Goal: Check status: Check status

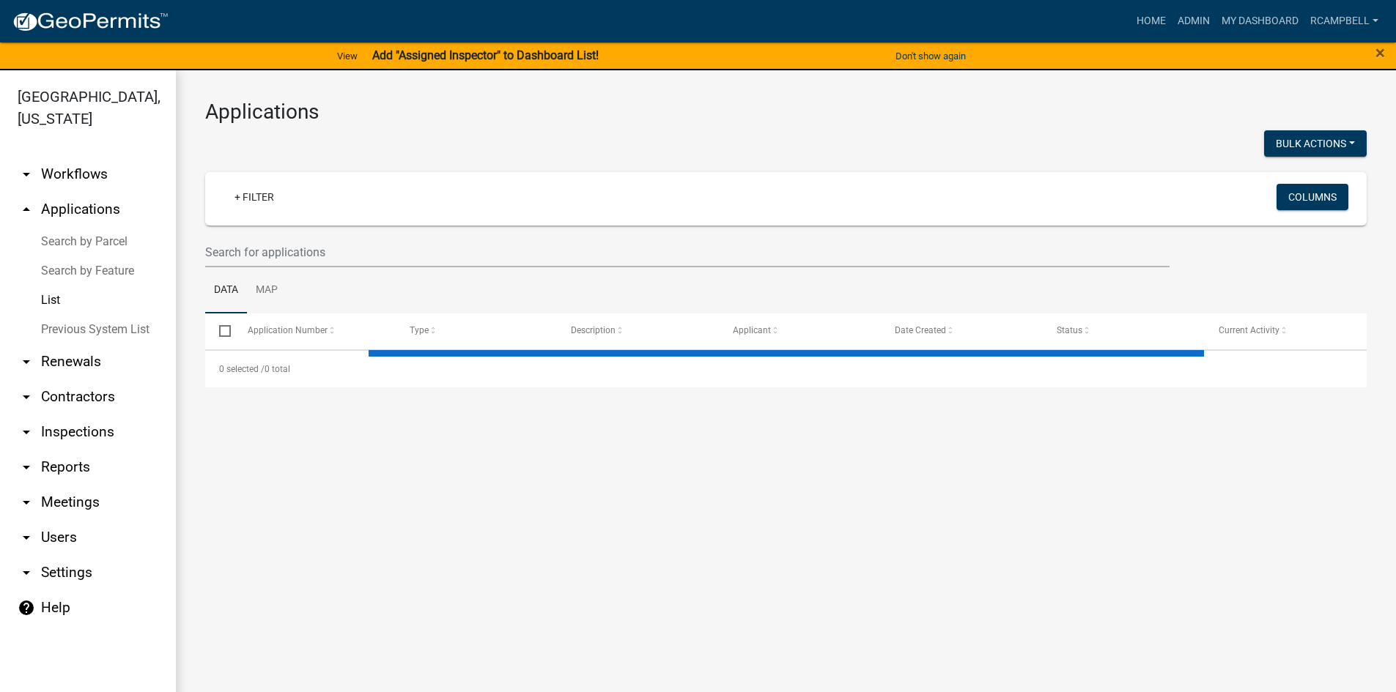
select select "3: 100"
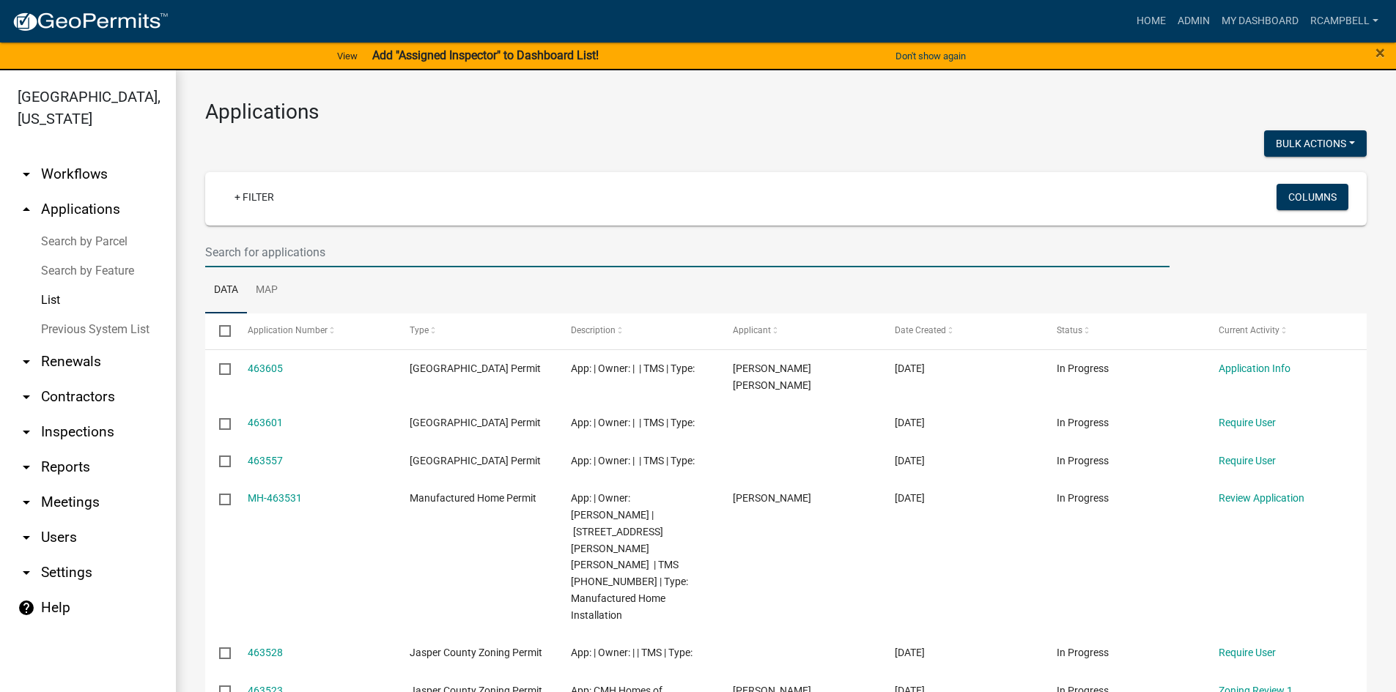
paste input "[PHONE_NUMBER]"
click at [231, 254] on input "[PHONE_NUMBER]" at bounding box center [687, 252] width 964 height 30
type input "[PHONE_NUMBER]"
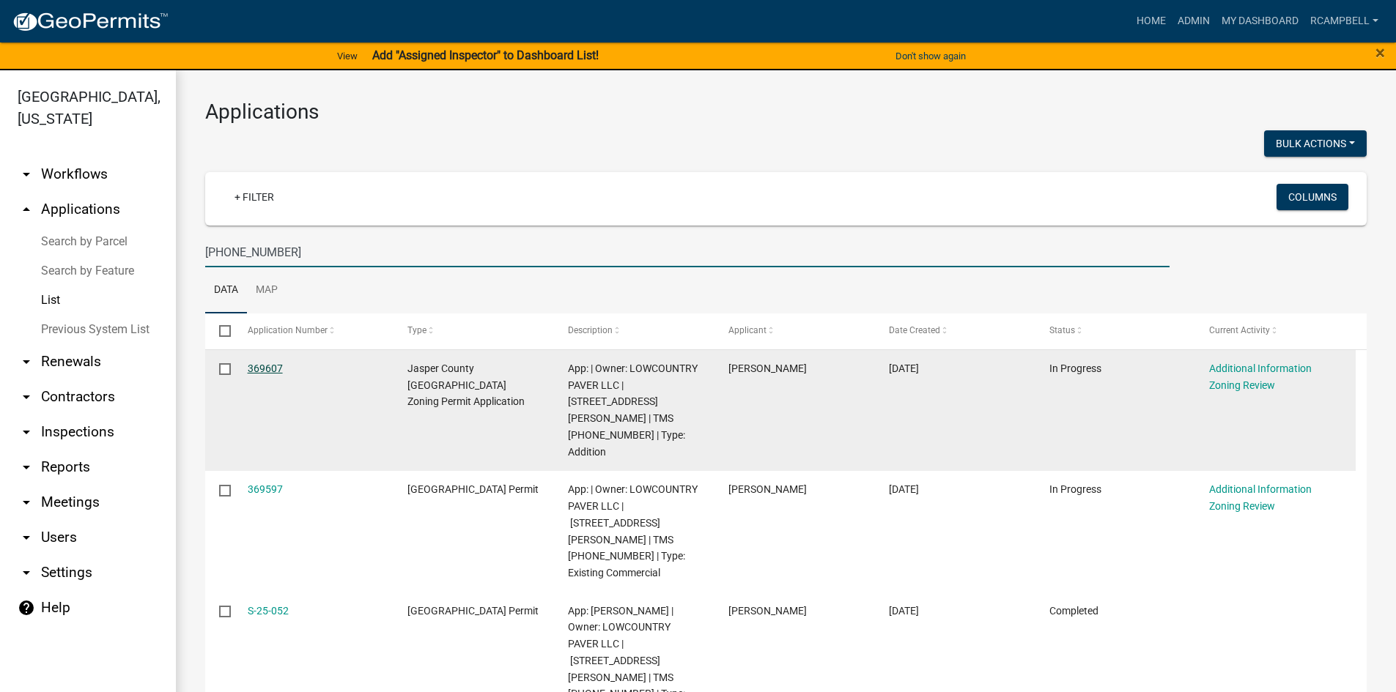
click at [265, 371] on link "369607" at bounding box center [265, 369] width 35 height 12
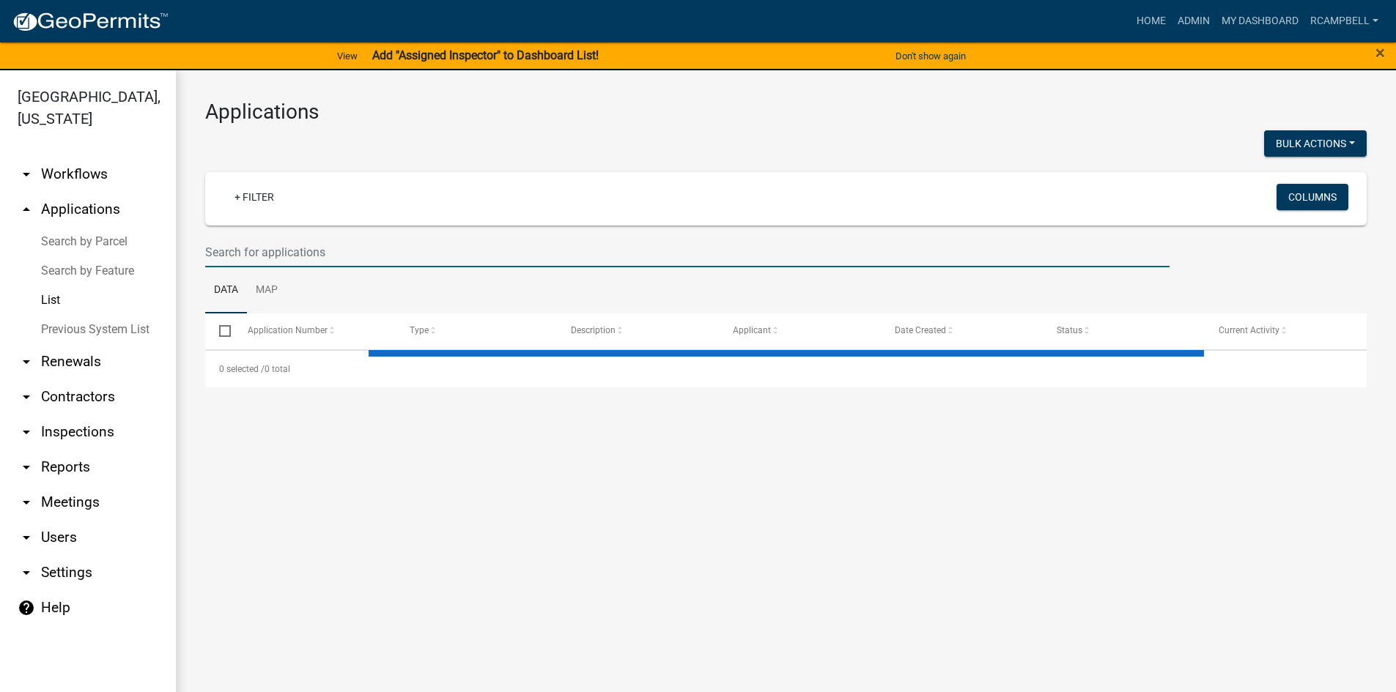
select select "3: 100"
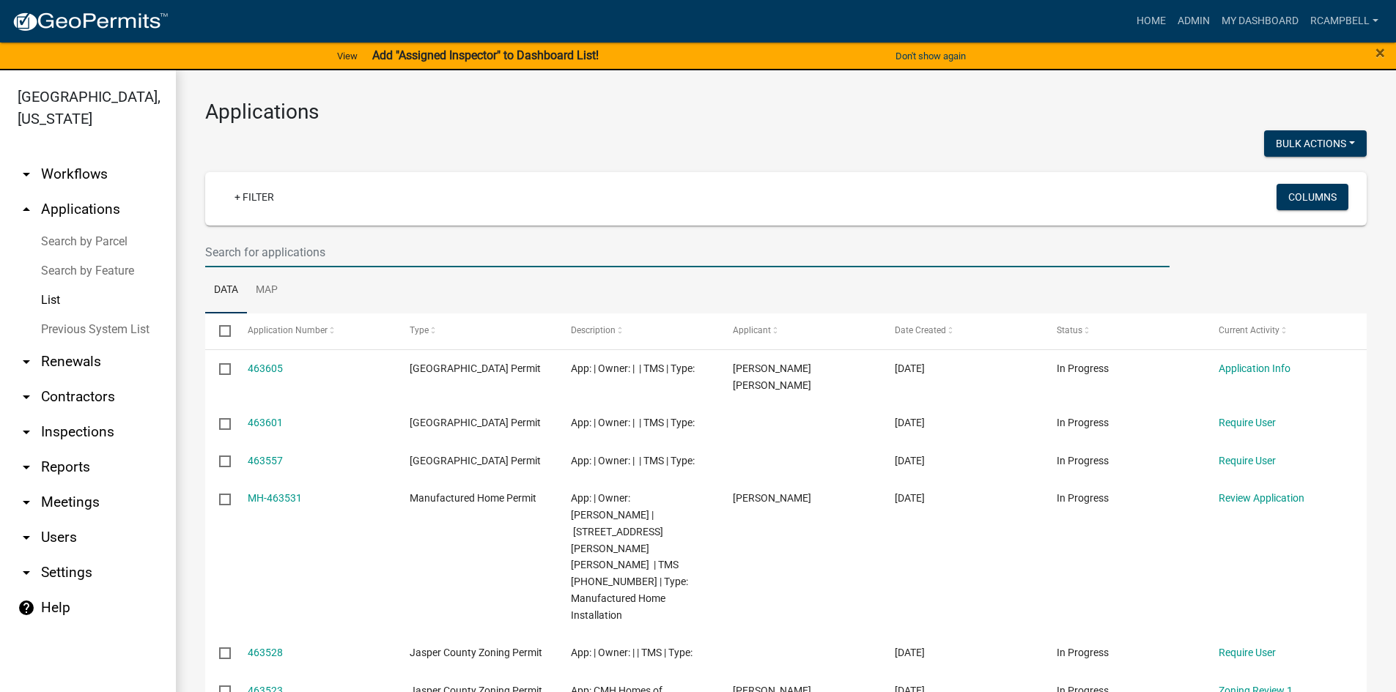
click at [255, 253] on input "text" at bounding box center [687, 252] width 964 height 30
paste input "[PHONE_NUMBER]"
click at [231, 246] on input "[PHONE_NUMBER]" at bounding box center [687, 252] width 964 height 30
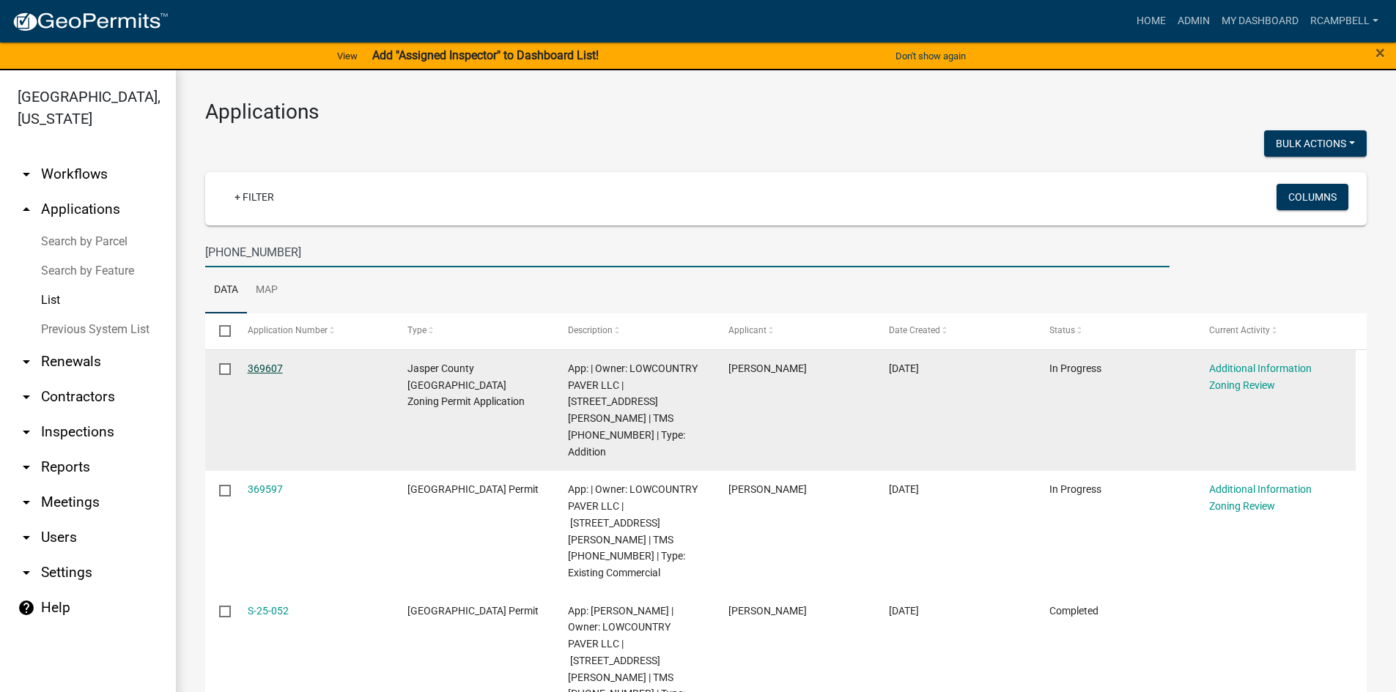
type input "[PHONE_NUMBER]"
drag, startPoint x: 303, startPoint y: 360, endPoint x: 297, endPoint y: 426, distance: 66.2
click at [242, 371] on datatable-body-cell "369607" at bounding box center [313, 410] width 160 height 121
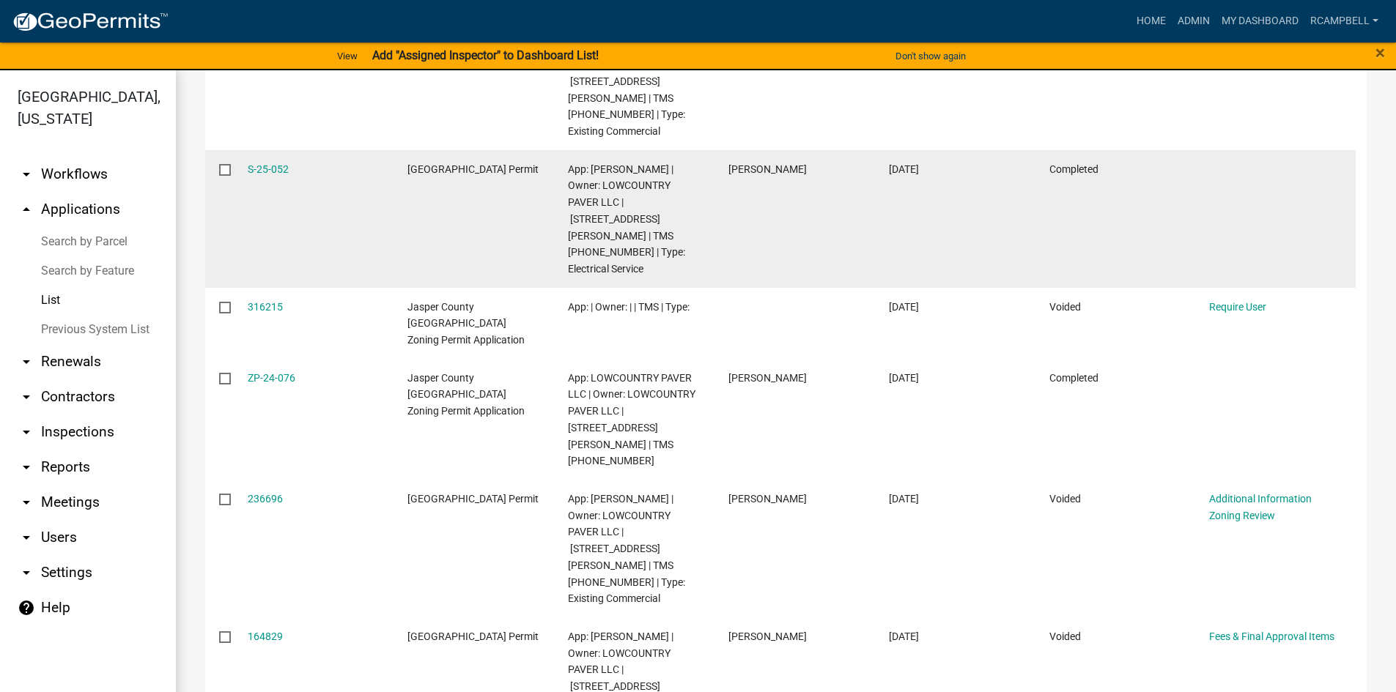
scroll to position [447, 0]
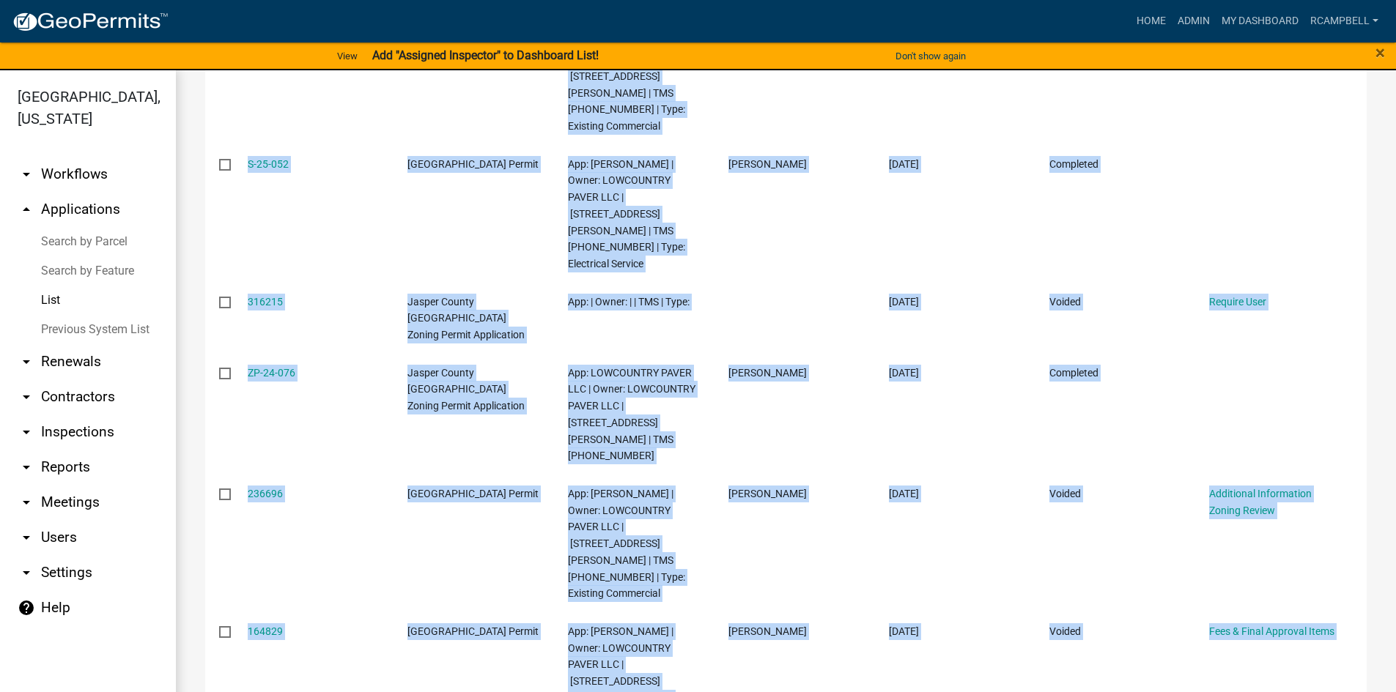
drag, startPoint x: 243, startPoint y: 366, endPoint x: 1221, endPoint y: 605, distance: 1006.8
click at [1221, 605] on datatable-scroller "369607 Jasper County SC Zoning Permit Application App: | Owner: LOWCOUNTRY PAVE…" at bounding box center [785, 395] width 1161 height 985
copy datatable-scroller "369607 Jasper County SC Zoning Permit Application App: | Owner: LOWCOUNTRY PAVE…"
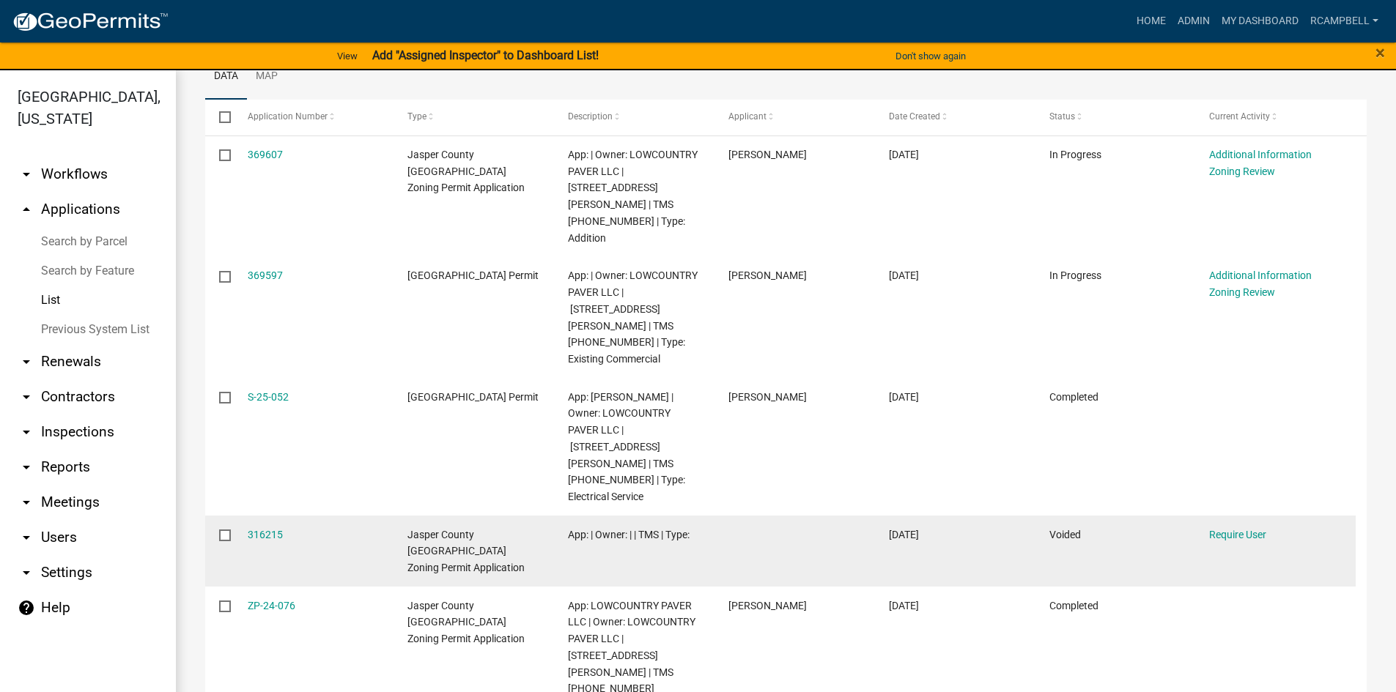
scroll to position [0, 0]
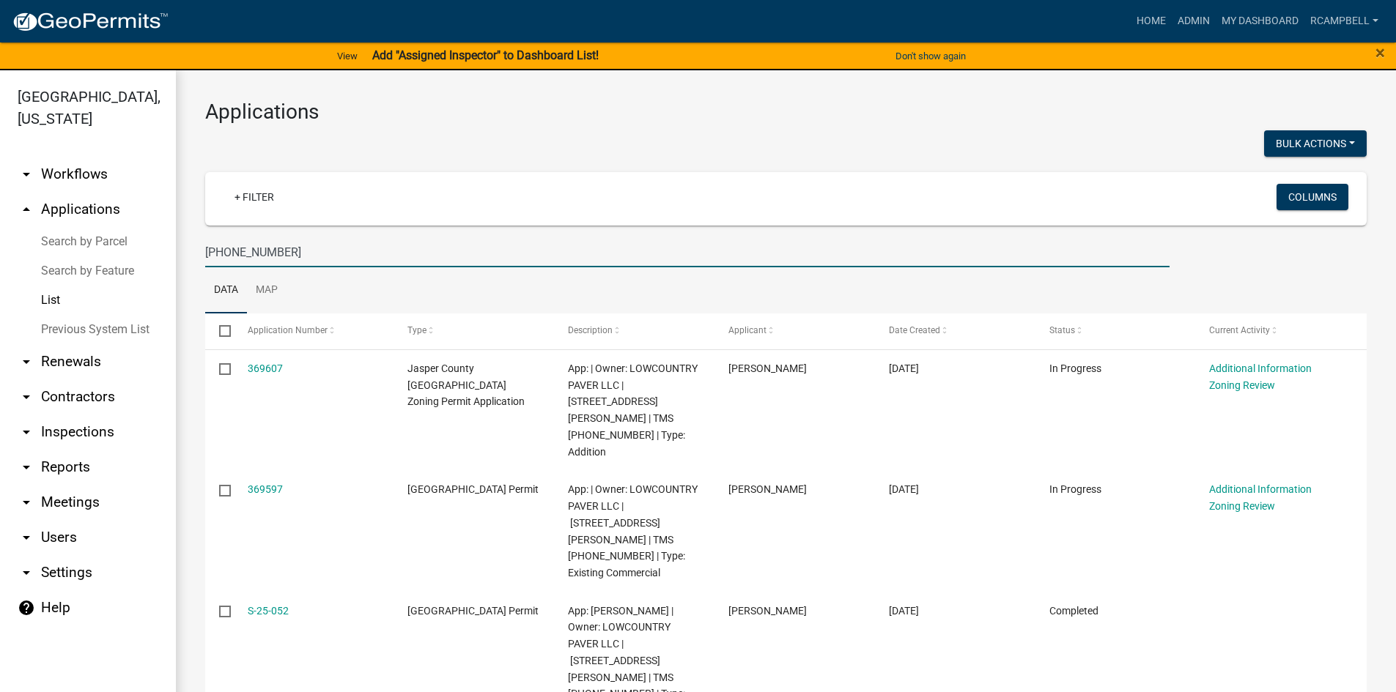
drag, startPoint x: 315, startPoint y: 254, endPoint x: 203, endPoint y: 245, distance: 112.5
click at [203, 245] on div "[PHONE_NUMBER]" at bounding box center [687, 252] width 986 height 30
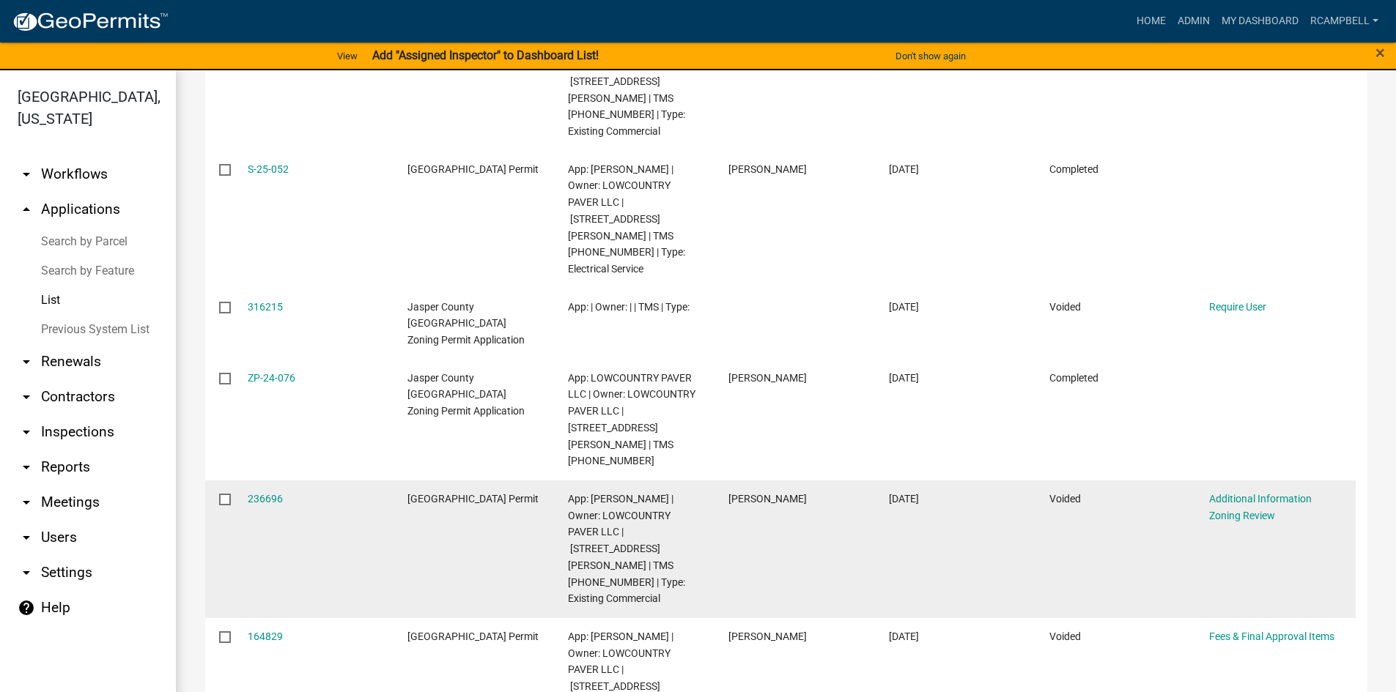
scroll to position [447, 0]
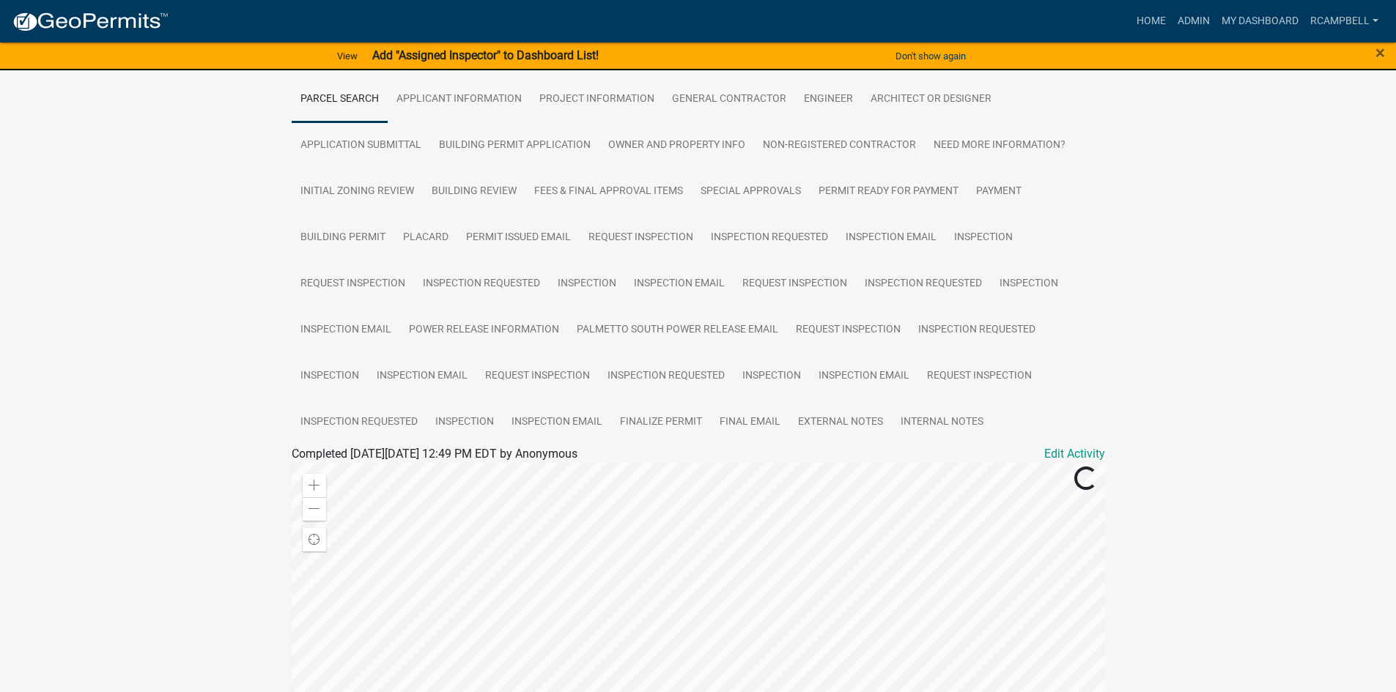
scroll to position [293, 0]
click at [655, 397] on link "Finalize Permit" at bounding box center [661, 420] width 100 height 47
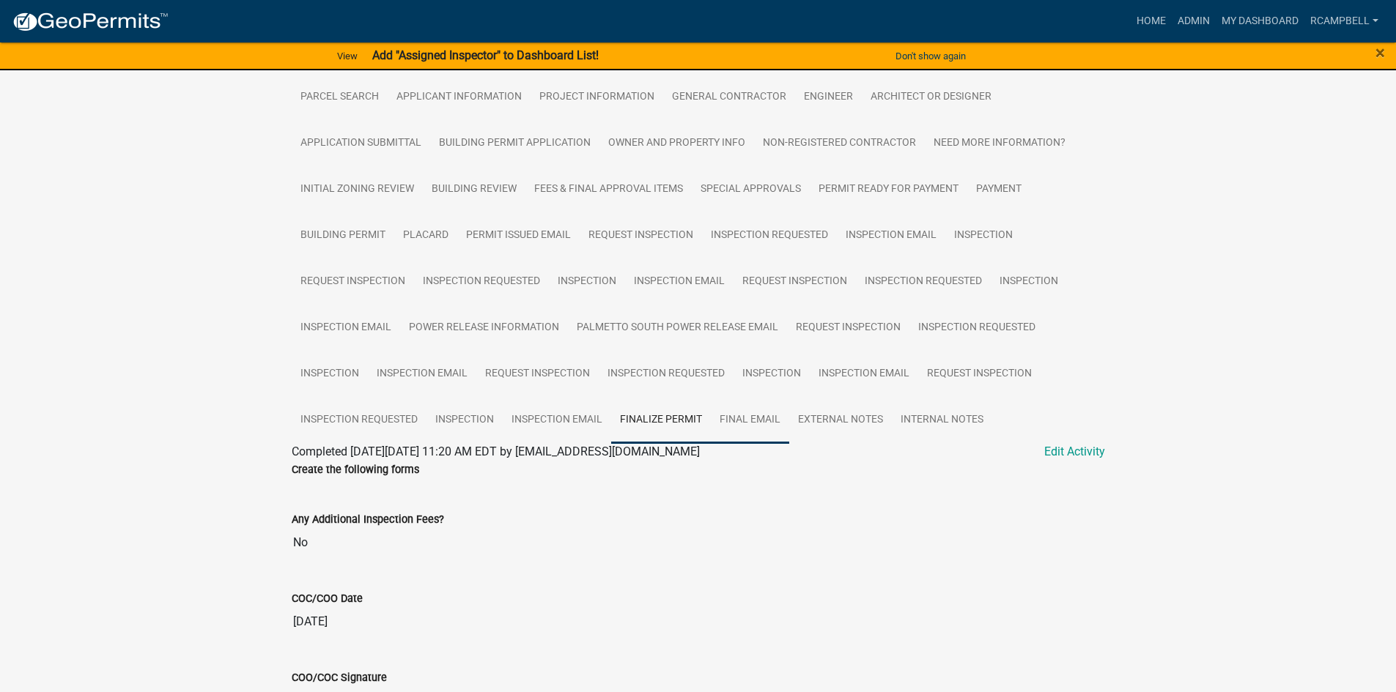
click at [736, 397] on link "Final Email" at bounding box center [750, 420] width 78 height 47
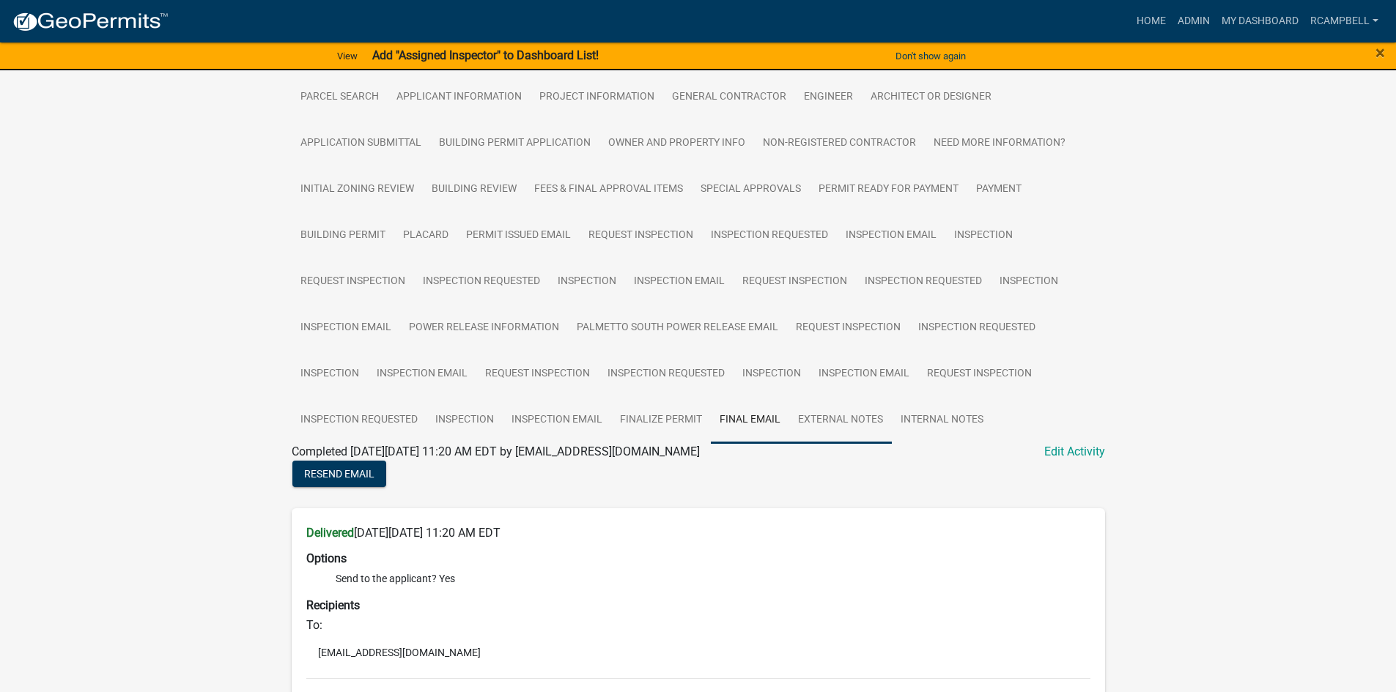
click at [823, 397] on link "External Notes" at bounding box center [840, 420] width 103 height 47
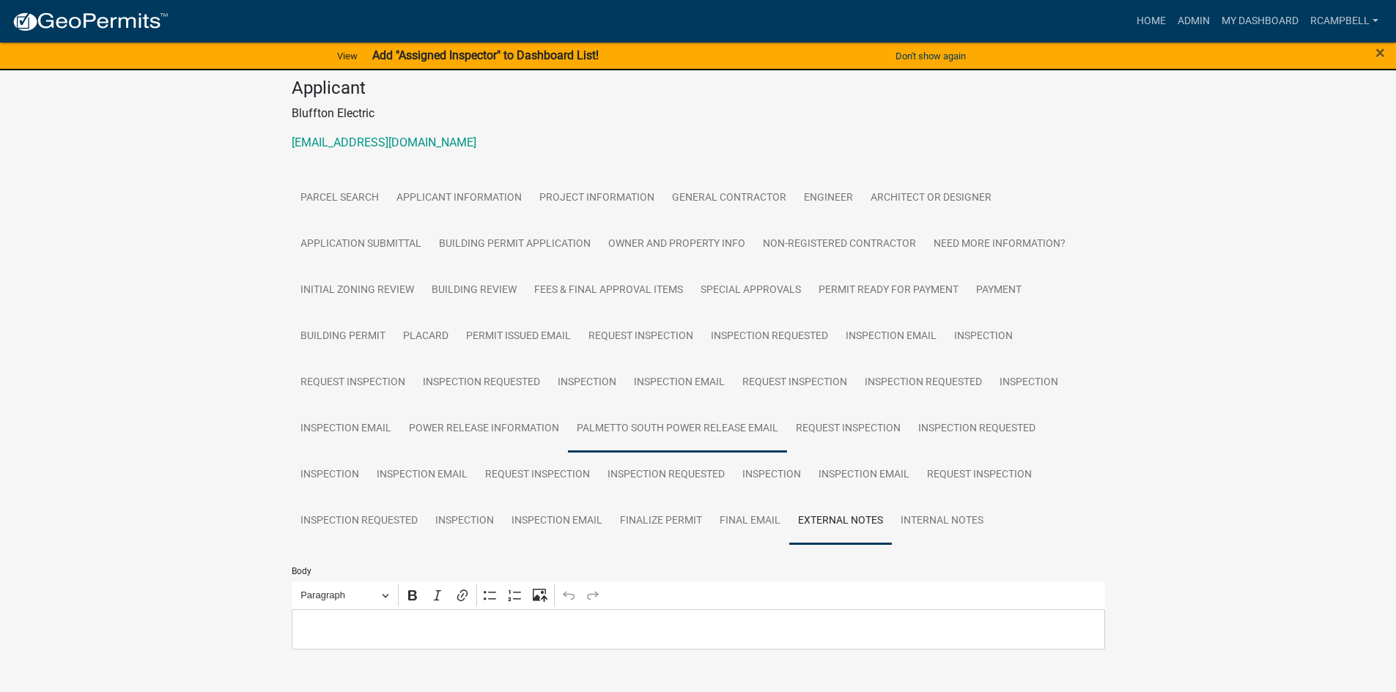
scroll to position [185, 0]
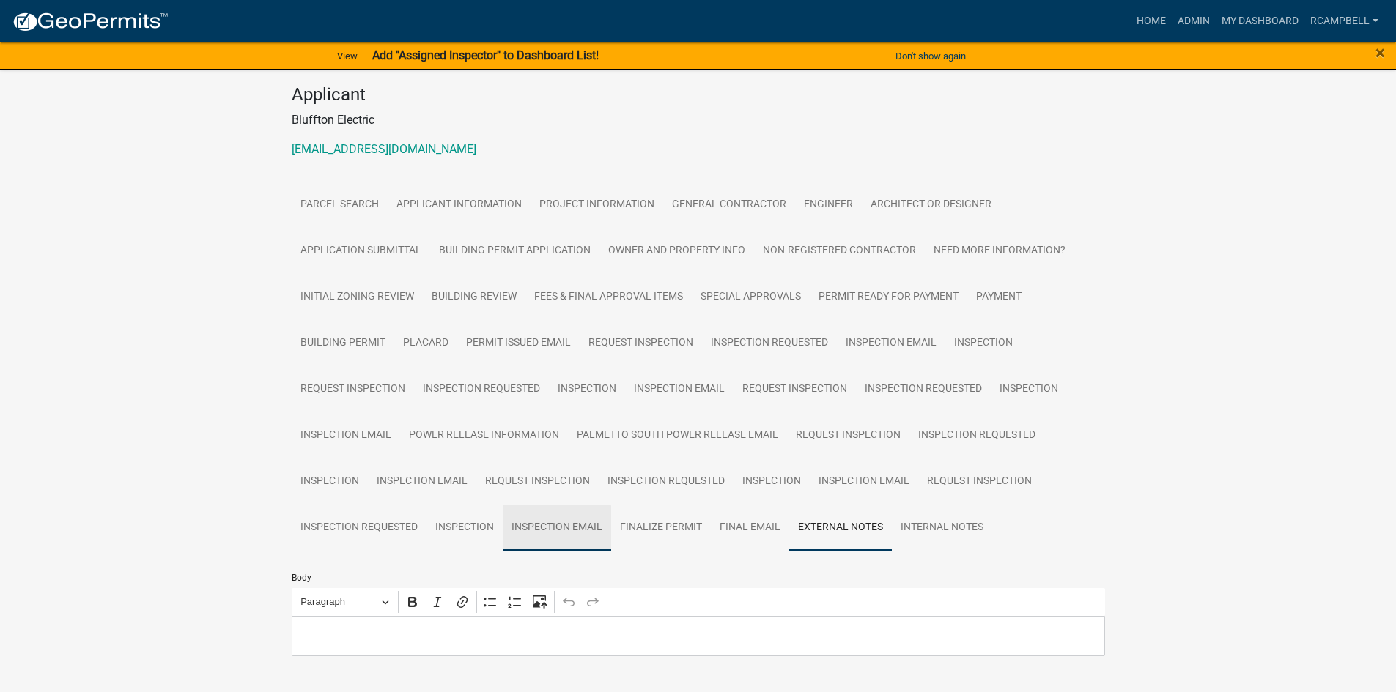
click at [537, 505] on link "Inspection Email" at bounding box center [557, 528] width 108 height 47
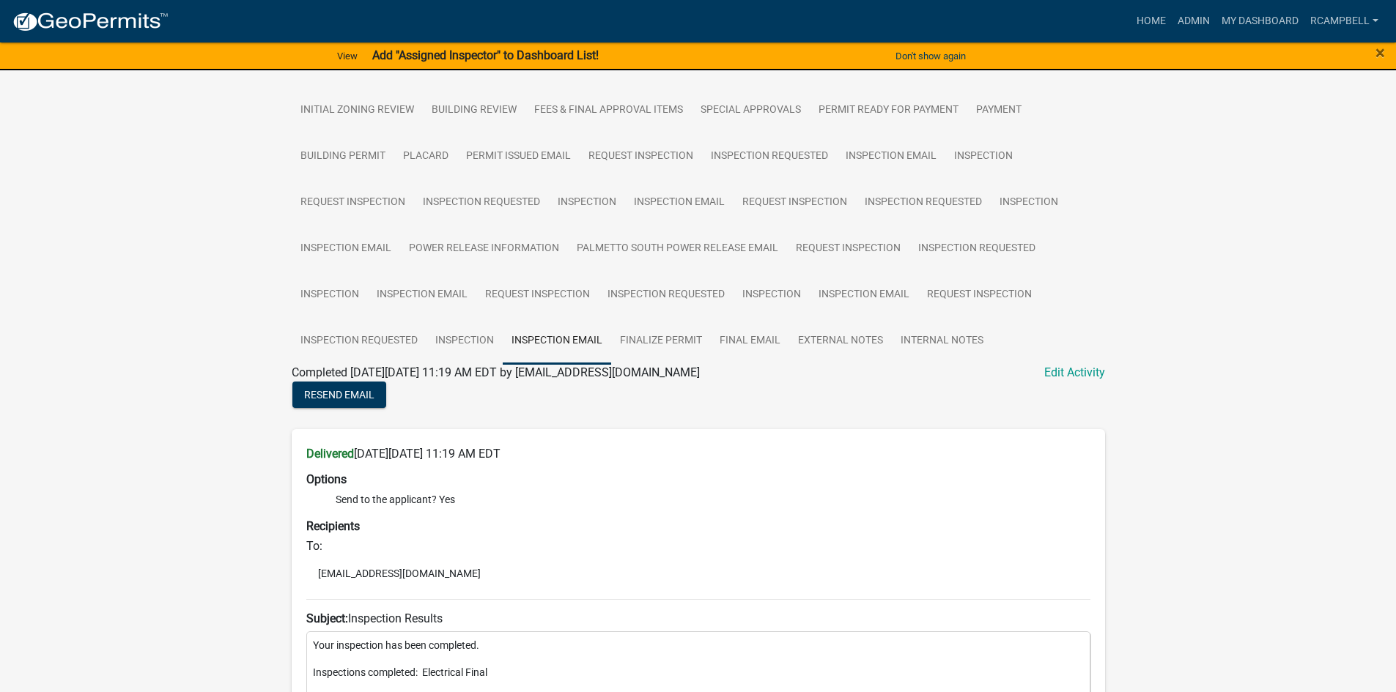
scroll to position [332, 0]
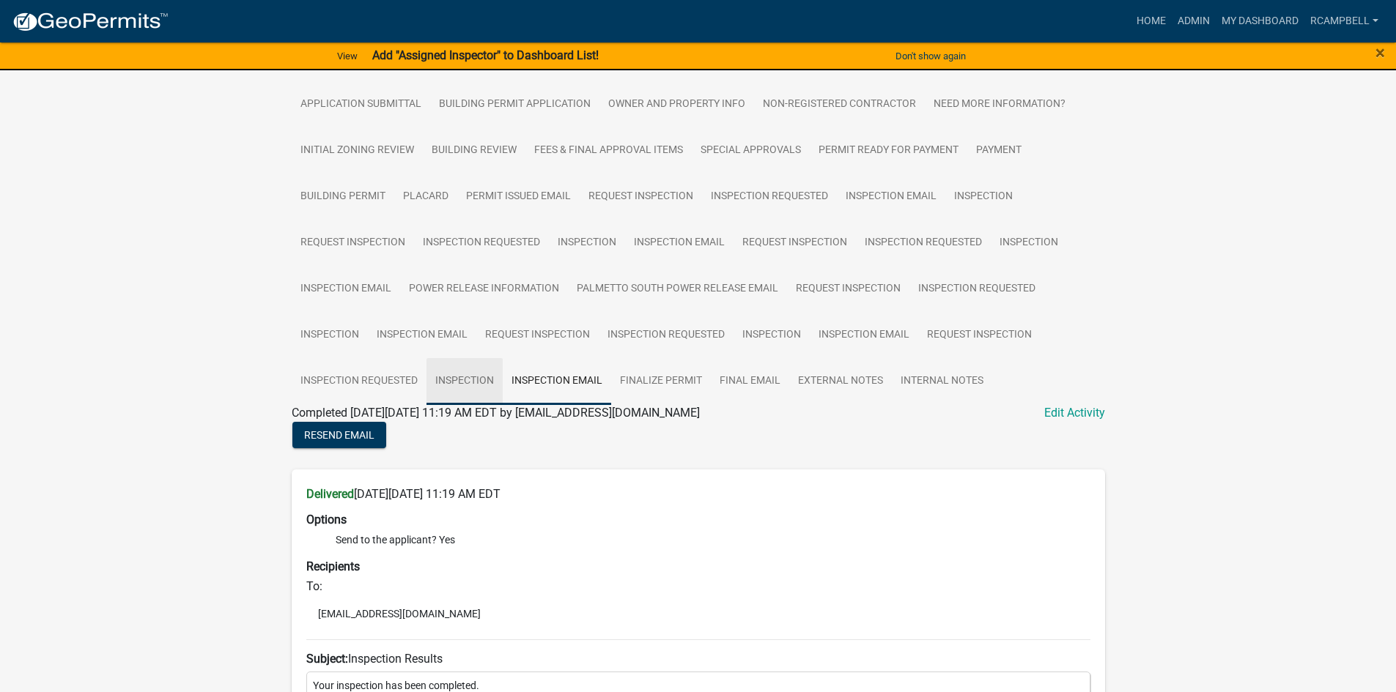
click at [467, 358] on link "Inspection" at bounding box center [464, 381] width 76 height 47
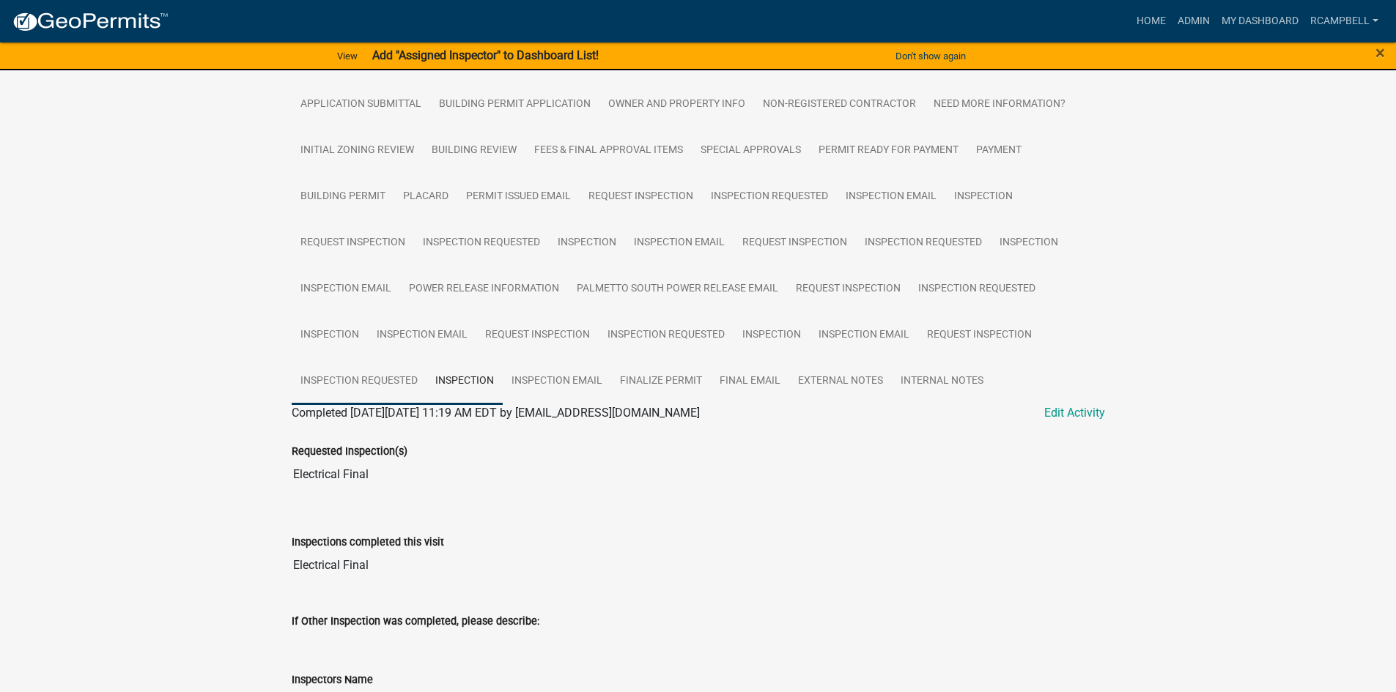
click at [358, 358] on link "Inspection Requested" at bounding box center [359, 381] width 135 height 47
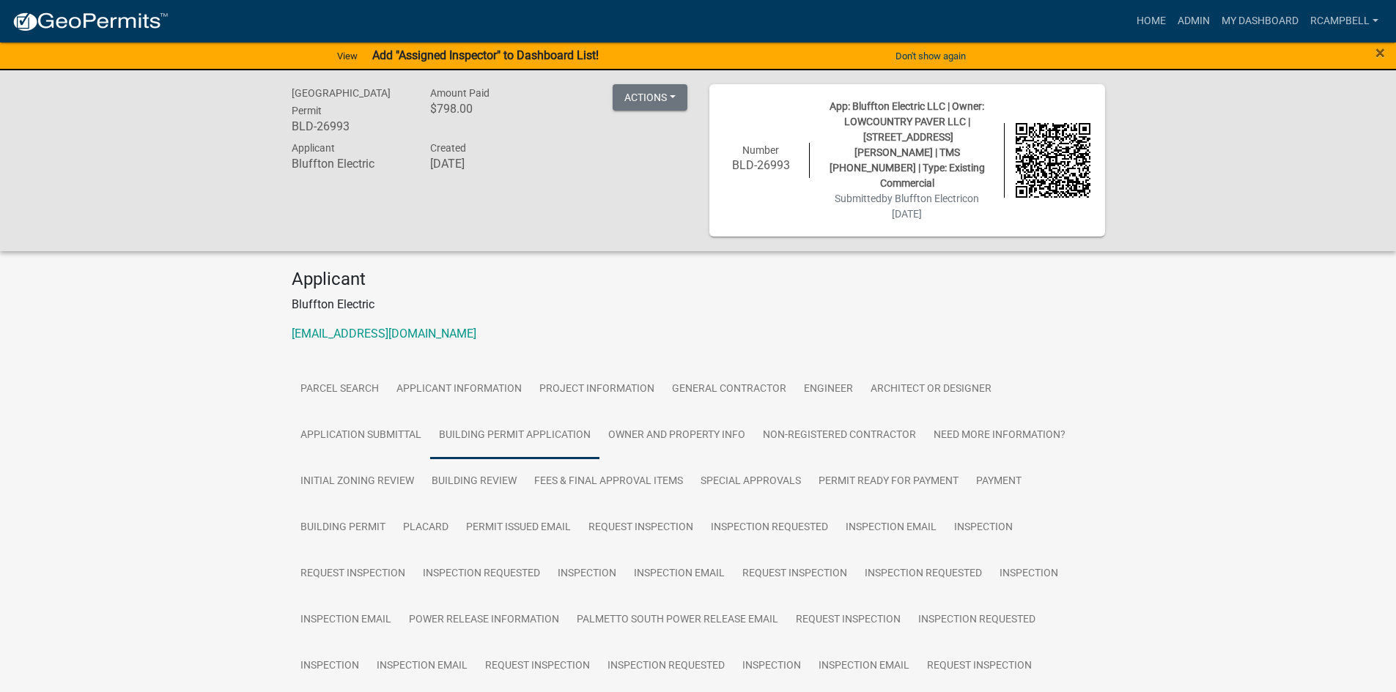
scroll to position [0, 0]
click at [508, 413] on link "Building Permit Application" at bounding box center [514, 436] width 169 height 47
click at [604, 367] on link "Project Information" at bounding box center [596, 390] width 133 height 47
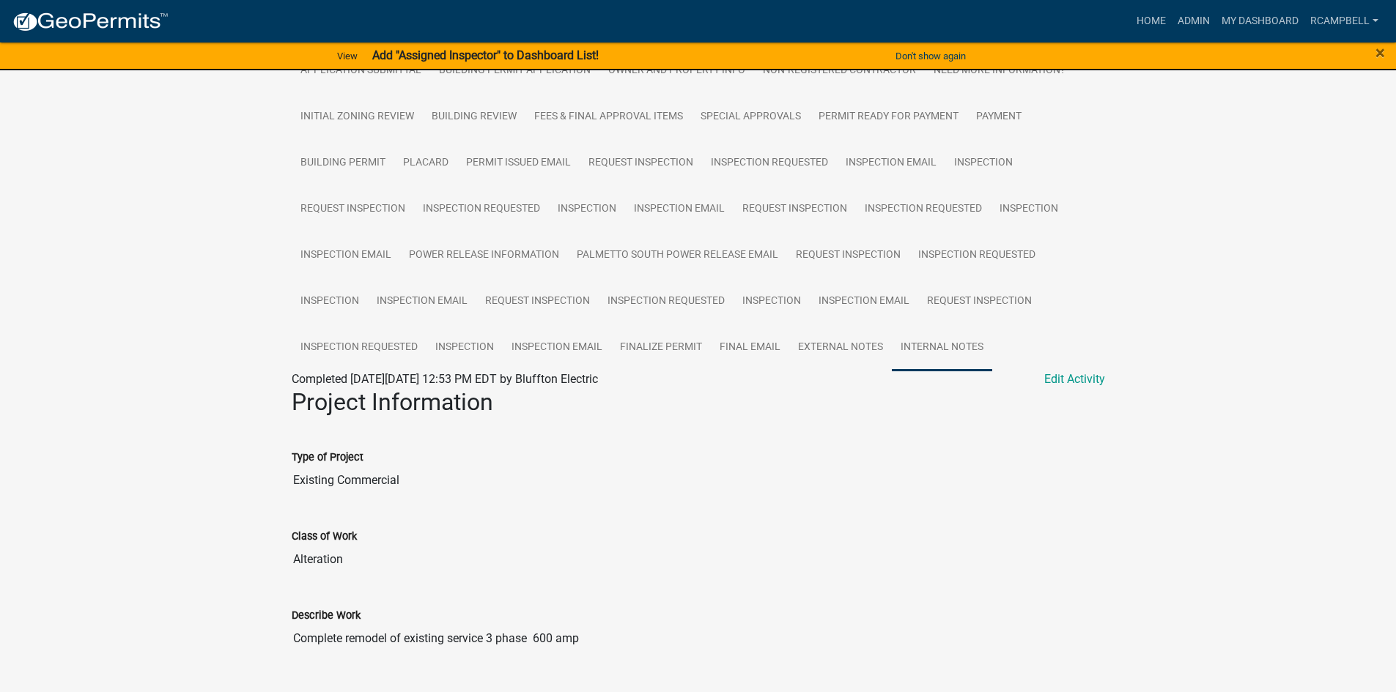
scroll to position [440, 0]
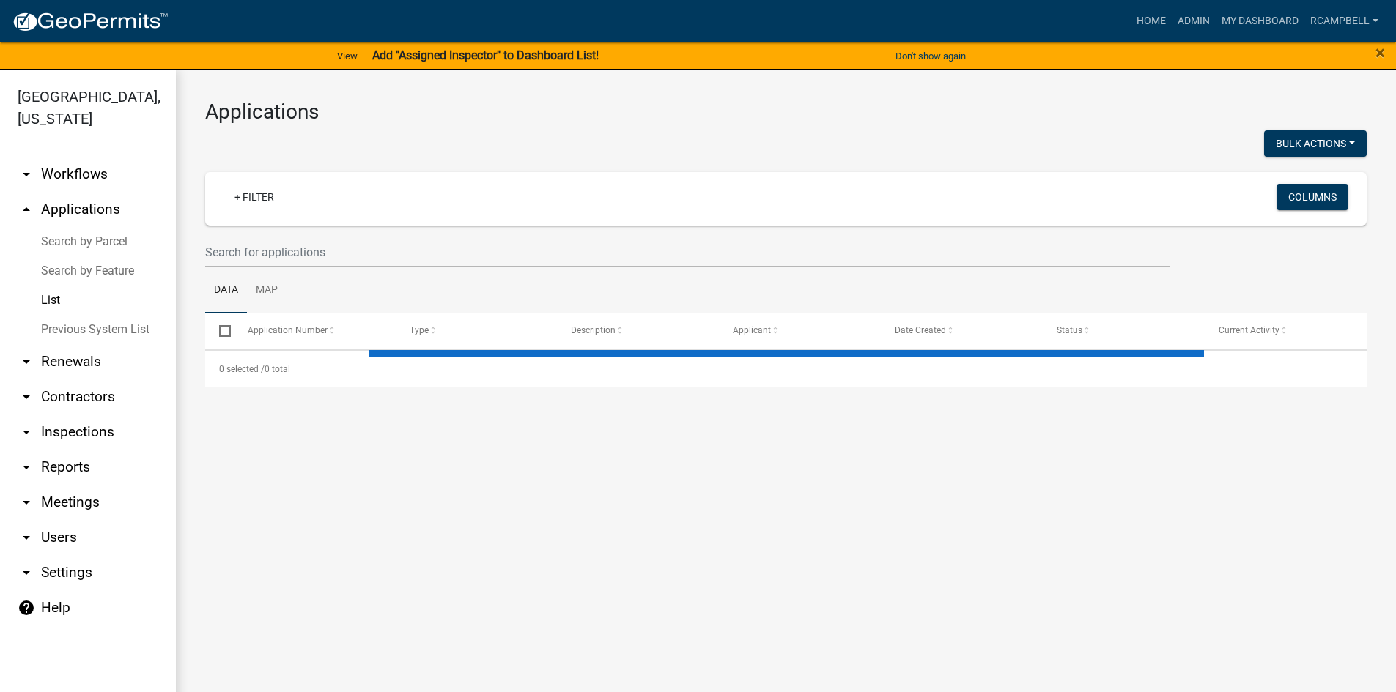
select select "3: 100"
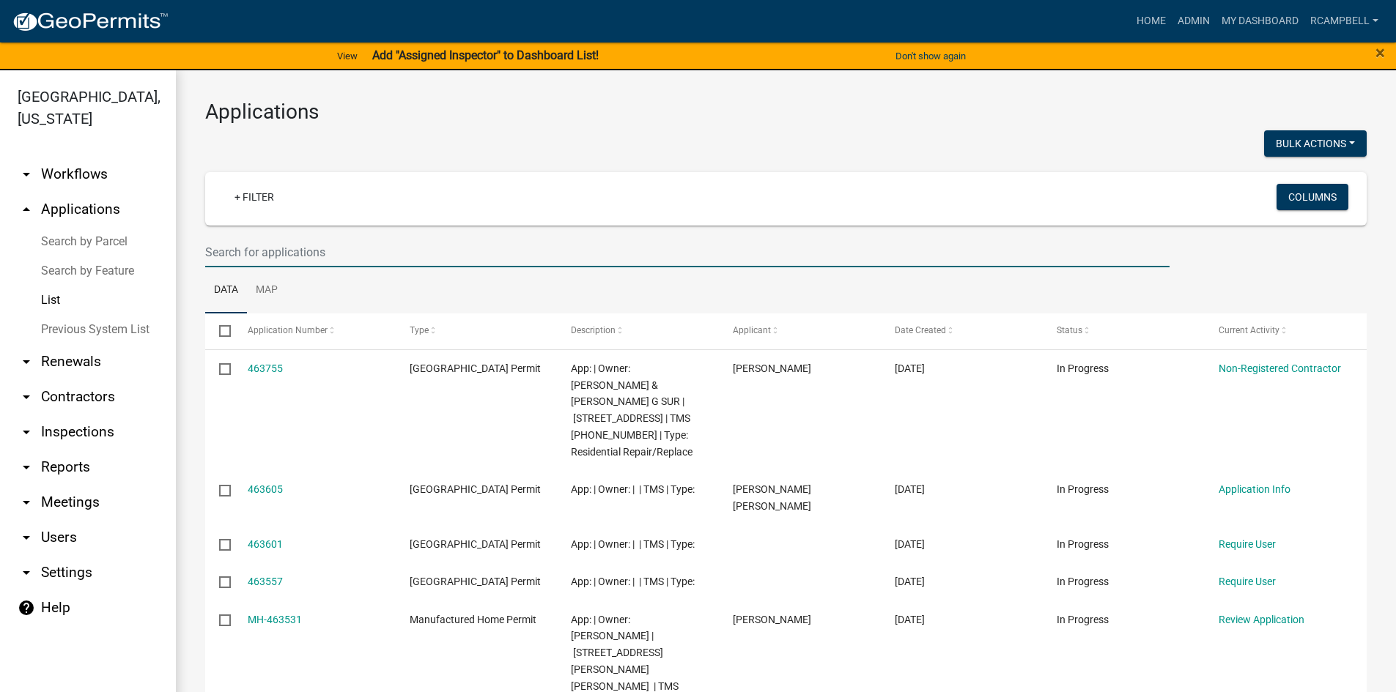
paste input "[PHONE_NUMBER]"
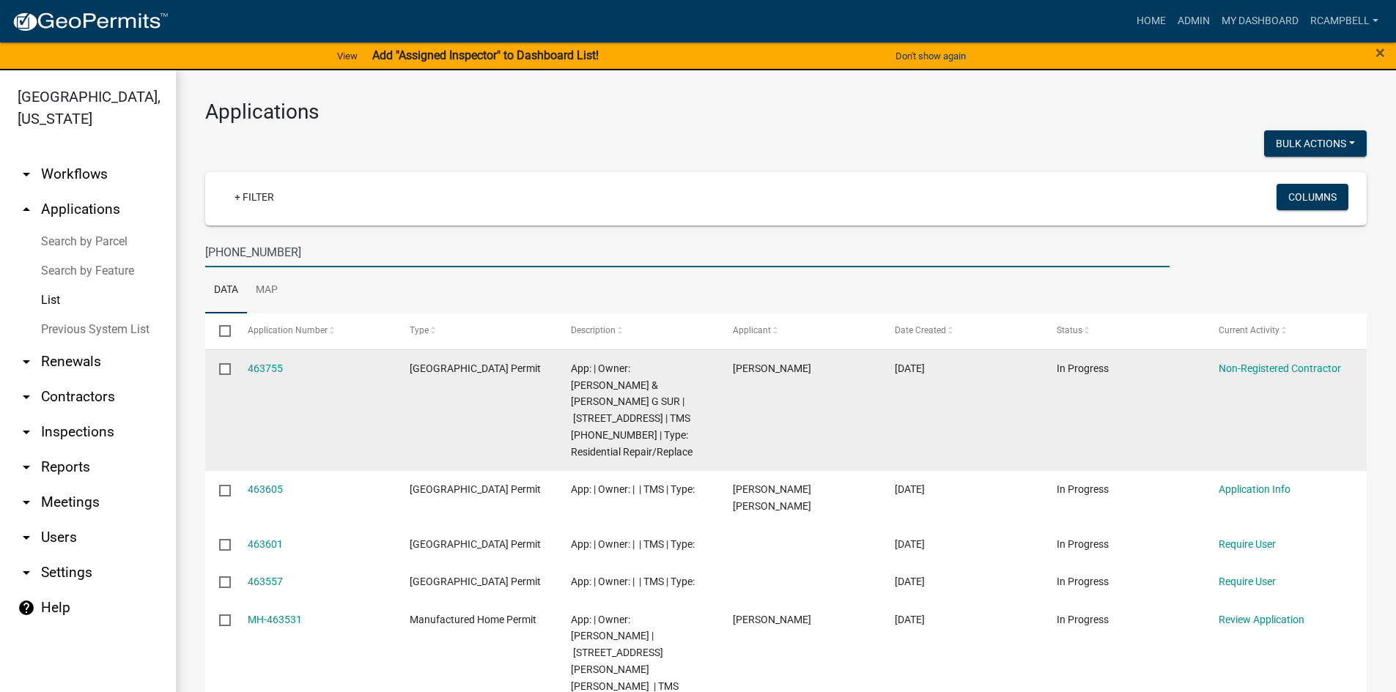
type input "[PHONE_NUMBER]"
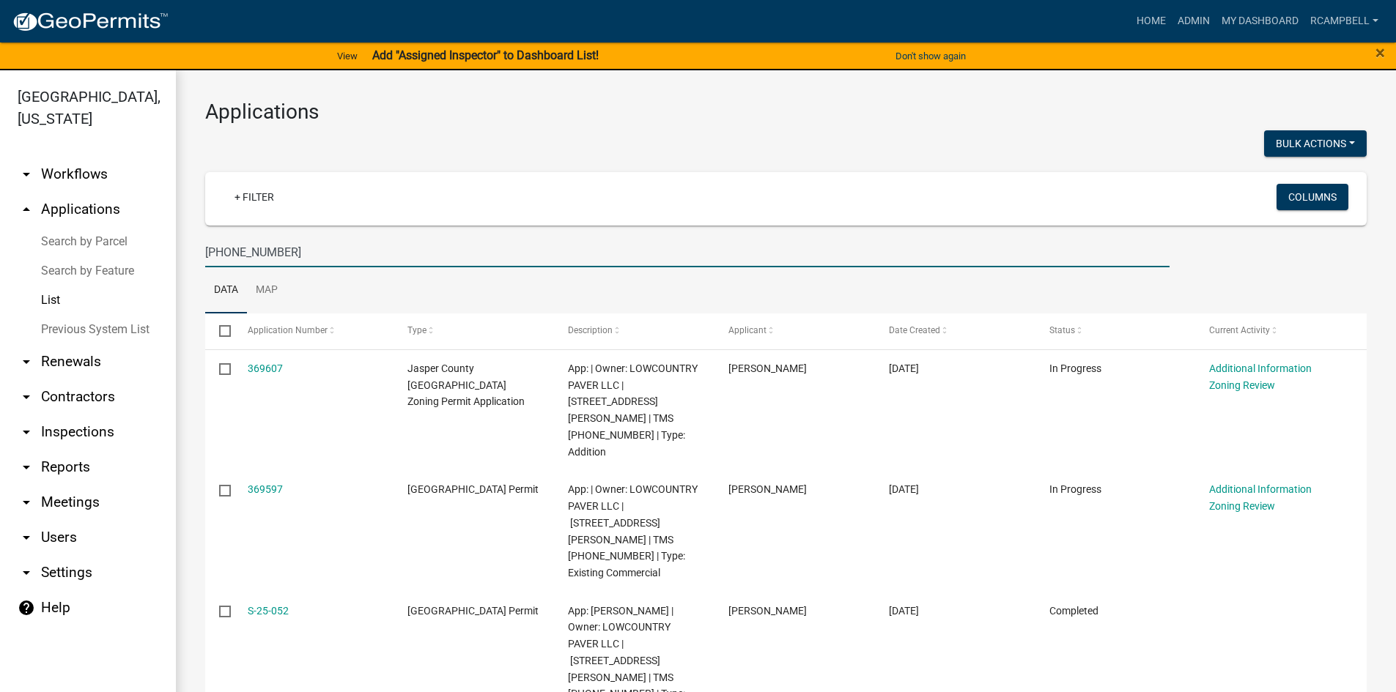
click at [278, 256] on input "[PHONE_NUMBER]" at bounding box center [687, 252] width 964 height 30
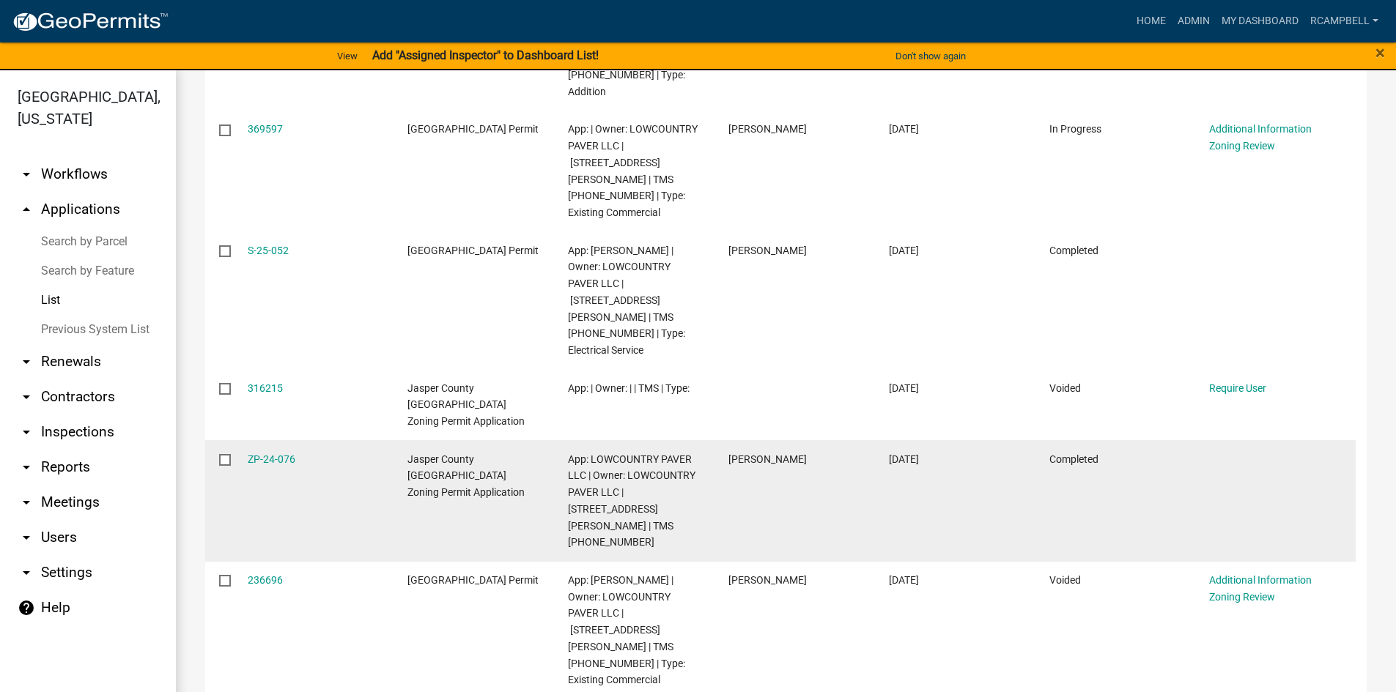
scroll to position [447, 0]
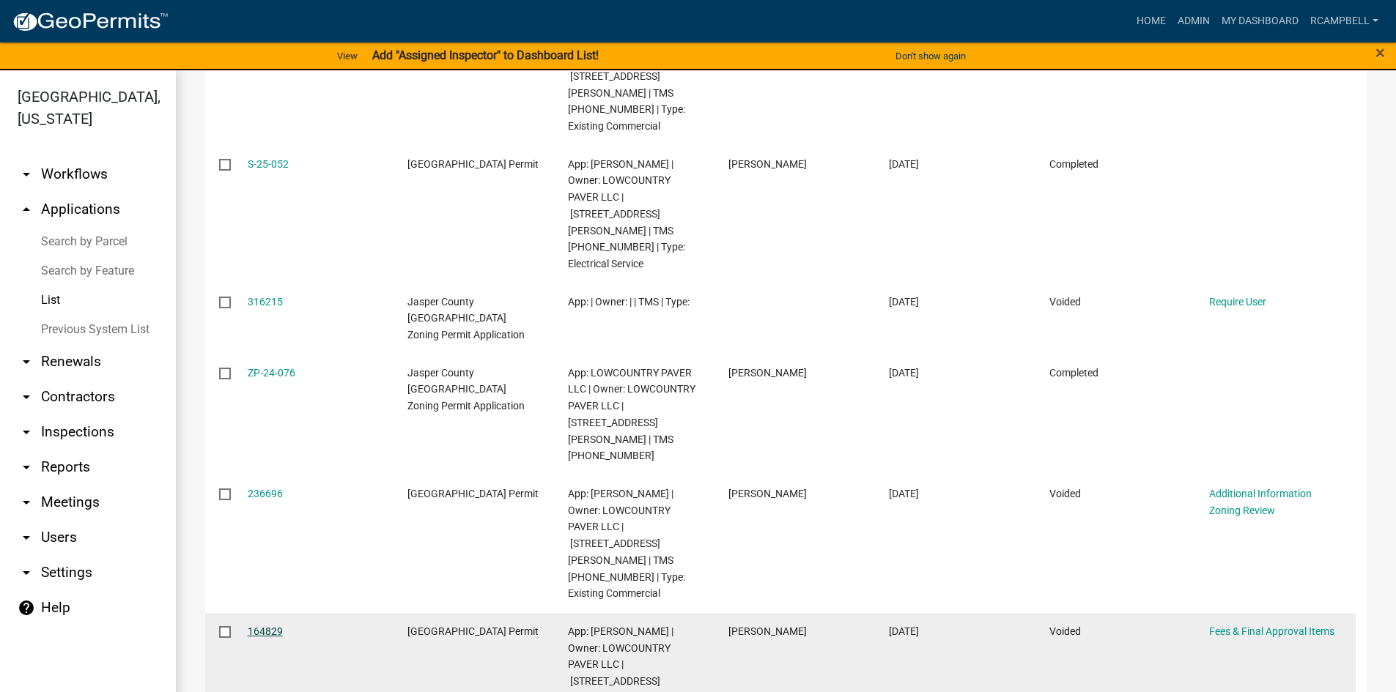
click at [264, 626] on link "164829" at bounding box center [265, 632] width 35 height 12
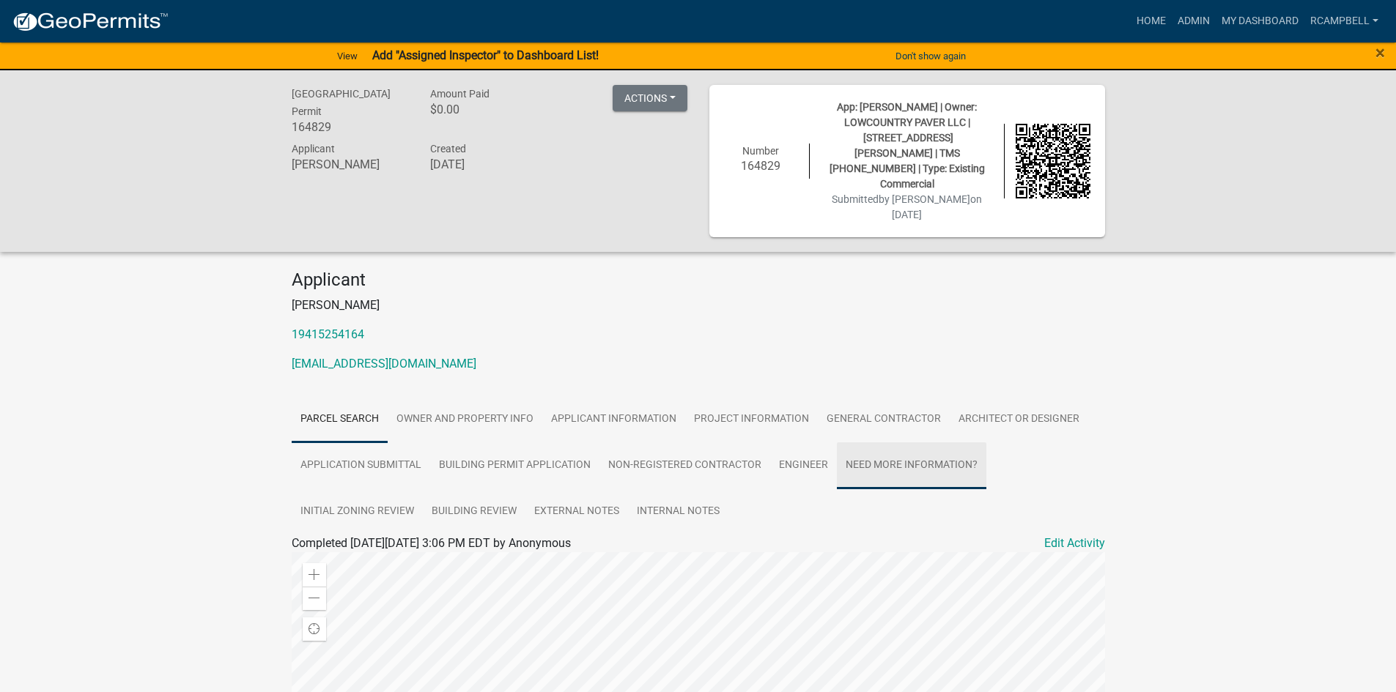
click at [901, 443] on link "Need More Information?" at bounding box center [911, 466] width 149 height 47
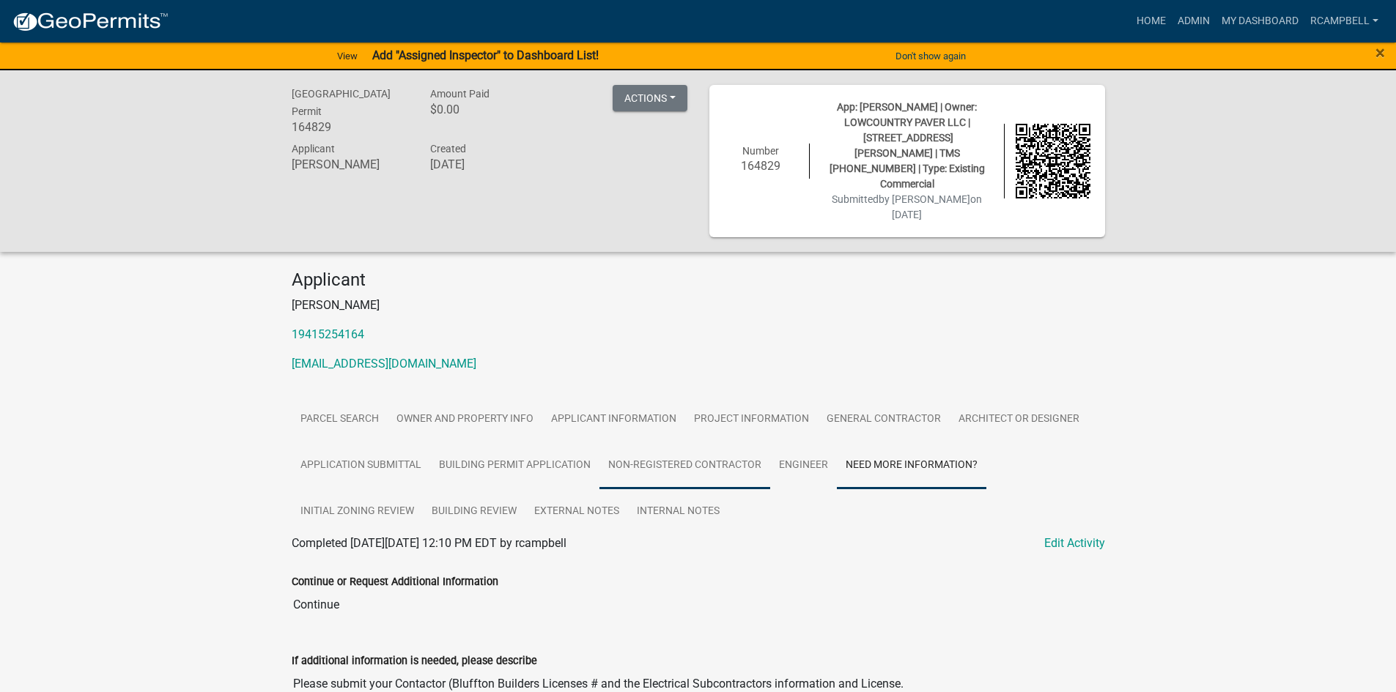
click at [620, 443] on link "Non-Registered Contractor" at bounding box center [684, 466] width 171 height 47
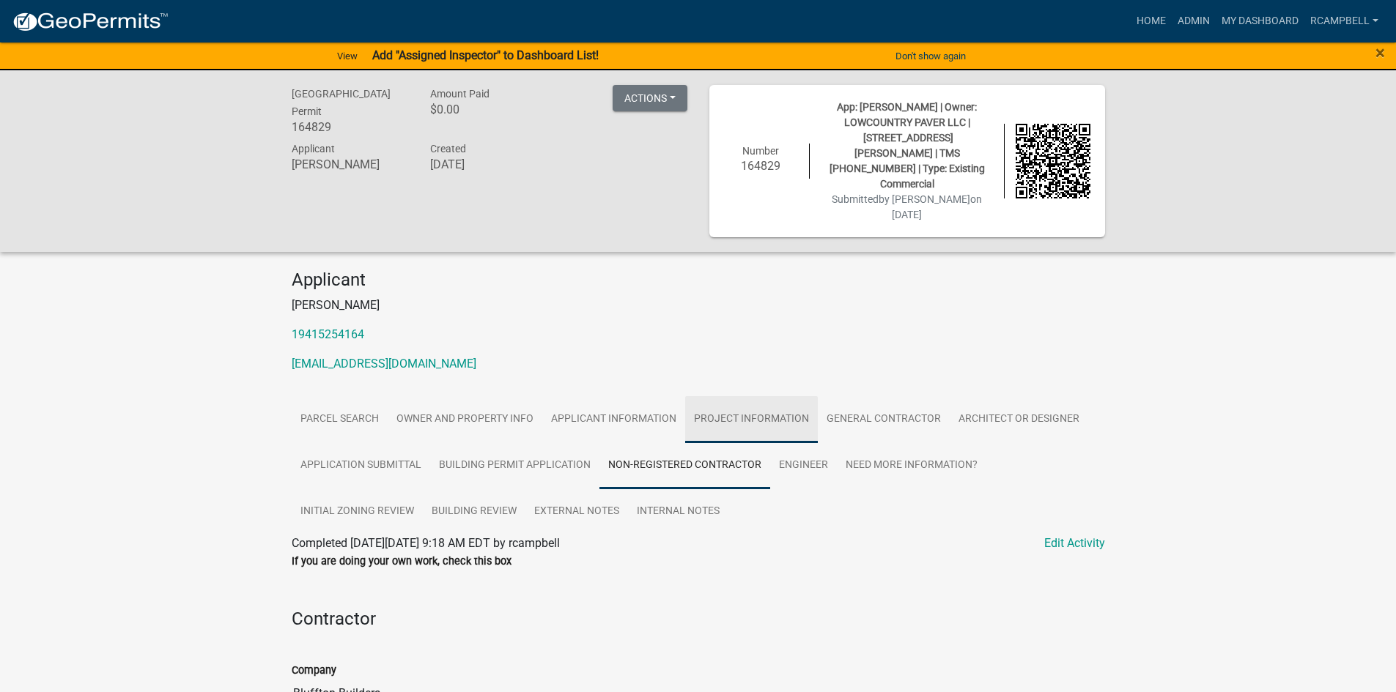
click at [722, 396] on link "Project Information" at bounding box center [751, 419] width 133 height 47
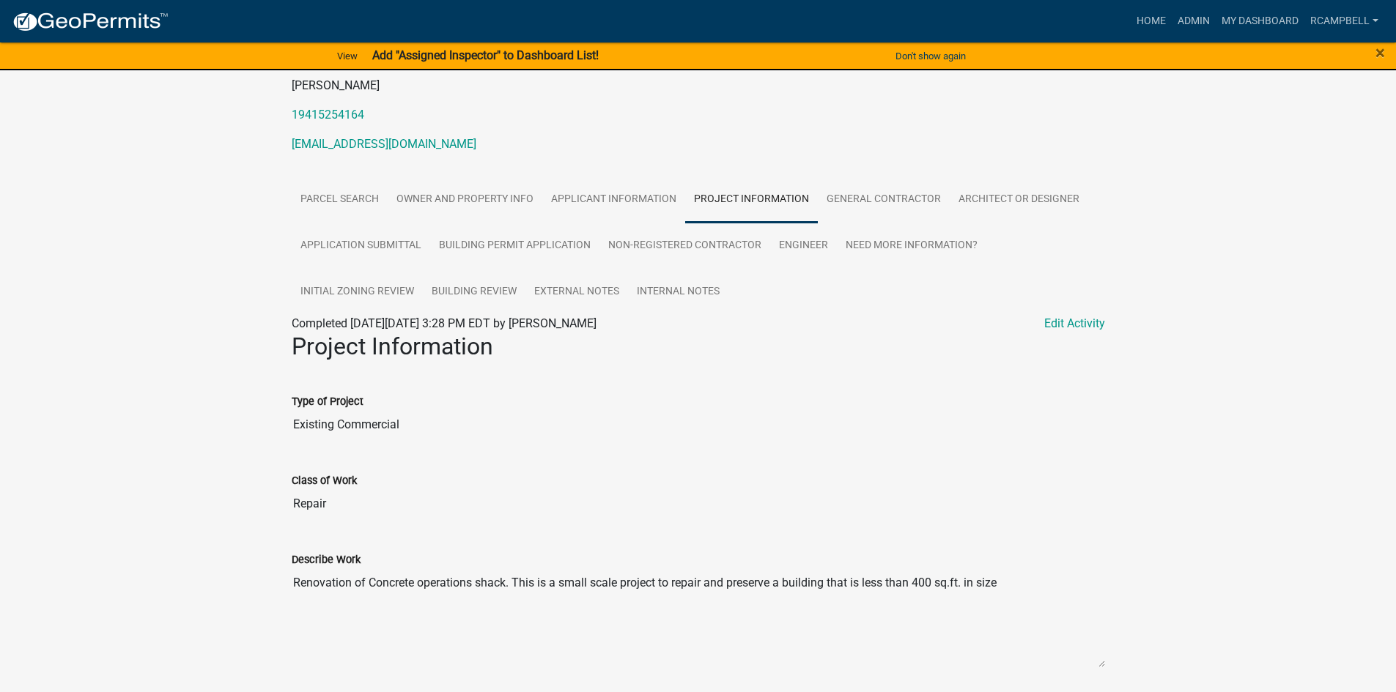
scroll to position [147, 0]
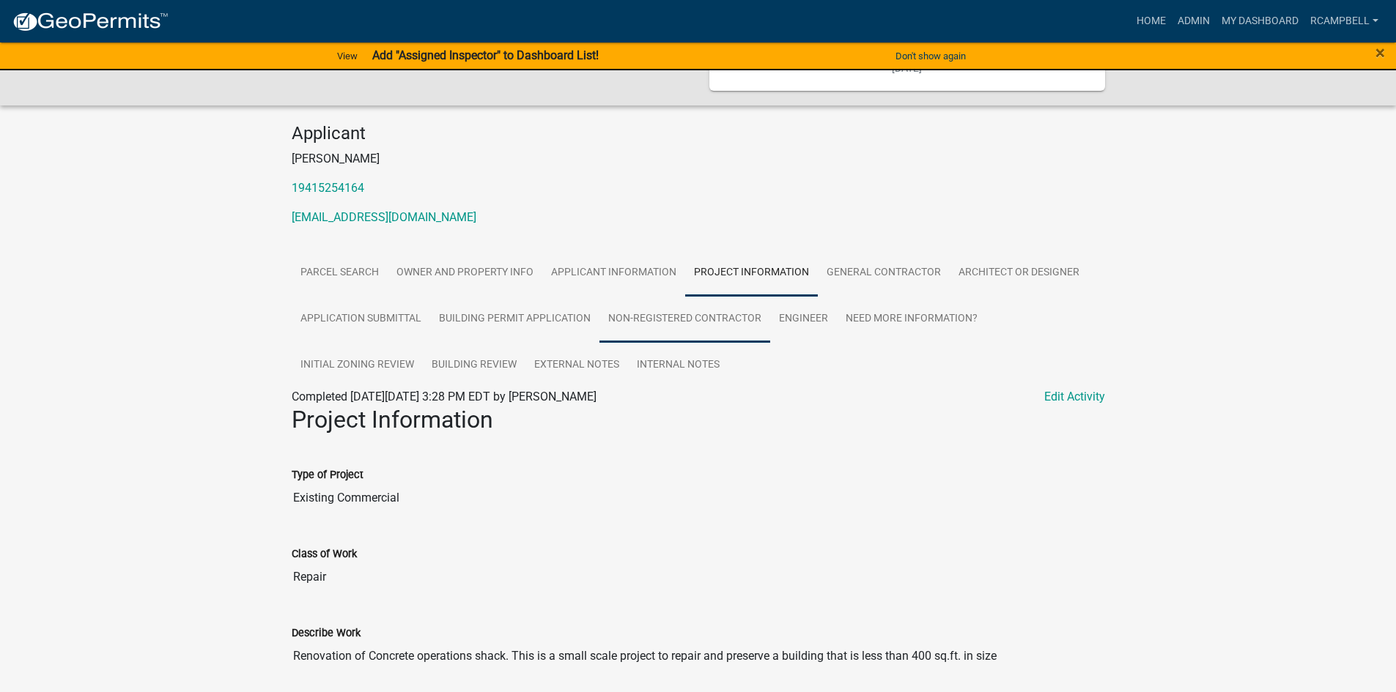
click at [668, 296] on link "Non-Registered Contractor" at bounding box center [684, 319] width 171 height 47
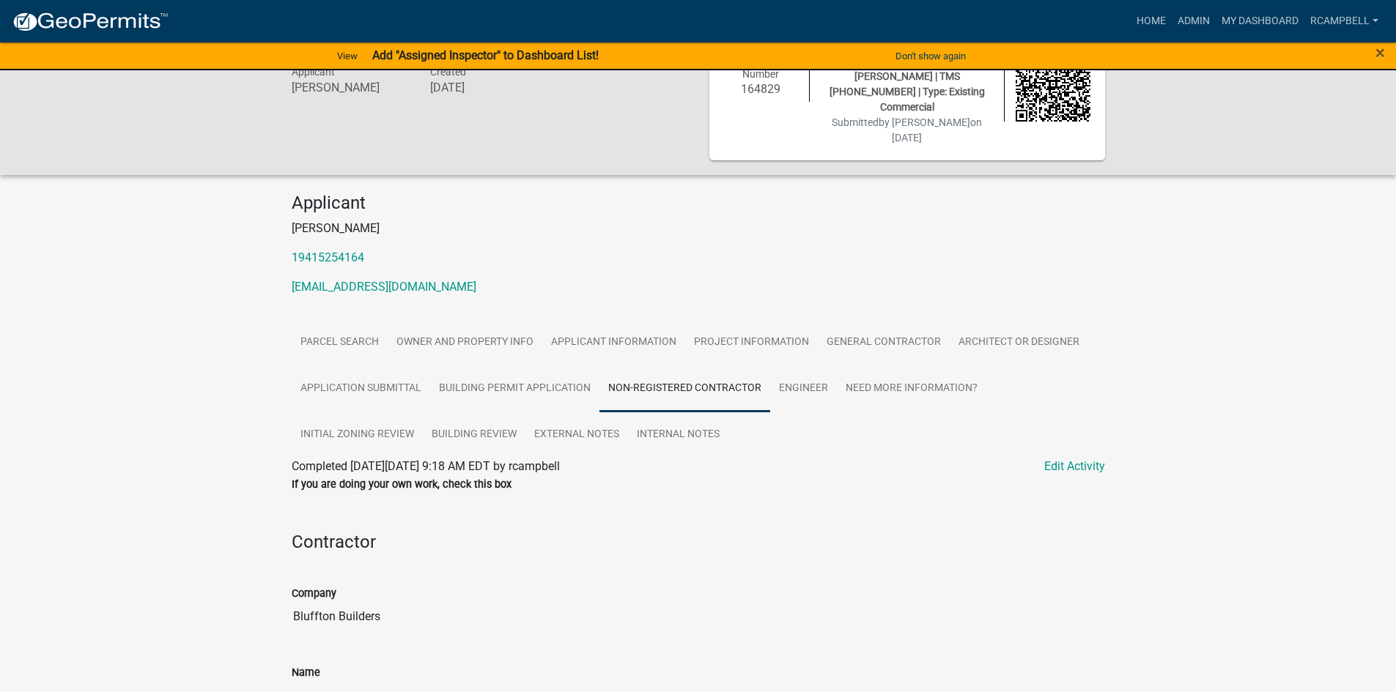
scroll to position [54, 0]
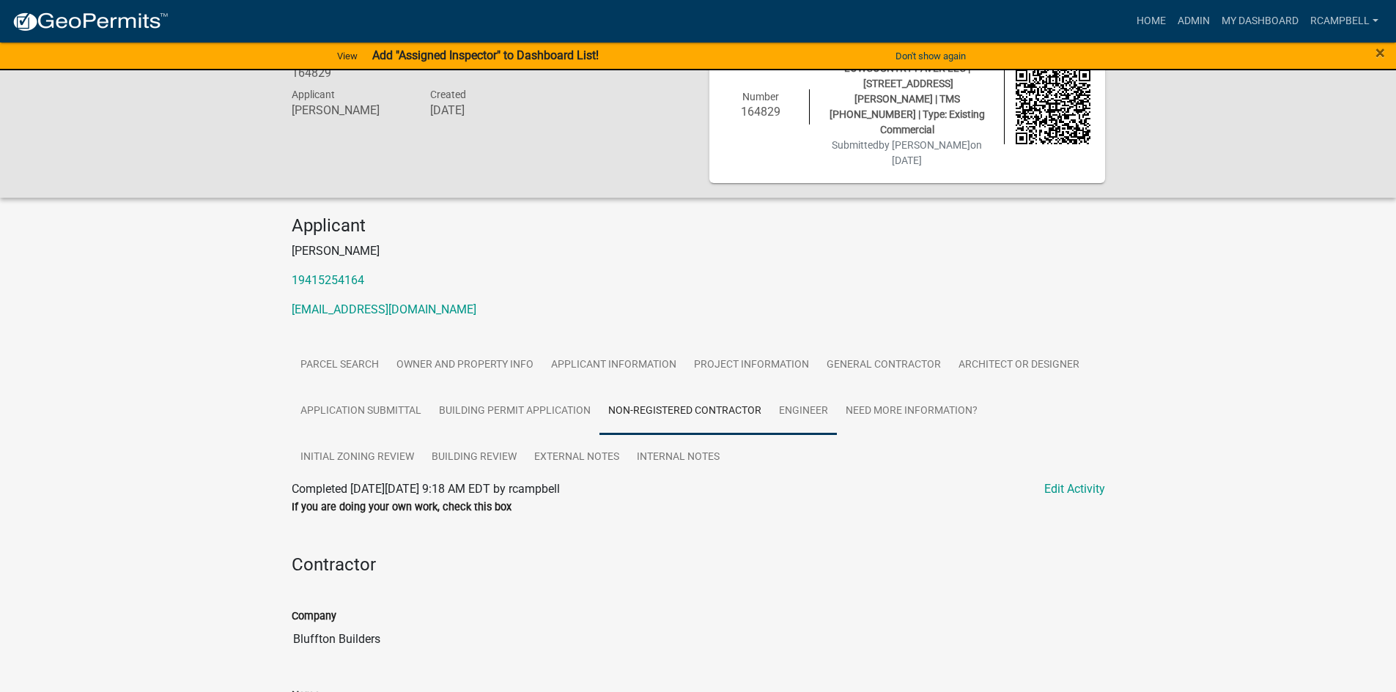
click at [793, 388] on link "Engineer" at bounding box center [803, 411] width 67 height 47
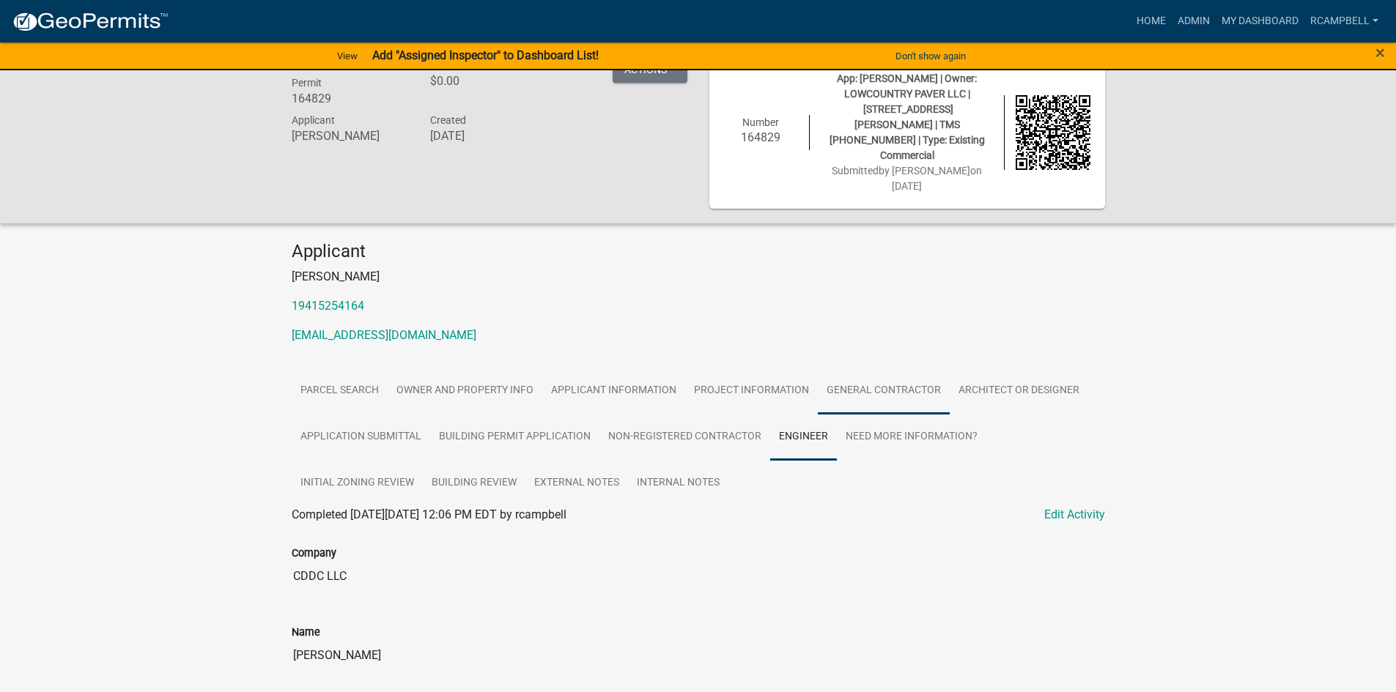
scroll to position [5, 0]
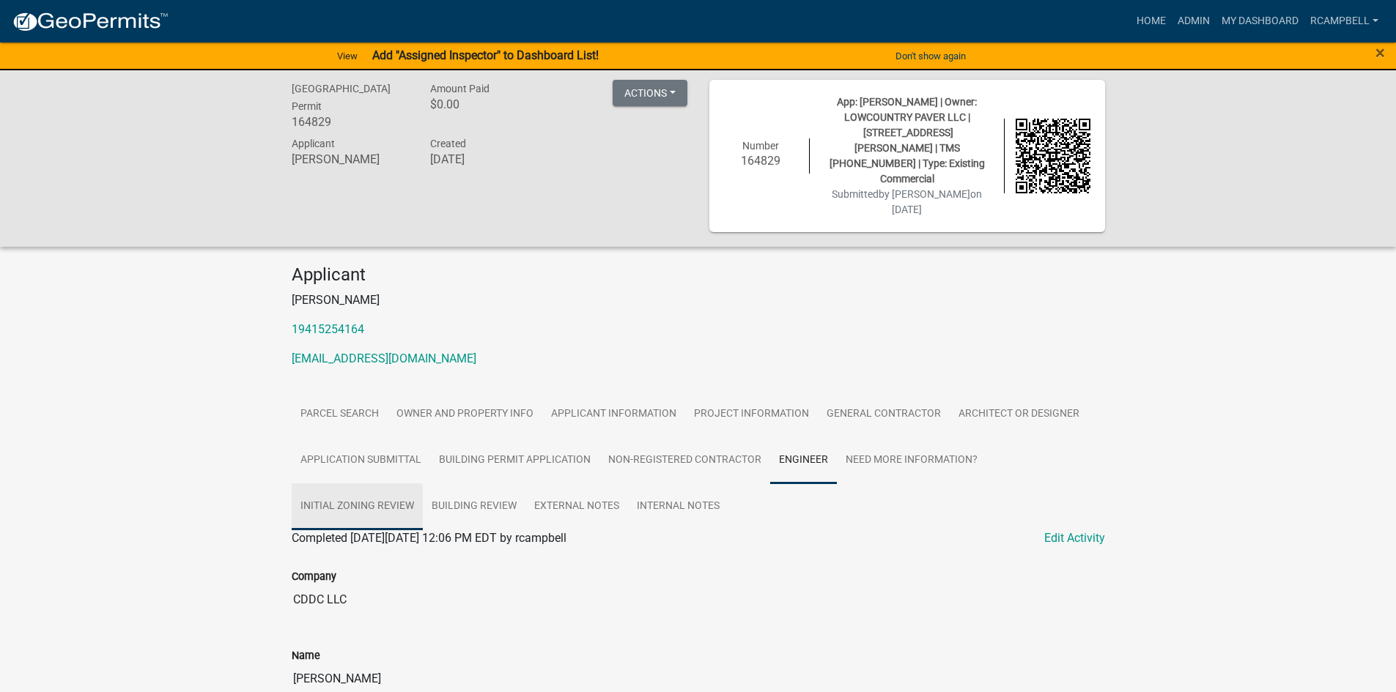
click at [340, 484] on link "Initial Zoning Review" at bounding box center [357, 507] width 131 height 47
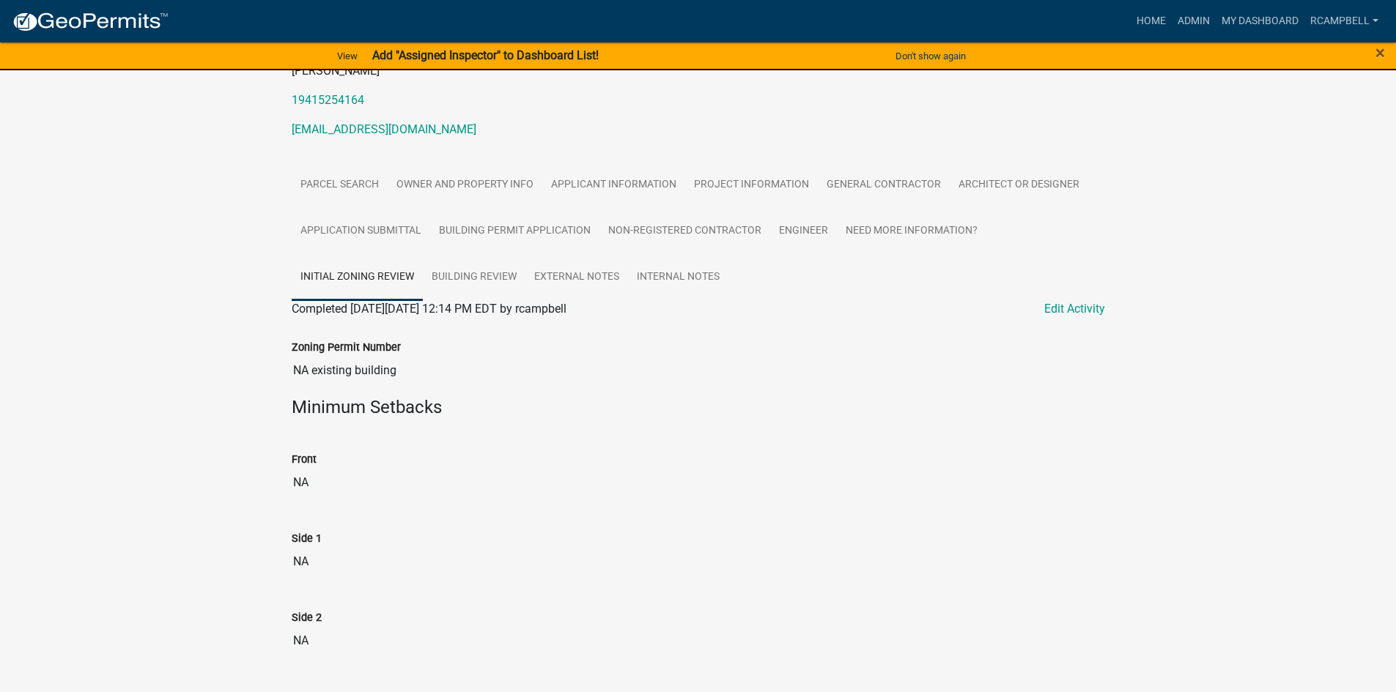
scroll to position [225, 0]
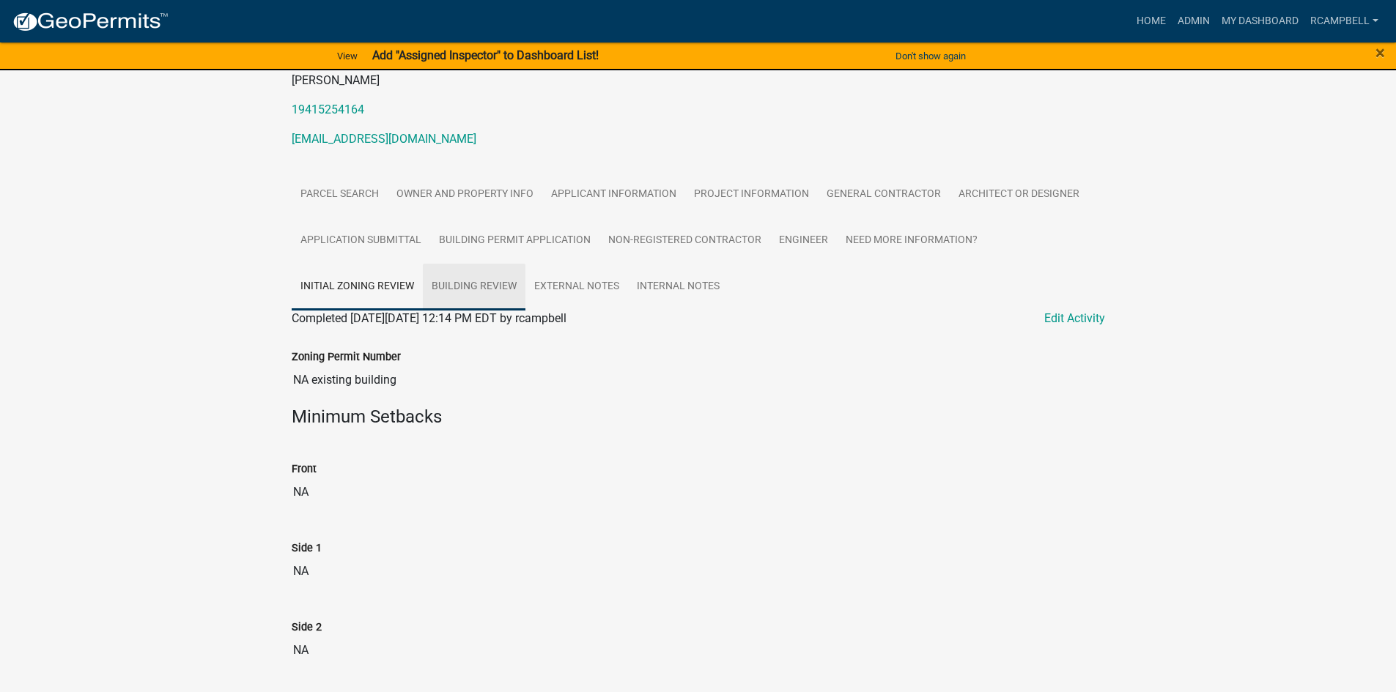
click at [495, 264] on link "Building Review" at bounding box center [474, 287] width 103 height 47
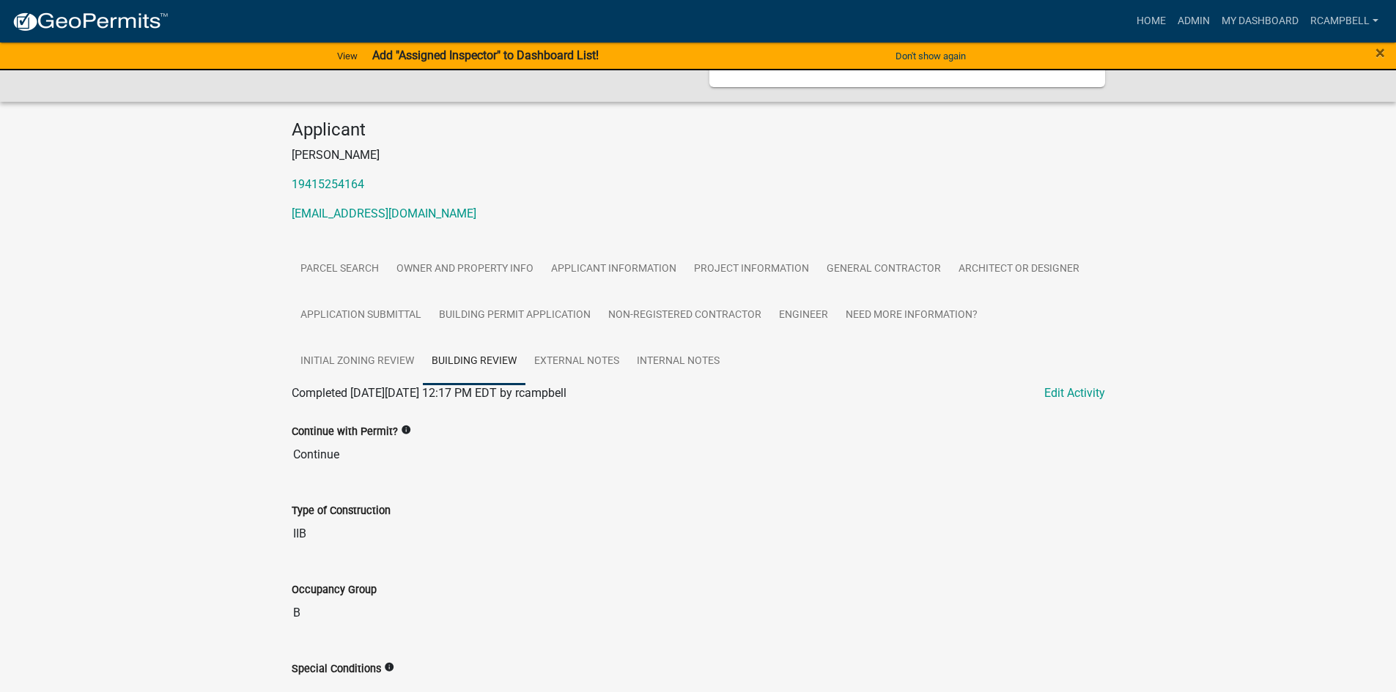
scroll to position [140, 0]
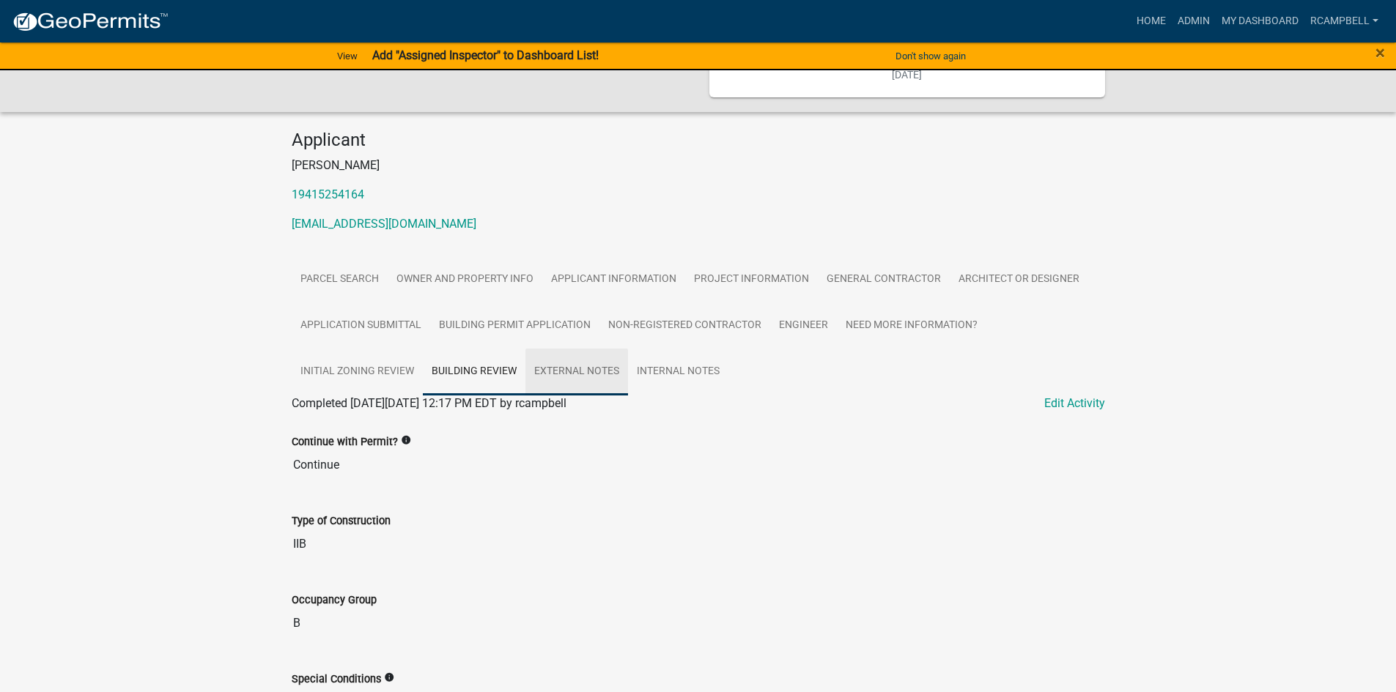
click at [581, 349] on link "External Notes" at bounding box center [576, 372] width 103 height 47
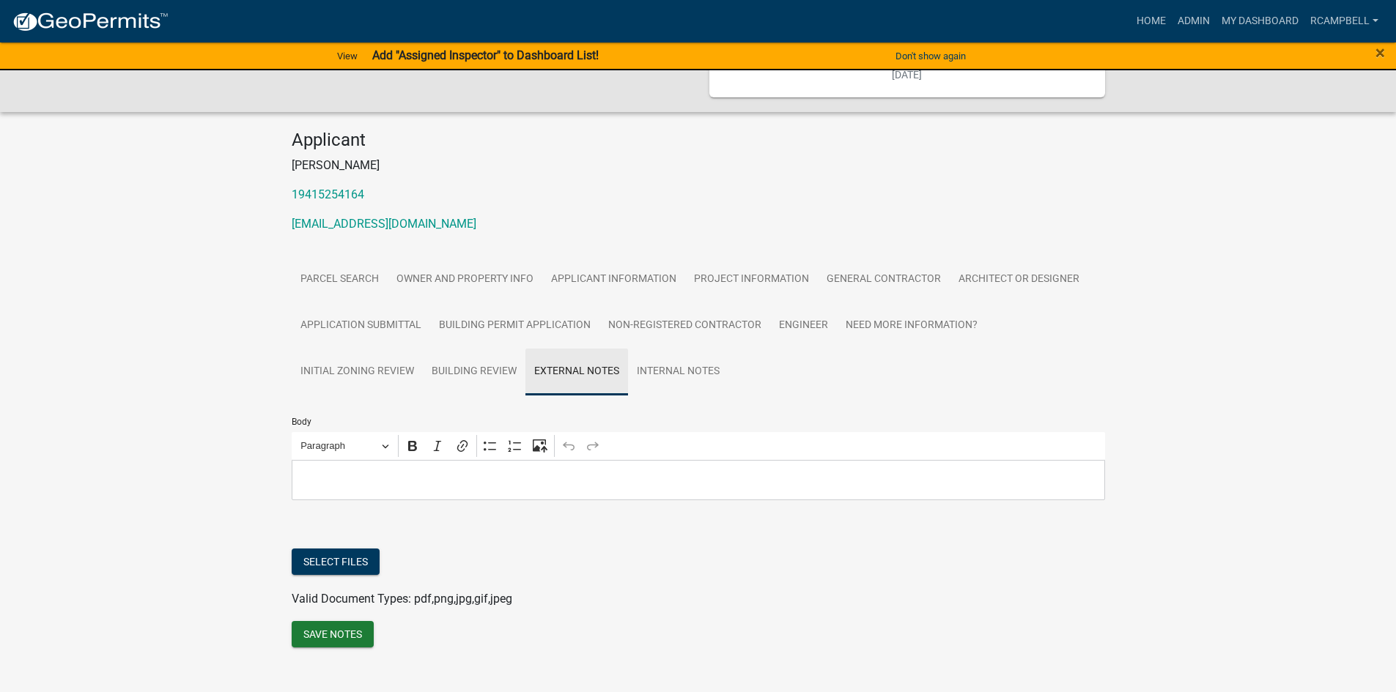
scroll to position [130, 0]
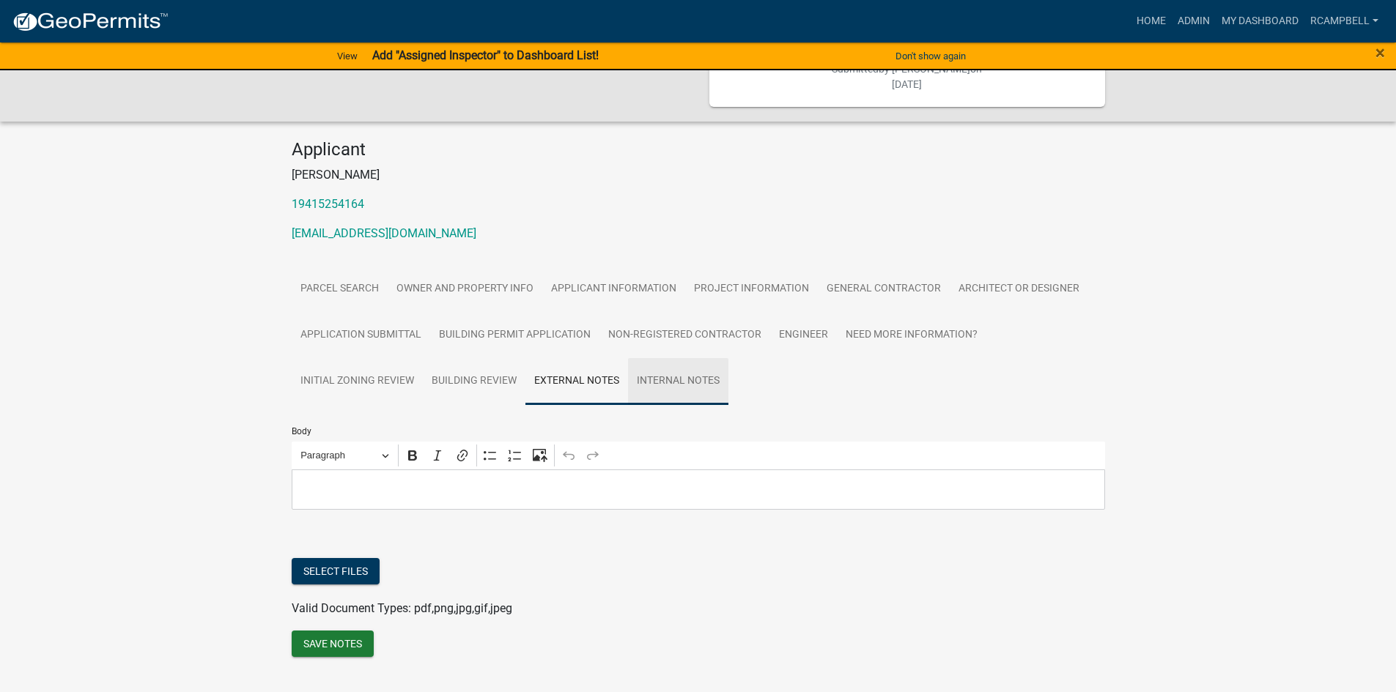
click at [632, 358] on link "Internal Notes" at bounding box center [678, 381] width 100 height 47
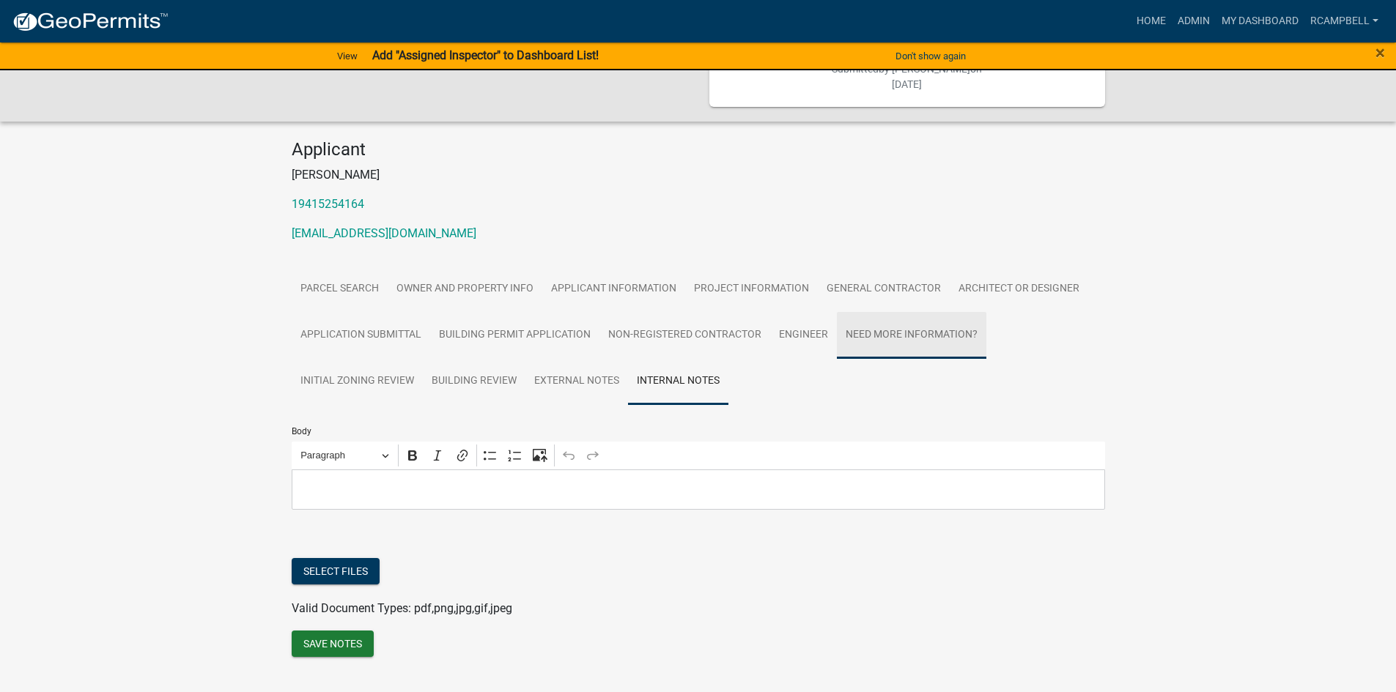
click at [876, 312] on link "Need More Information?" at bounding box center [911, 335] width 149 height 47
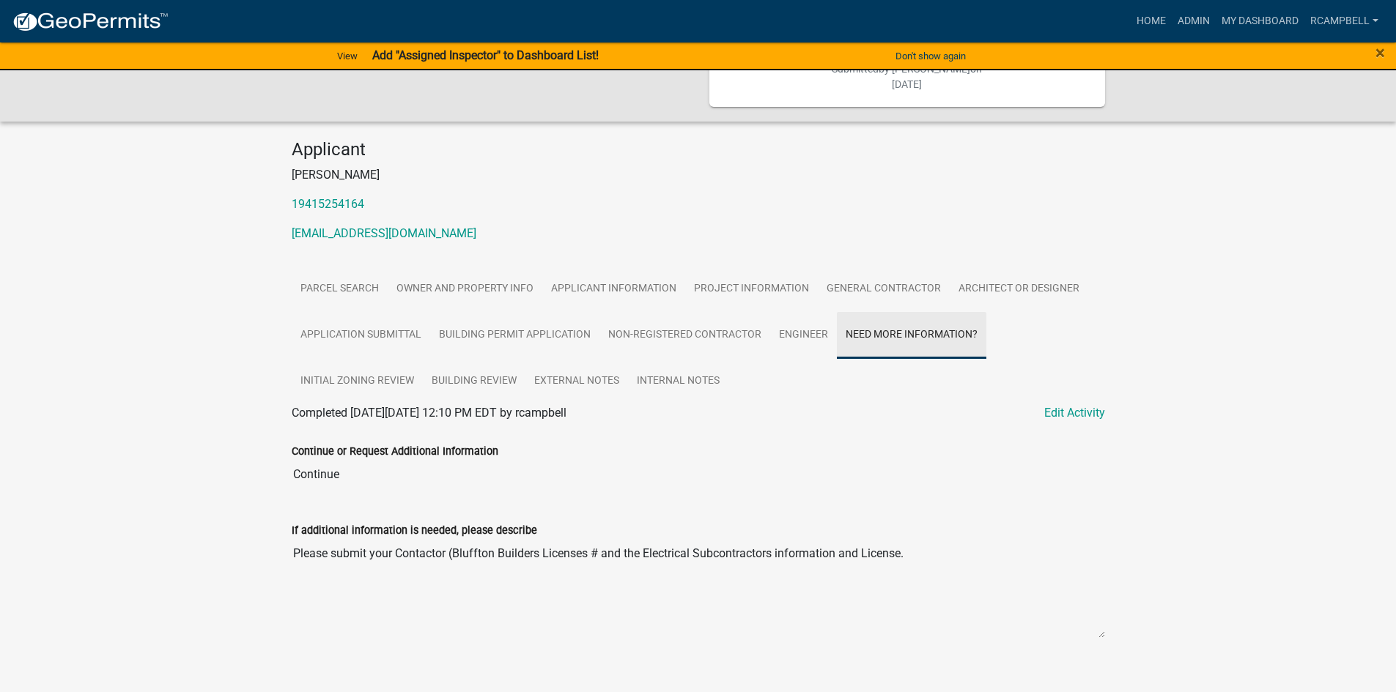
scroll to position [119, 0]
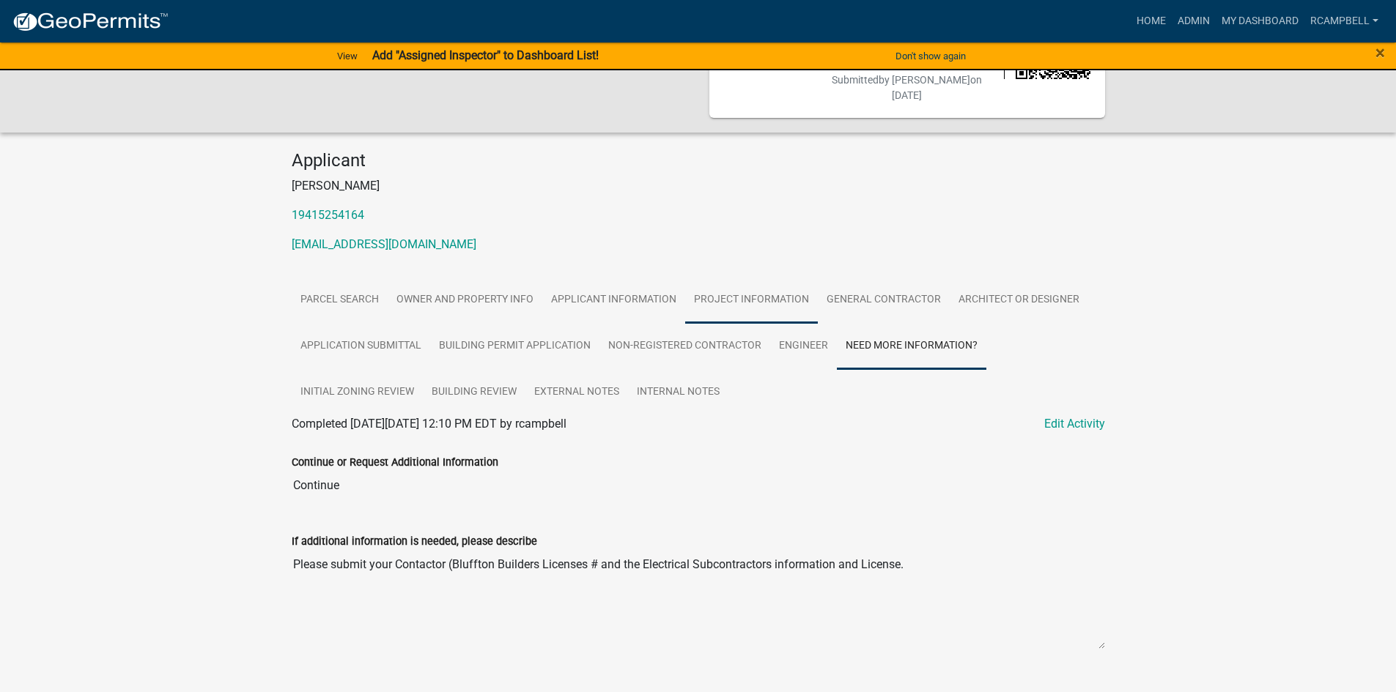
click at [713, 277] on link "Project Information" at bounding box center [751, 300] width 133 height 47
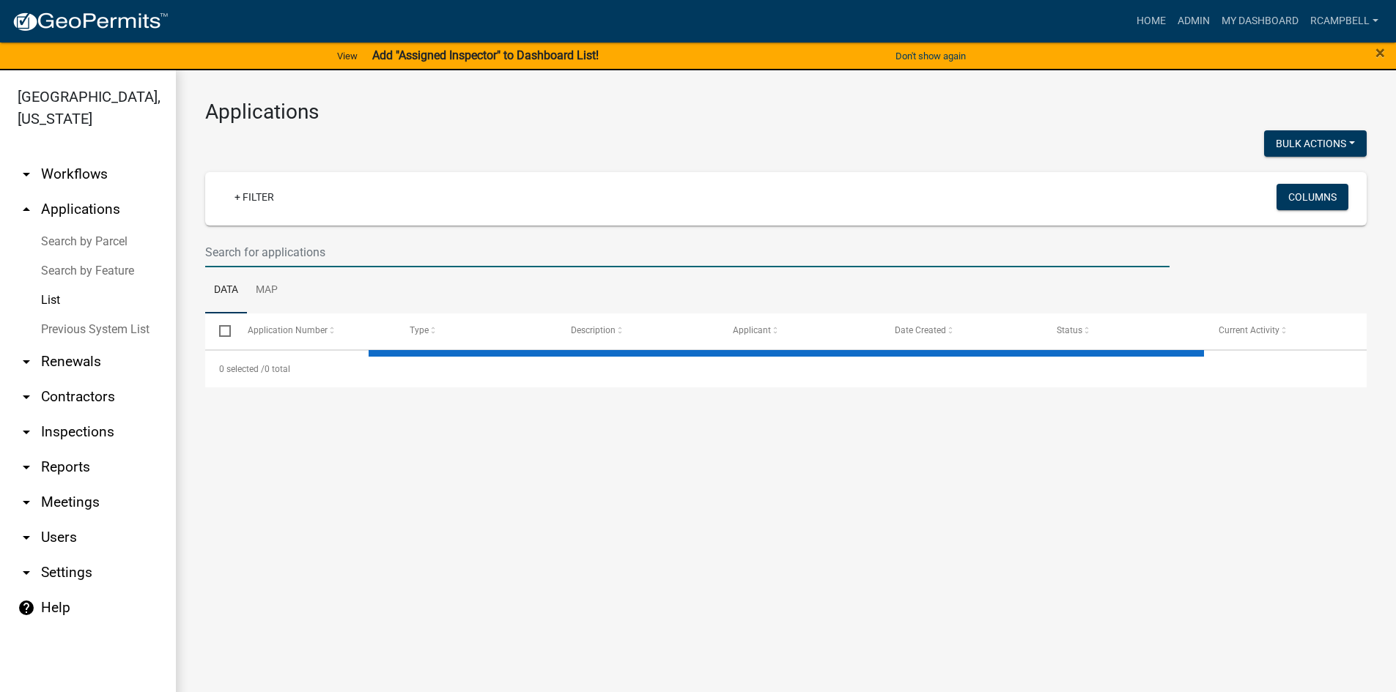
select select "3: 100"
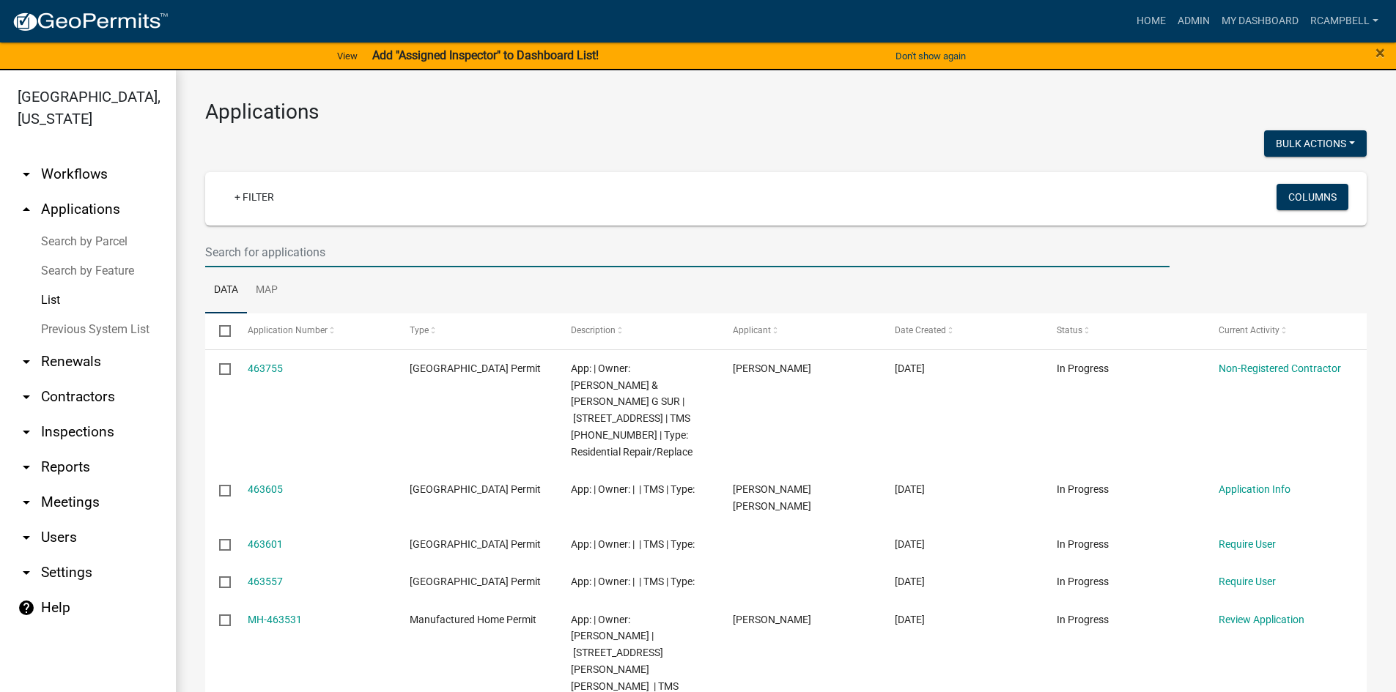
click at [265, 254] on input "text" at bounding box center [687, 252] width 964 height 30
type input "236696"
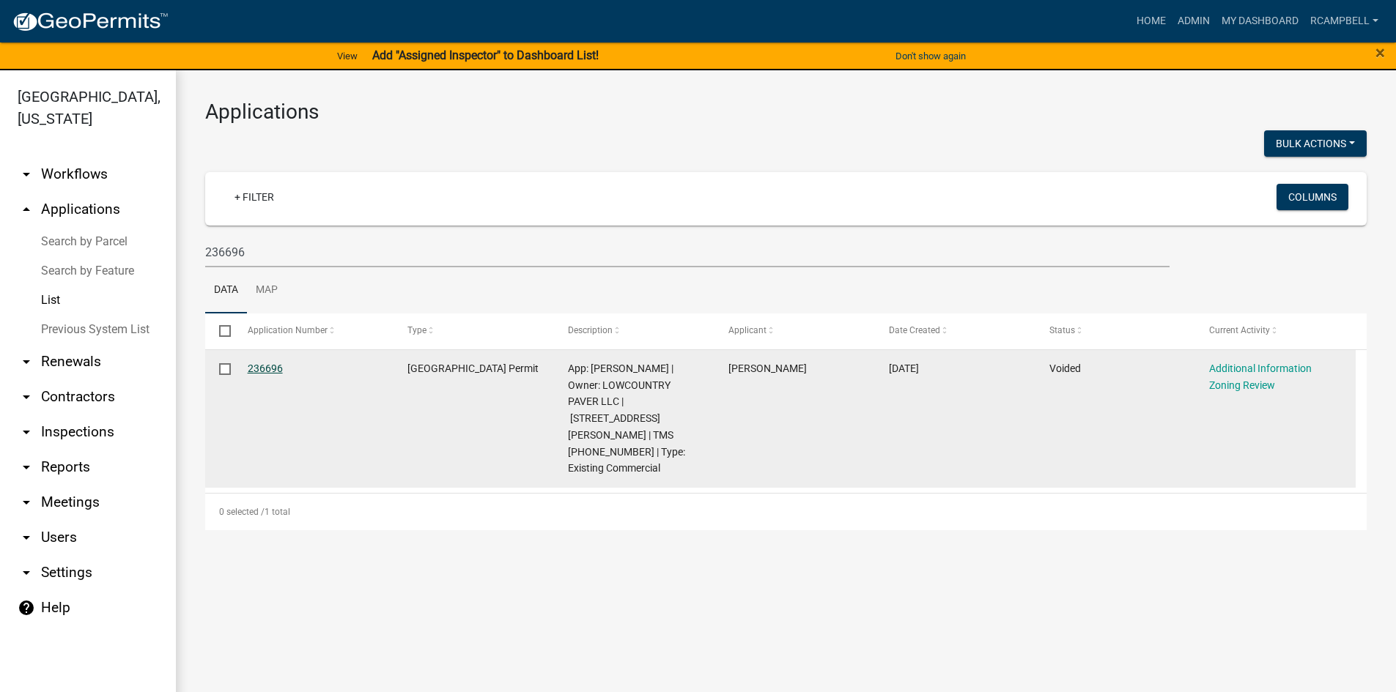
click at [261, 370] on link "236696" at bounding box center [265, 369] width 35 height 12
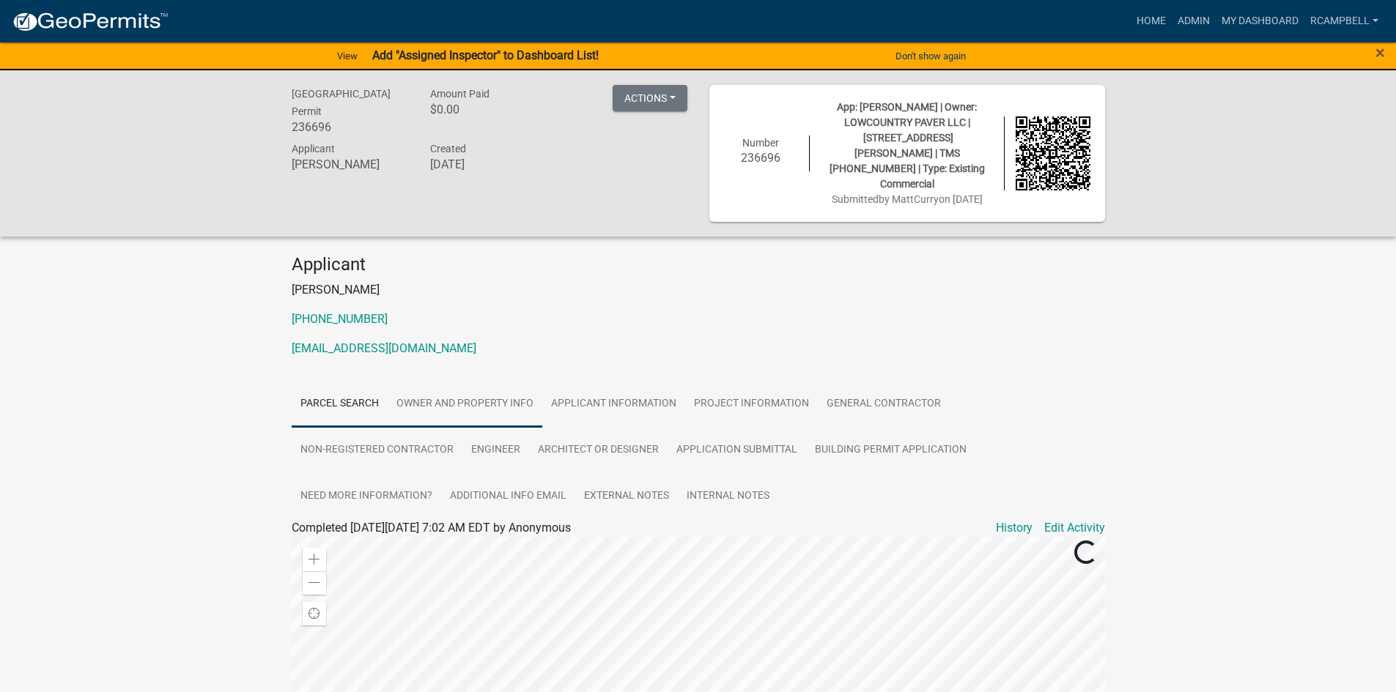
click at [486, 390] on link "Owner and Property Info" at bounding box center [465, 404] width 155 height 47
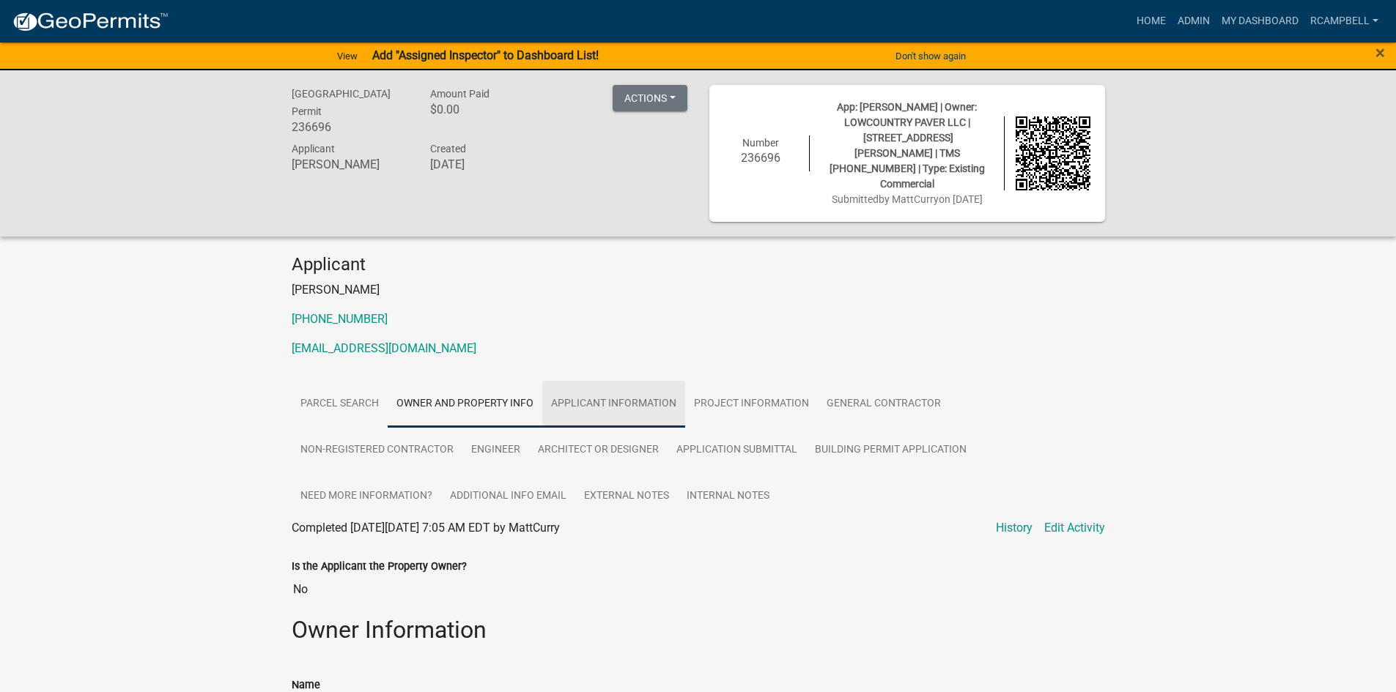
click at [572, 386] on link "Applicant Information" at bounding box center [613, 404] width 143 height 47
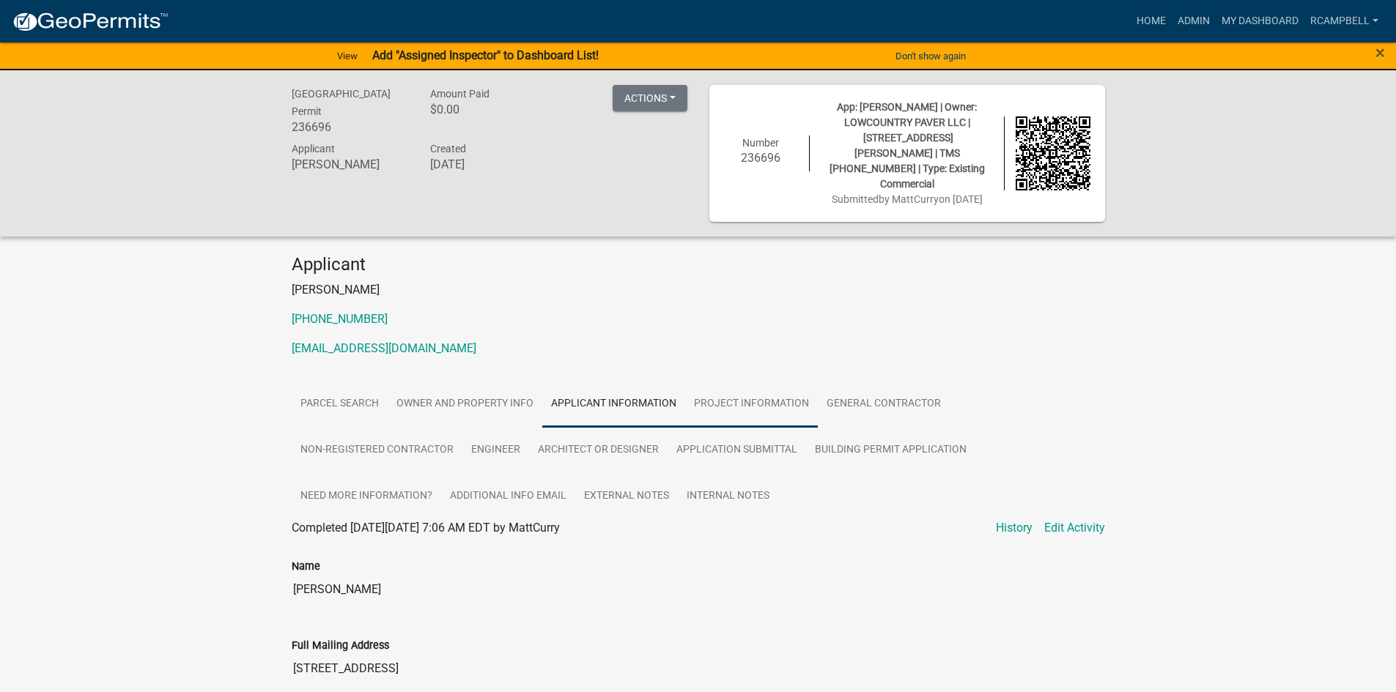
click at [723, 388] on link "Project Information" at bounding box center [751, 404] width 133 height 47
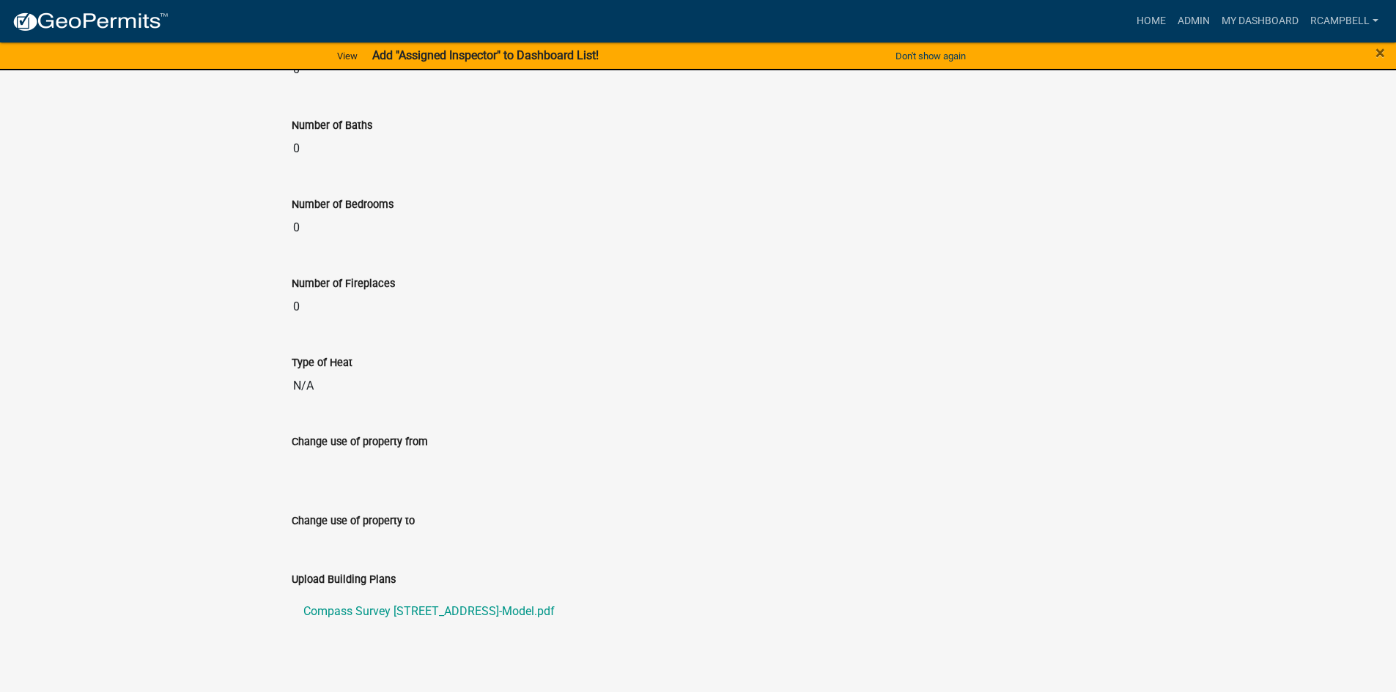
scroll to position [1026, 0]
click at [481, 593] on link "Compass Survey 535 STINEY ROAD-Model.pdf" at bounding box center [698, 610] width 813 height 35
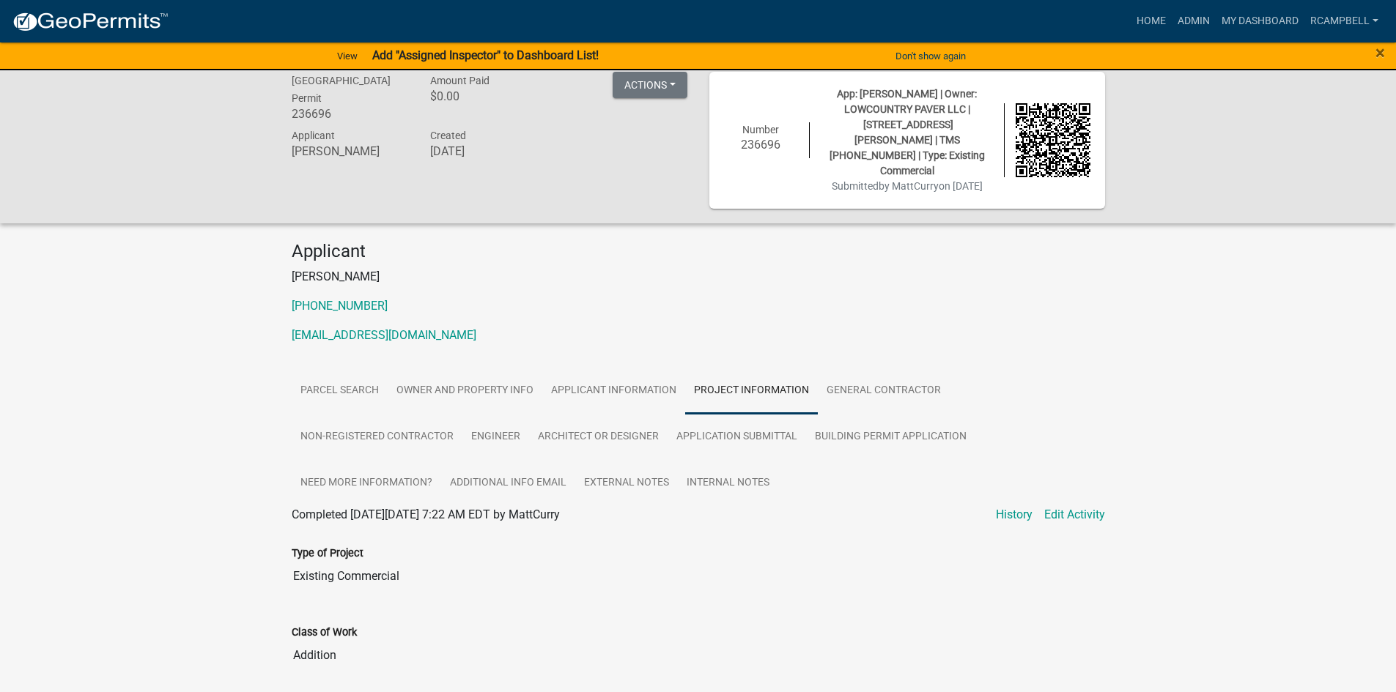
scroll to position [1, 0]
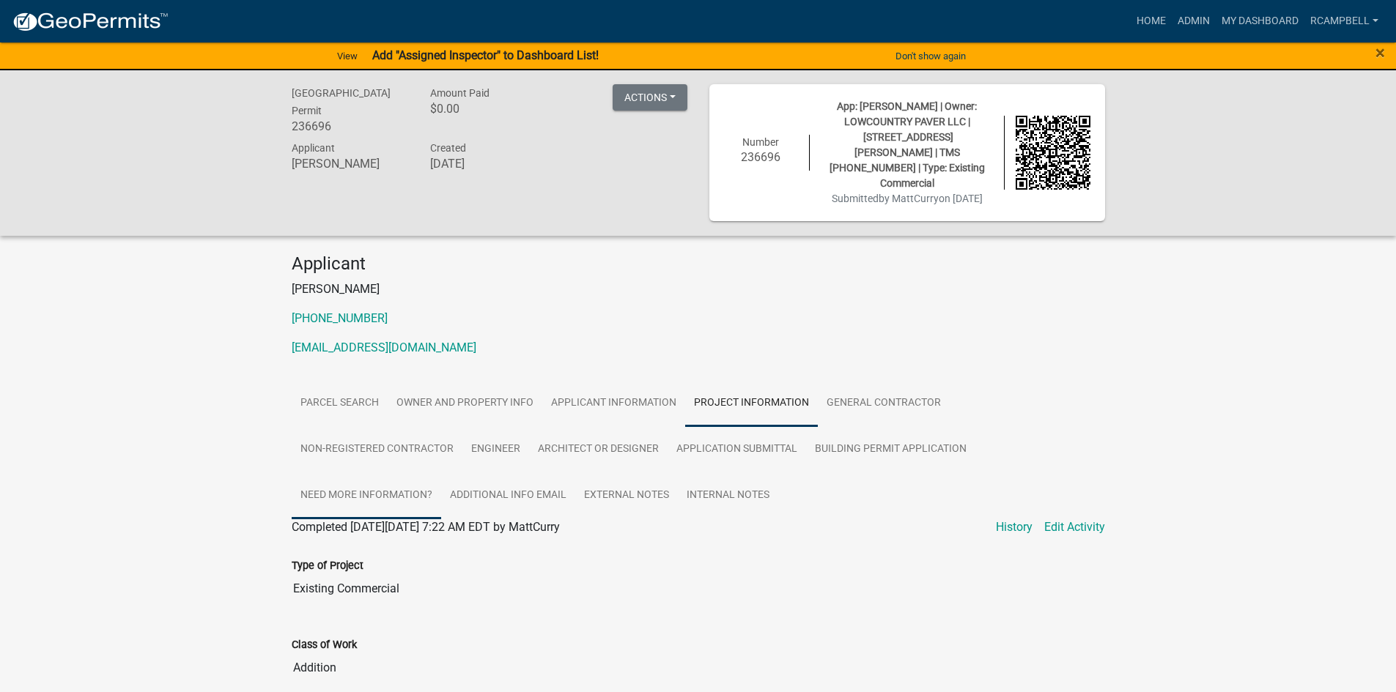
click at [341, 473] on link "Need More Information?" at bounding box center [366, 496] width 149 height 47
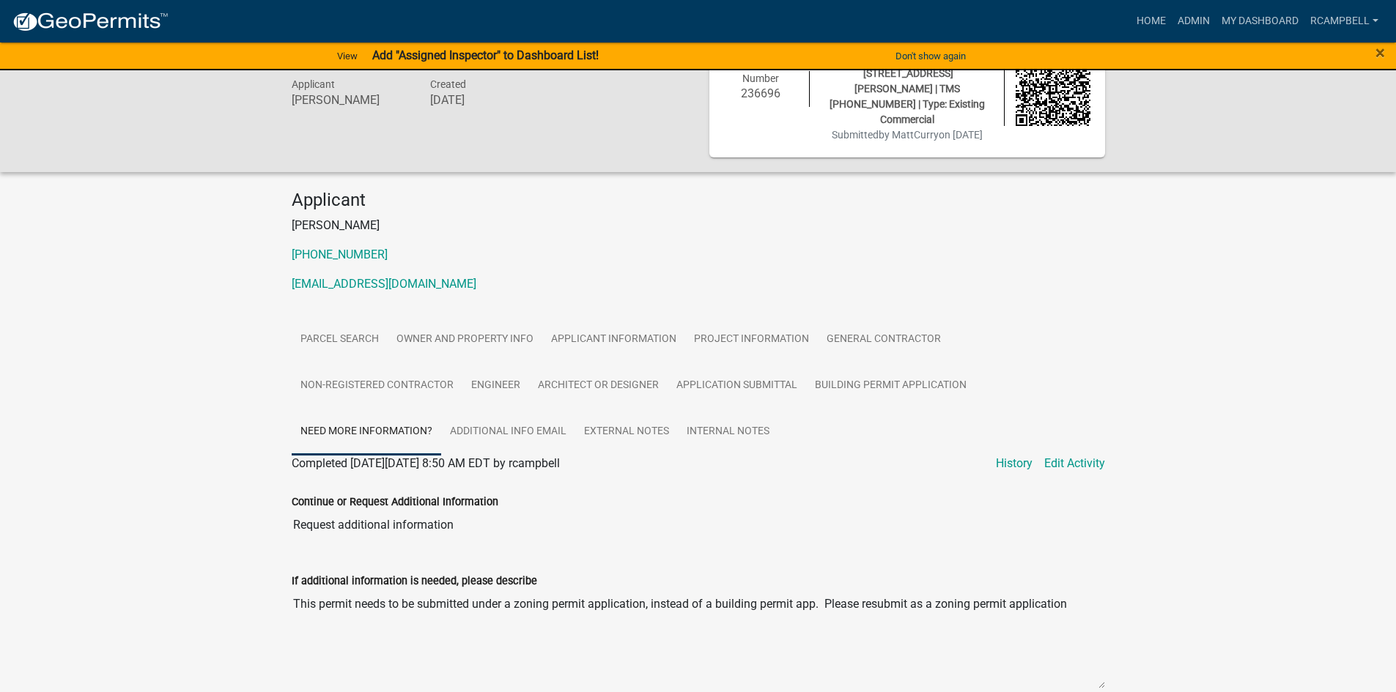
scroll to position [0, 0]
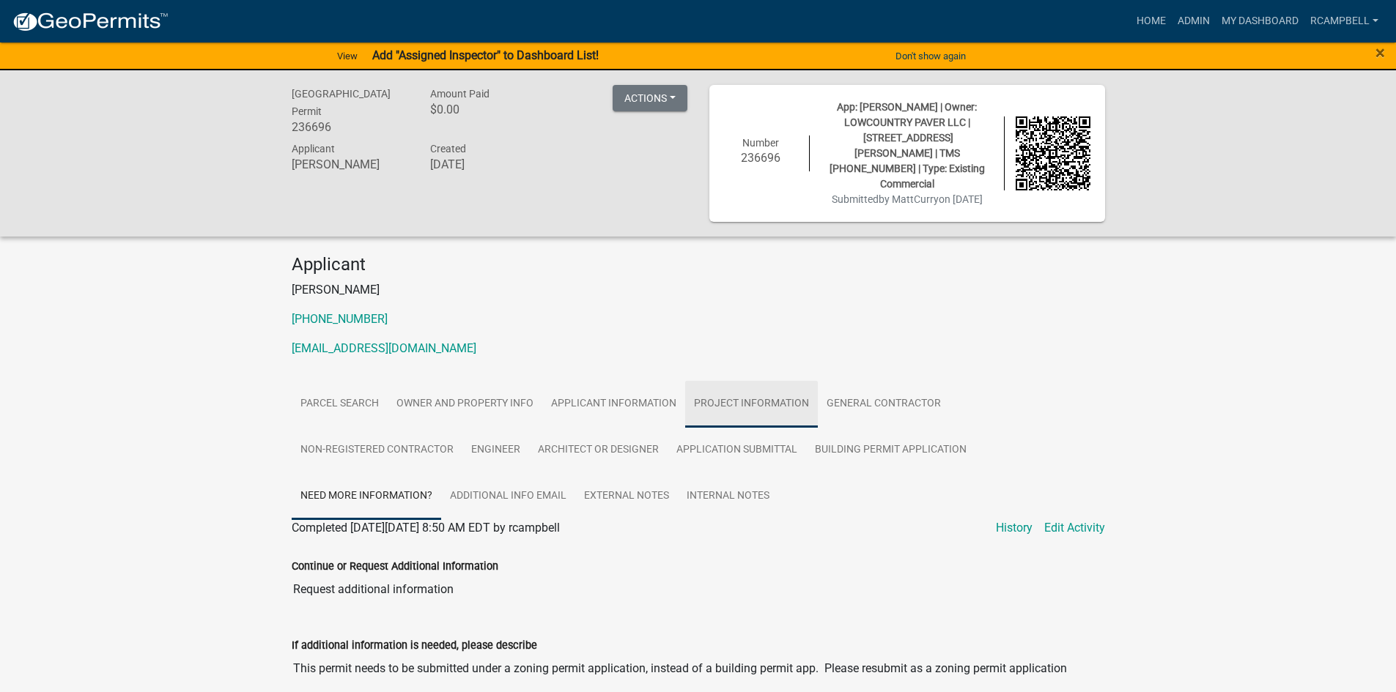
click at [712, 384] on link "Project Information" at bounding box center [751, 404] width 133 height 47
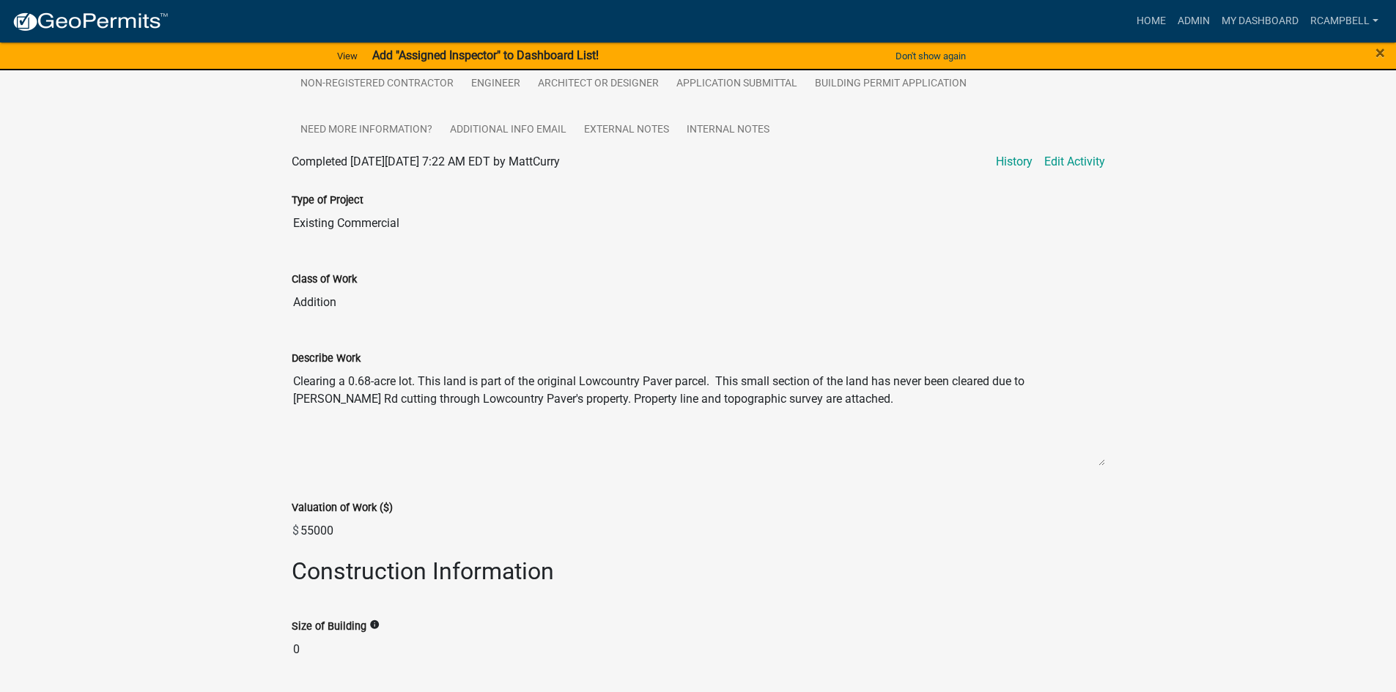
scroll to position [293, 0]
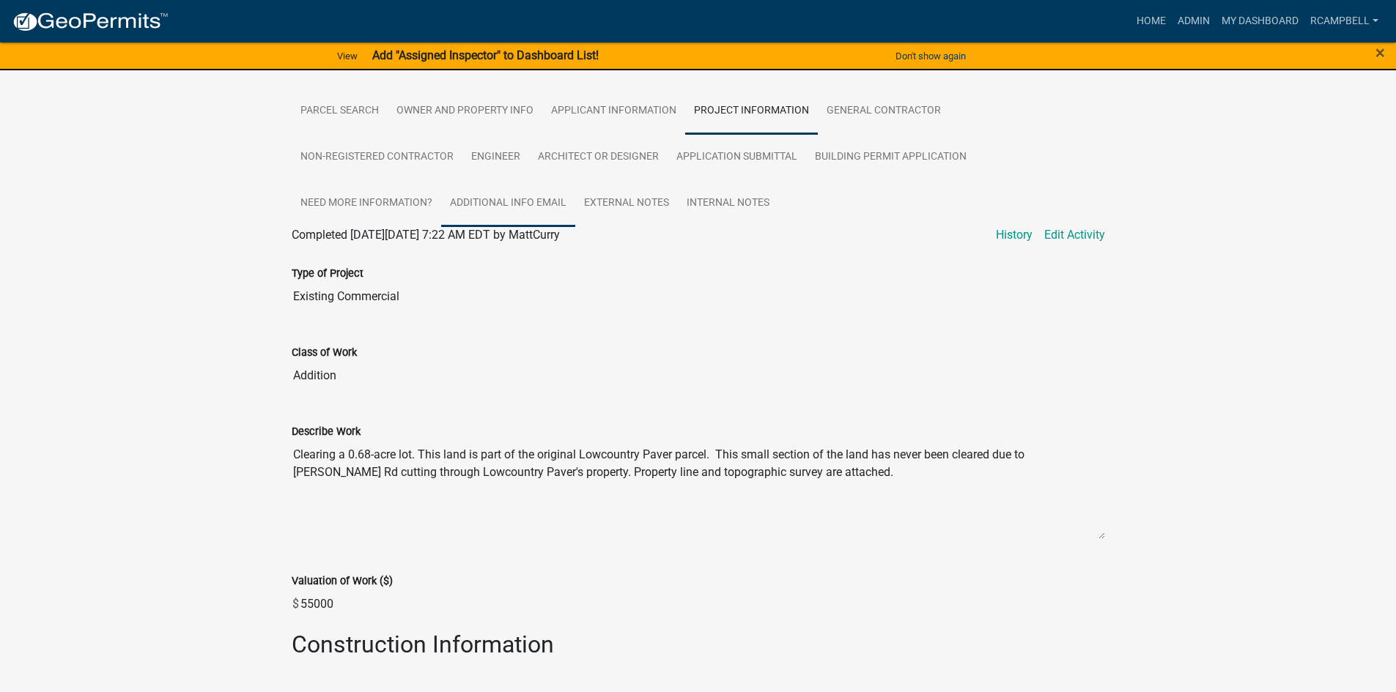
click at [480, 190] on link "Additional info email" at bounding box center [508, 203] width 134 height 47
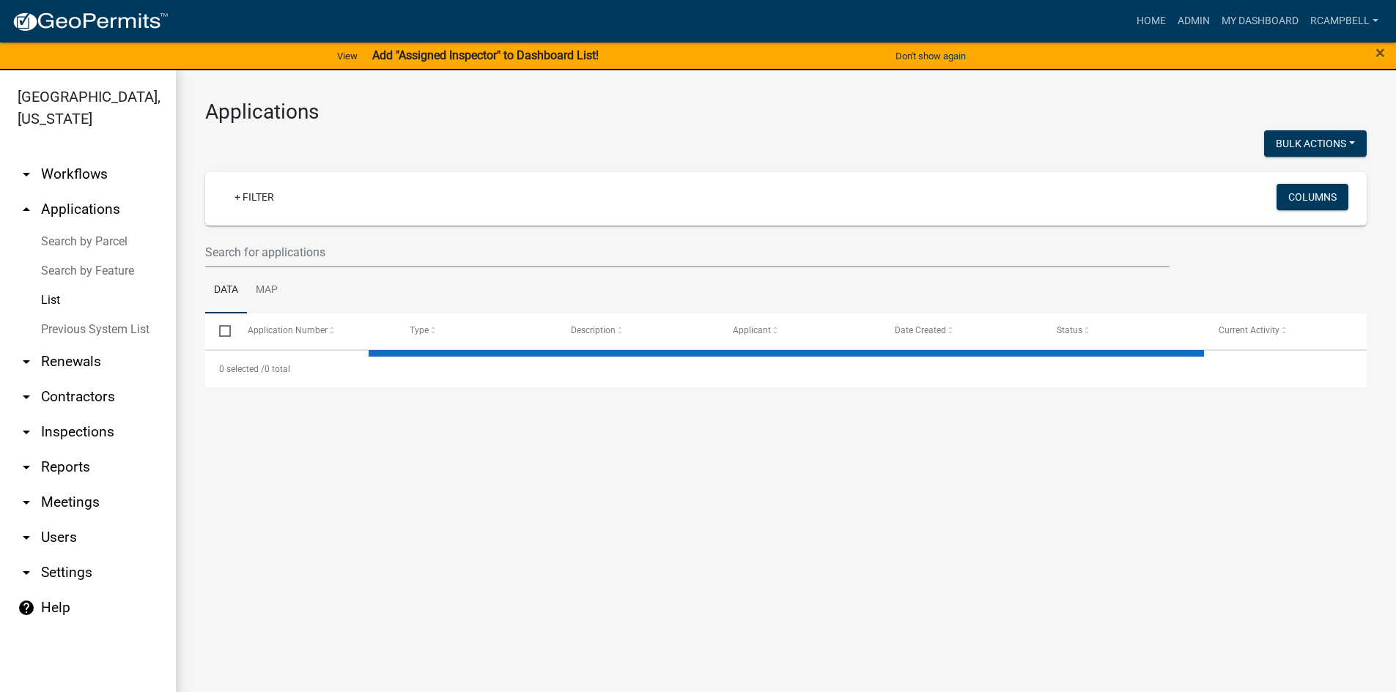
select select "3: 100"
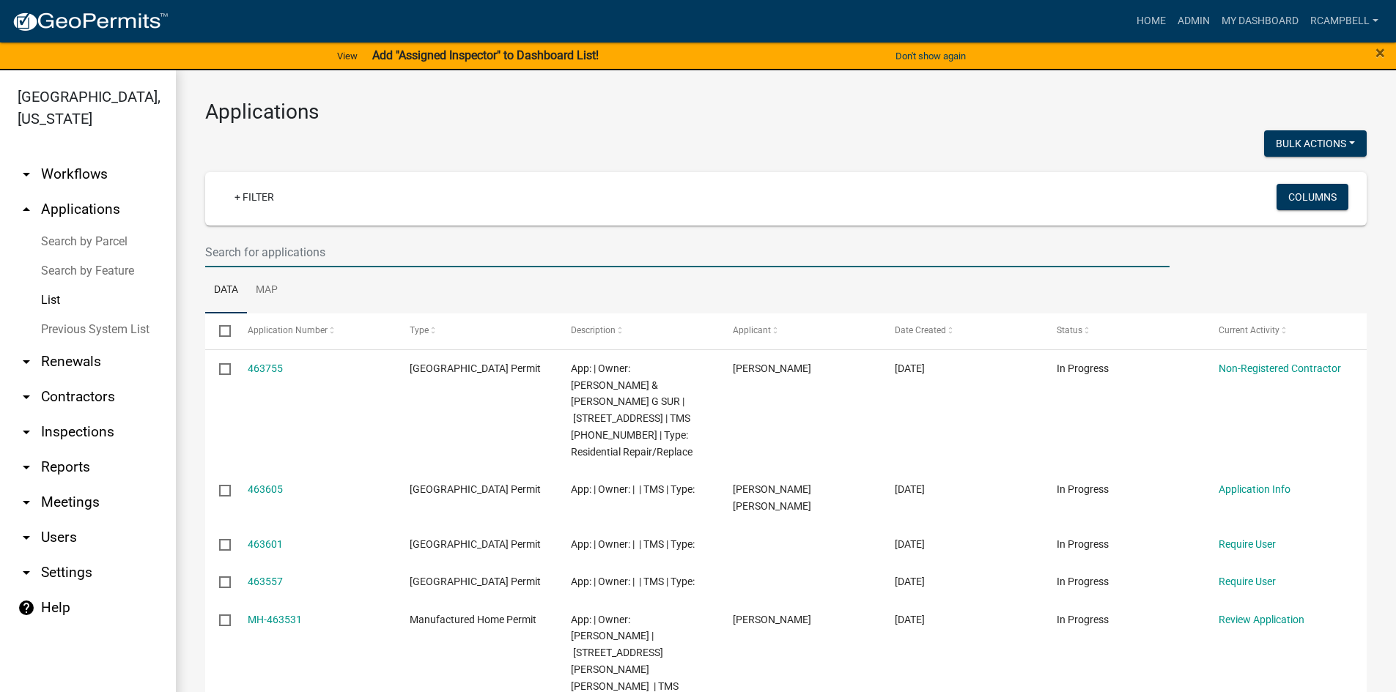
paste input "[PHONE_NUMBER]"
type input "[PHONE_NUMBER]"
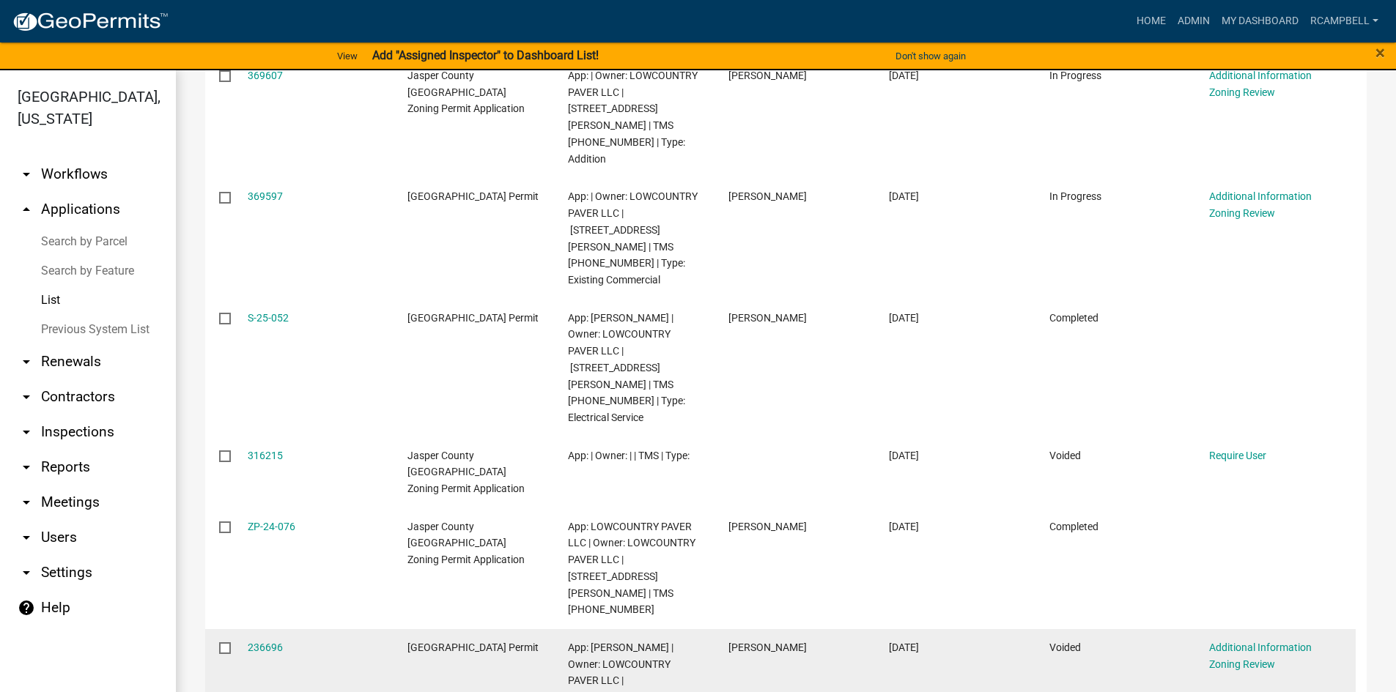
scroll to position [220, 0]
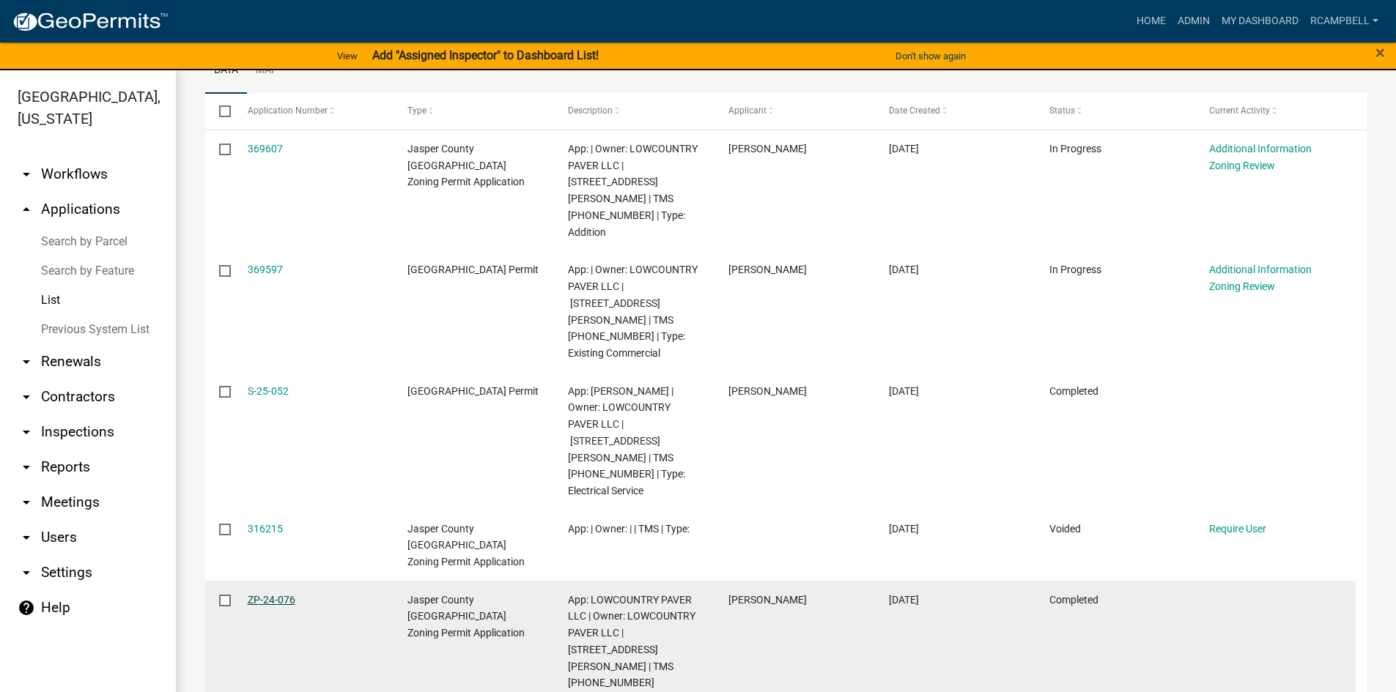
click at [267, 594] on link "ZP-24-076" at bounding box center [272, 600] width 48 height 12
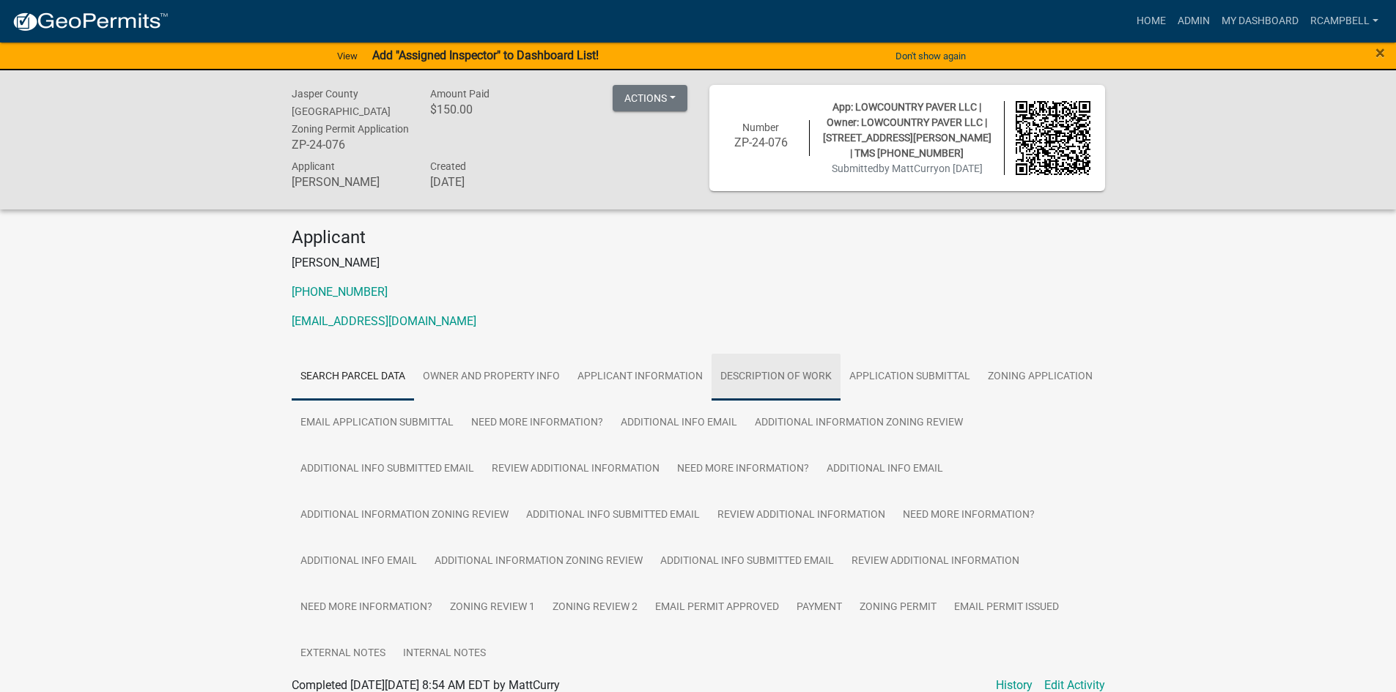
click at [743, 371] on link "Description of Work" at bounding box center [775, 377] width 129 height 47
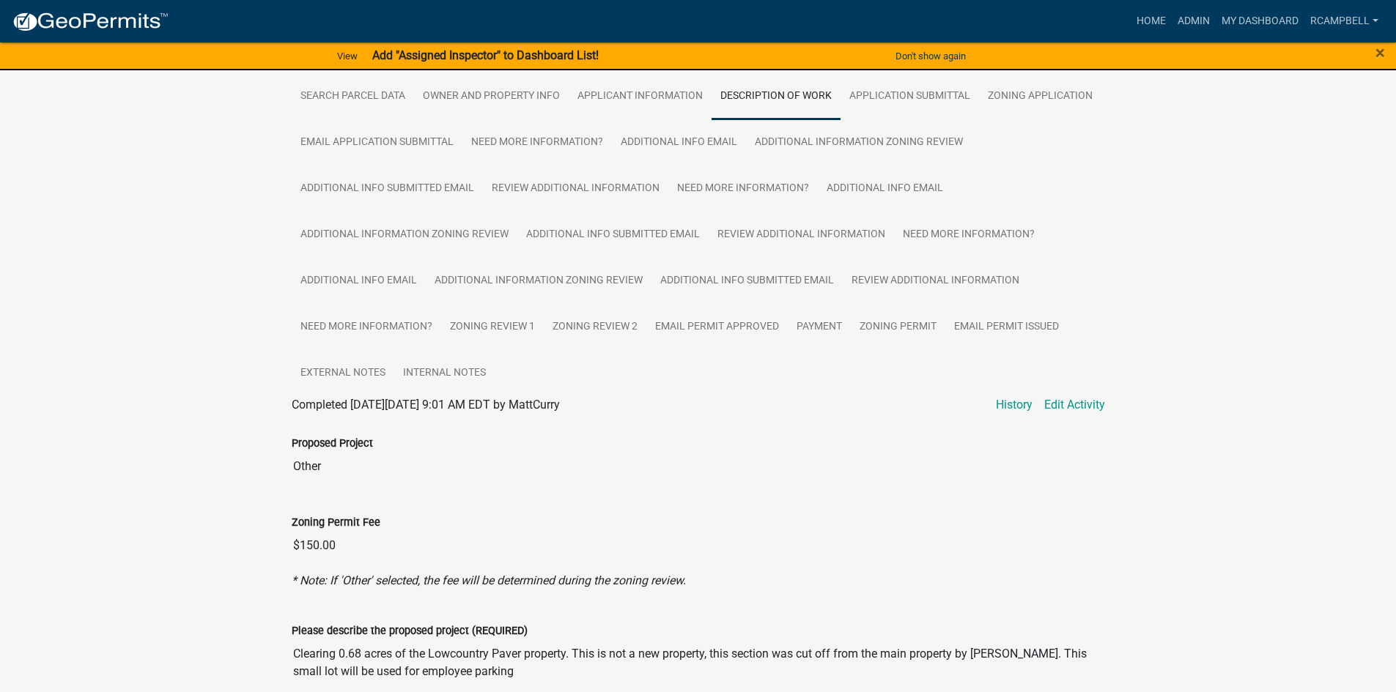
scroll to position [220, 0]
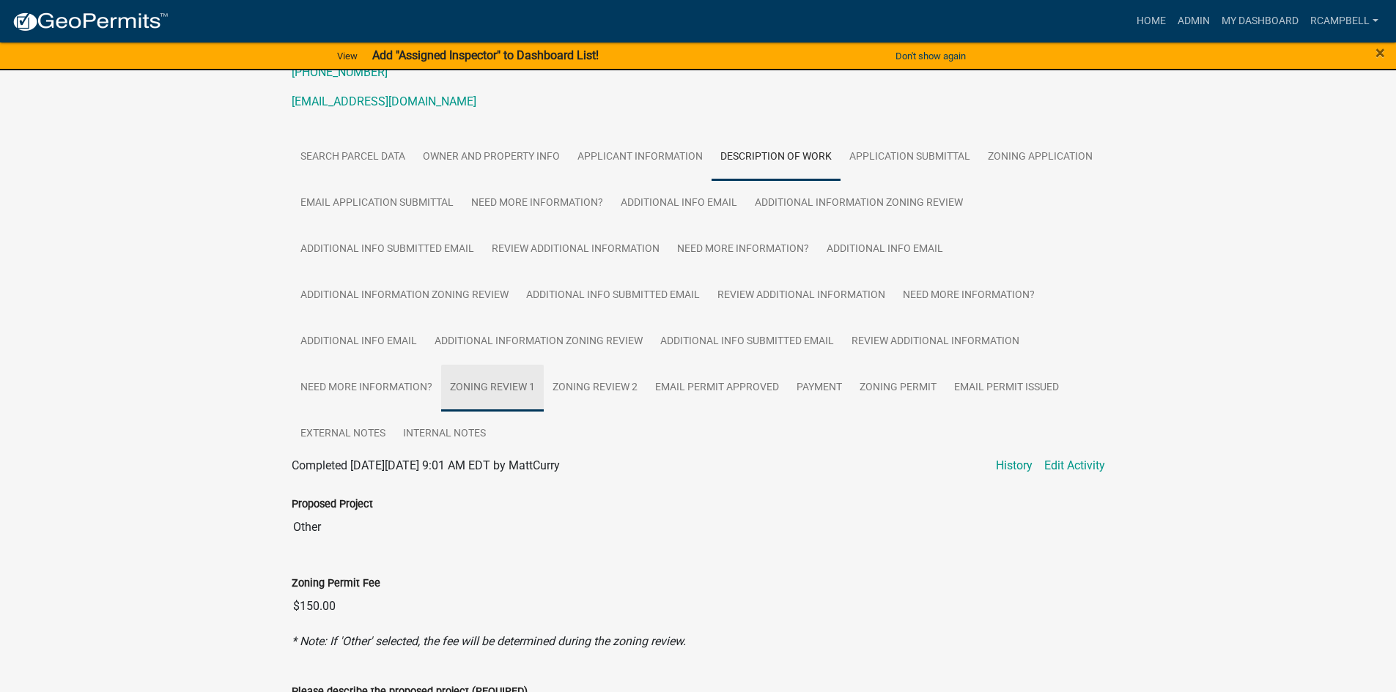
click at [486, 390] on link "Zoning Review 1" at bounding box center [492, 388] width 103 height 47
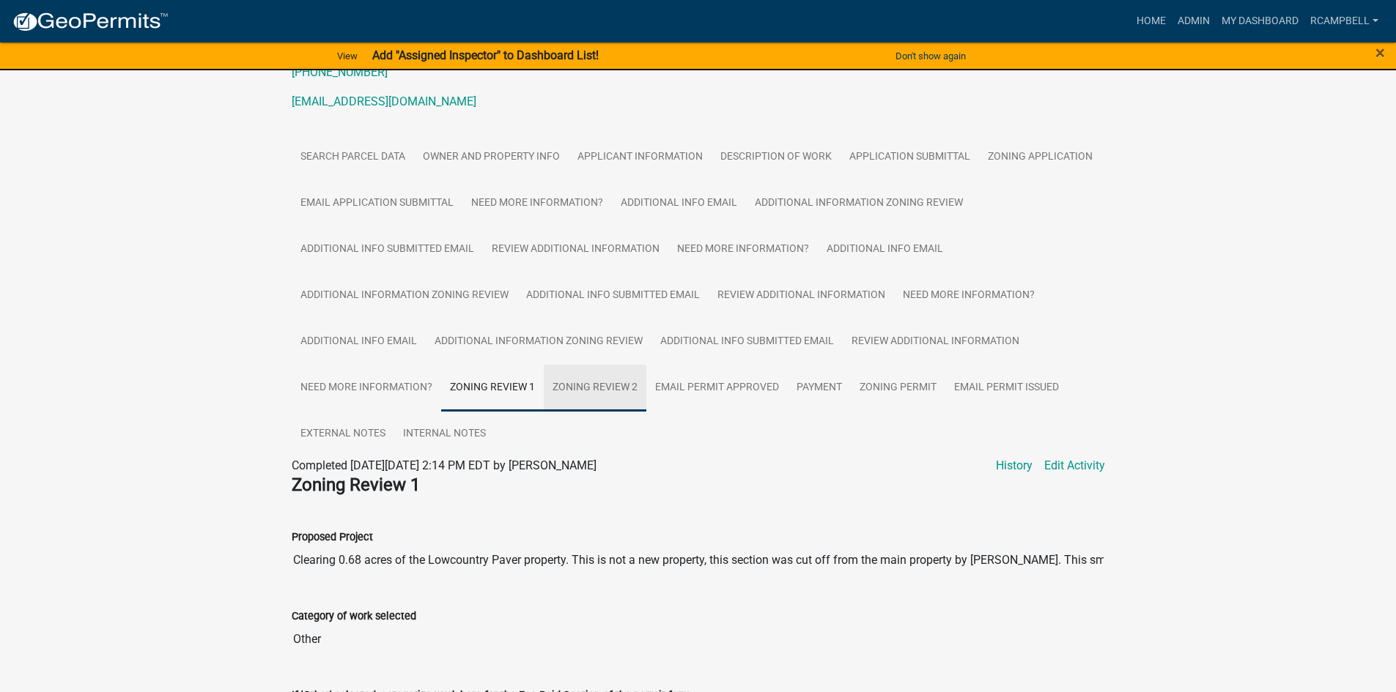
click at [589, 385] on link "Zoning Review 2" at bounding box center [595, 388] width 103 height 47
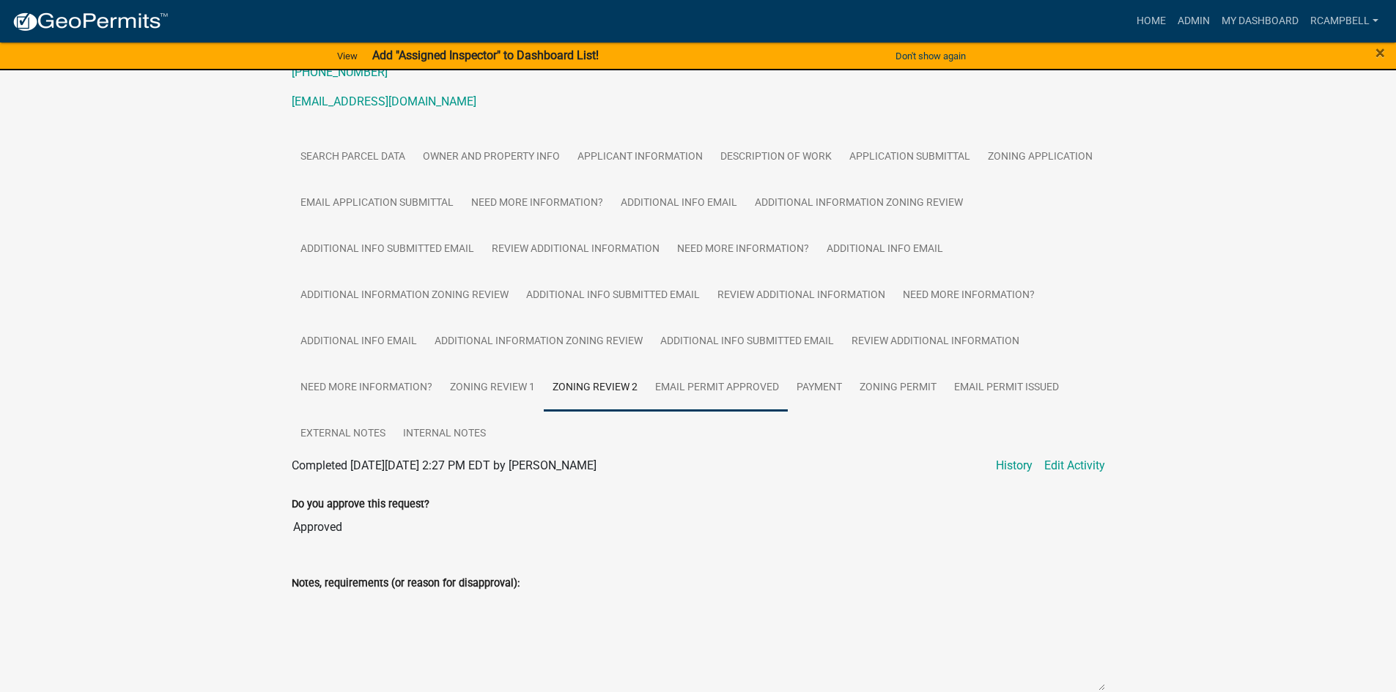
click at [684, 384] on link "Email Permit Approved" at bounding box center [716, 388] width 141 height 47
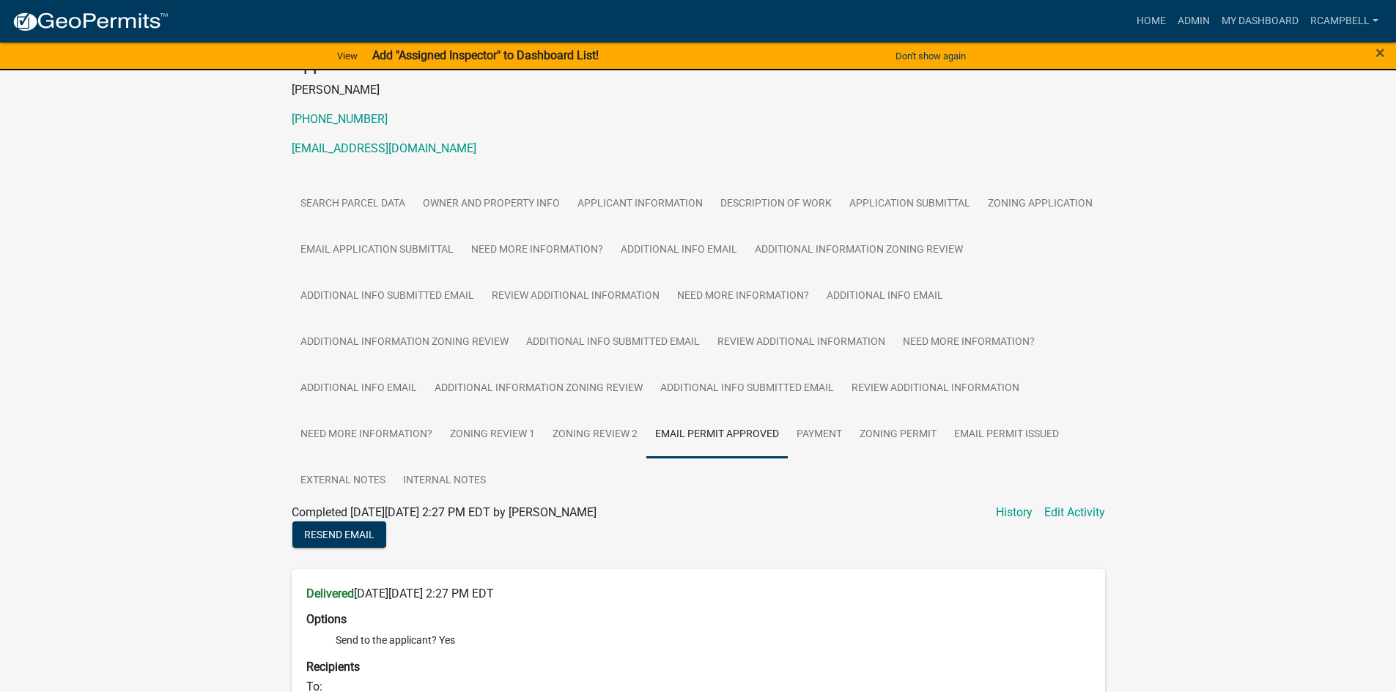
scroll to position [164, 0]
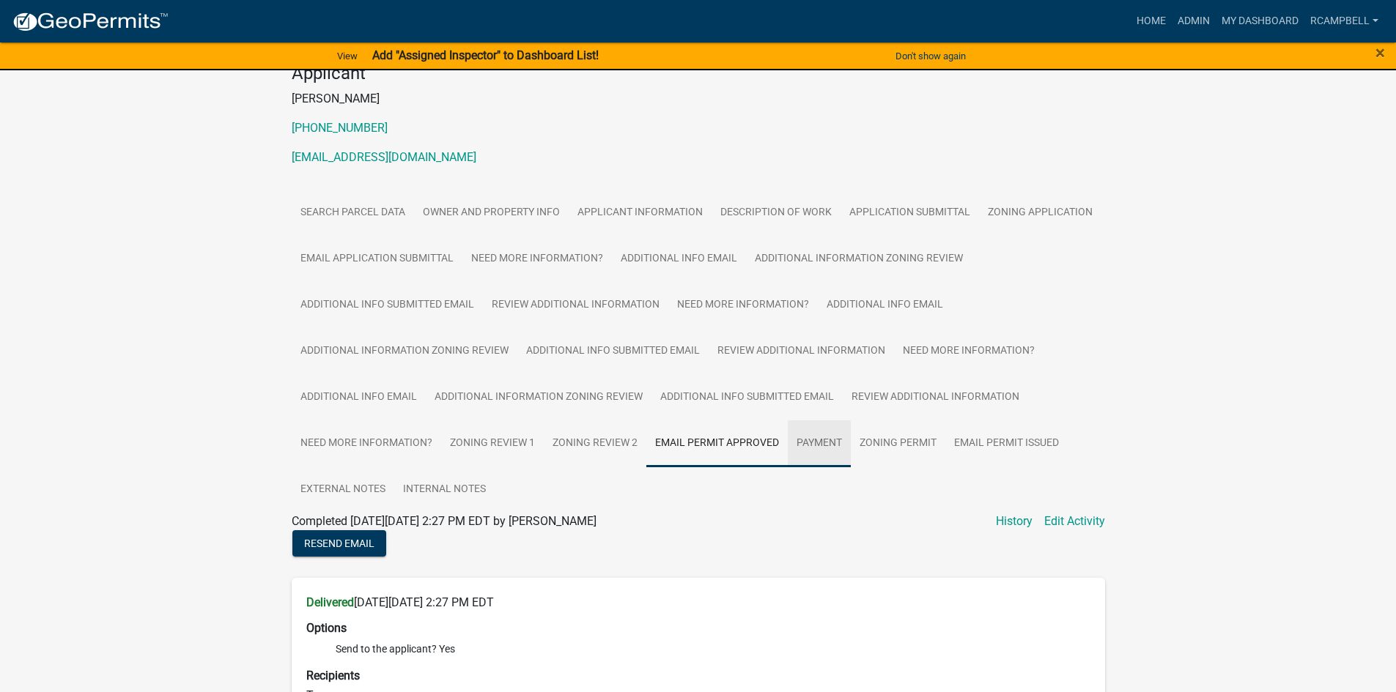
click at [818, 435] on link "Payment" at bounding box center [819, 444] width 63 height 47
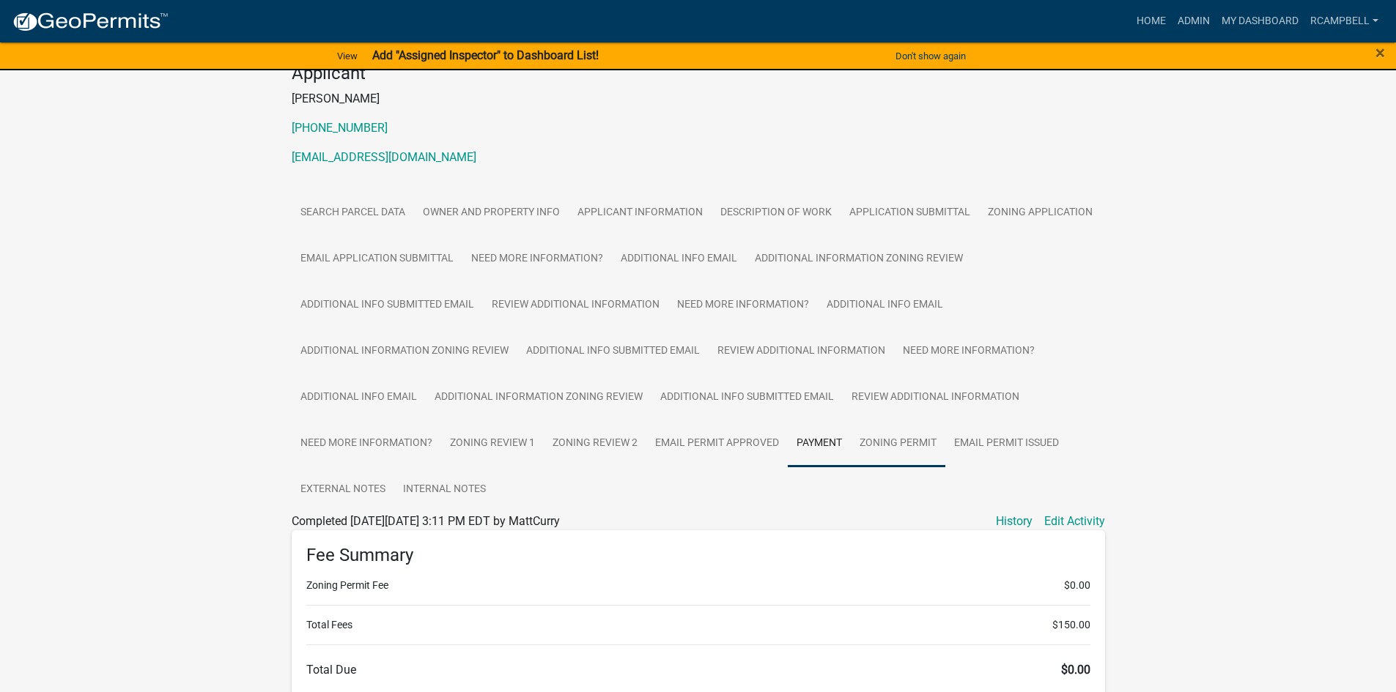
click at [870, 437] on link "Zoning Permit" at bounding box center [898, 444] width 95 height 47
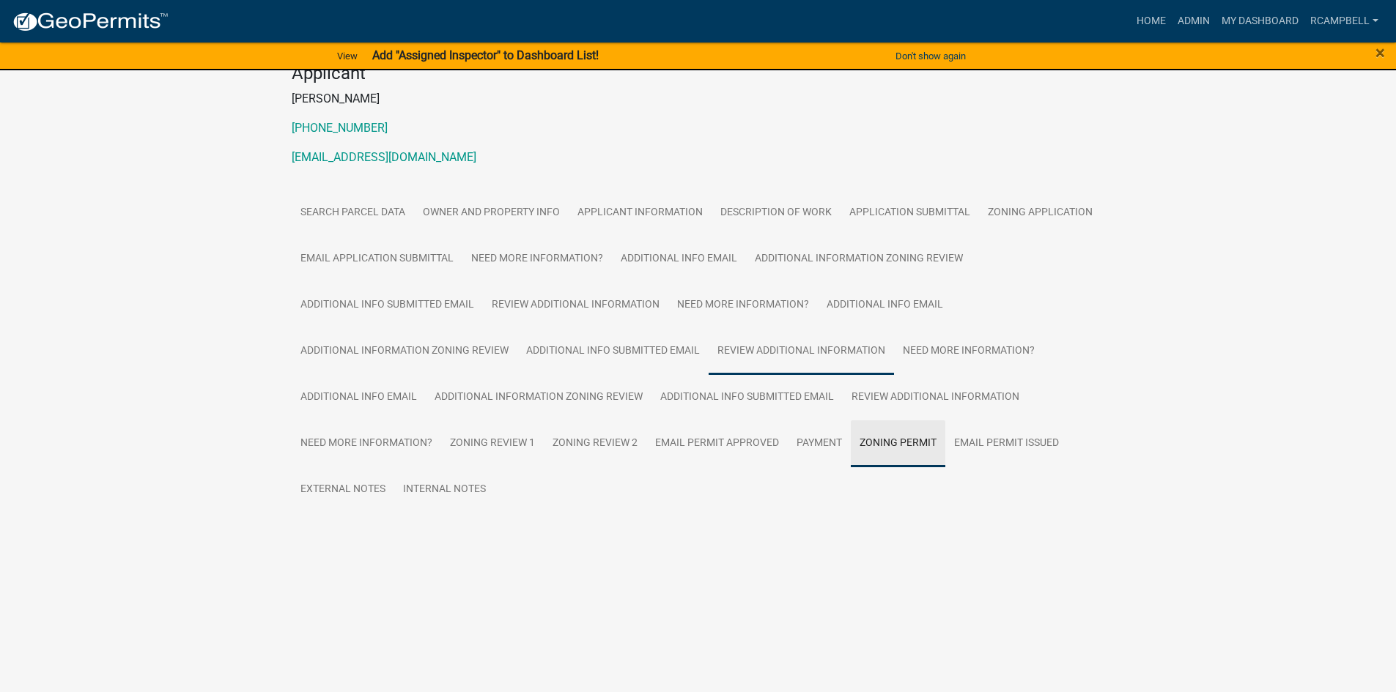
scroll to position [78, 0]
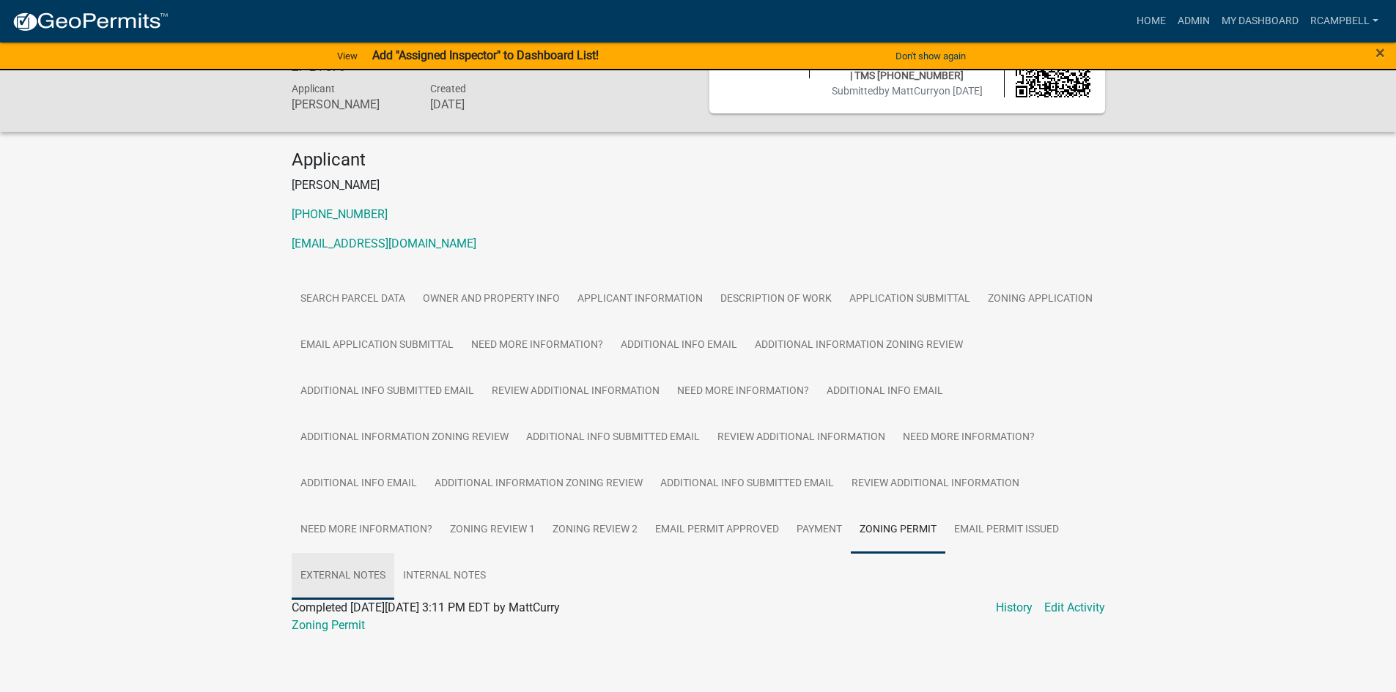
click at [342, 568] on link "External Notes" at bounding box center [343, 576] width 103 height 47
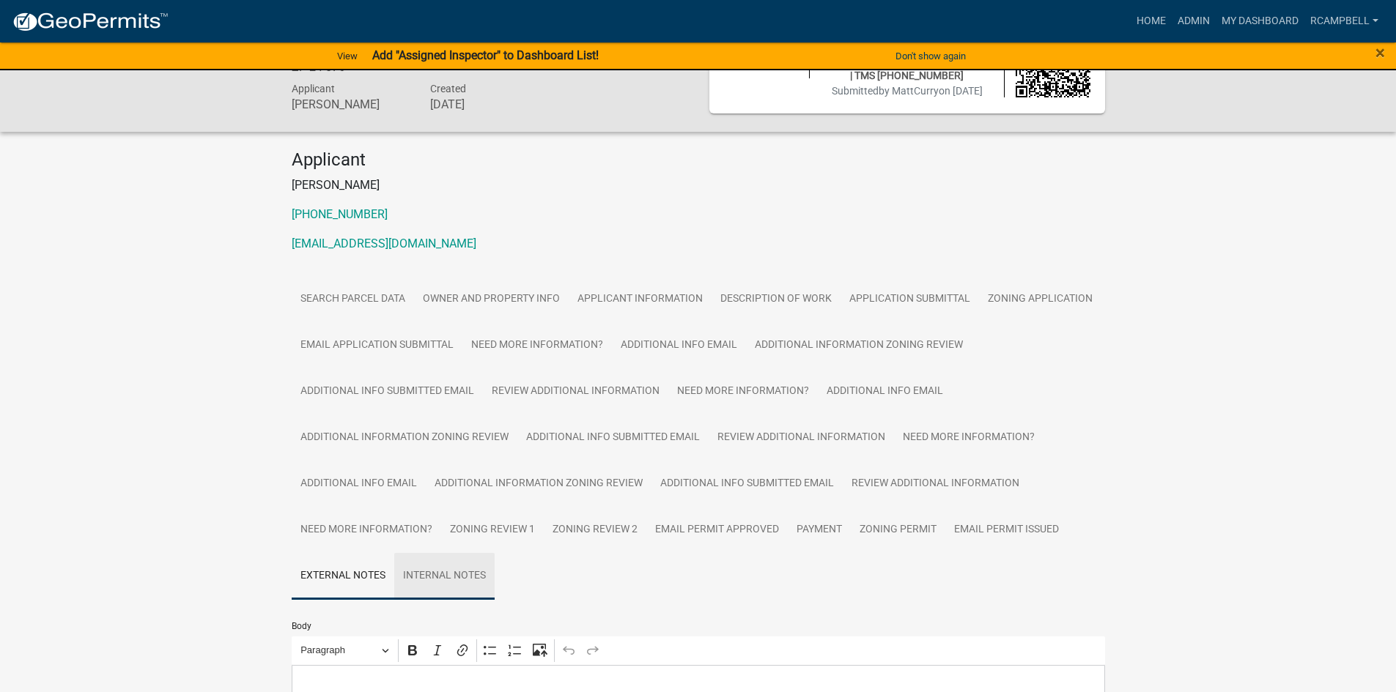
click at [440, 564] on link "Internal Notes" at bounding box center [444, 576] width 100 height 47
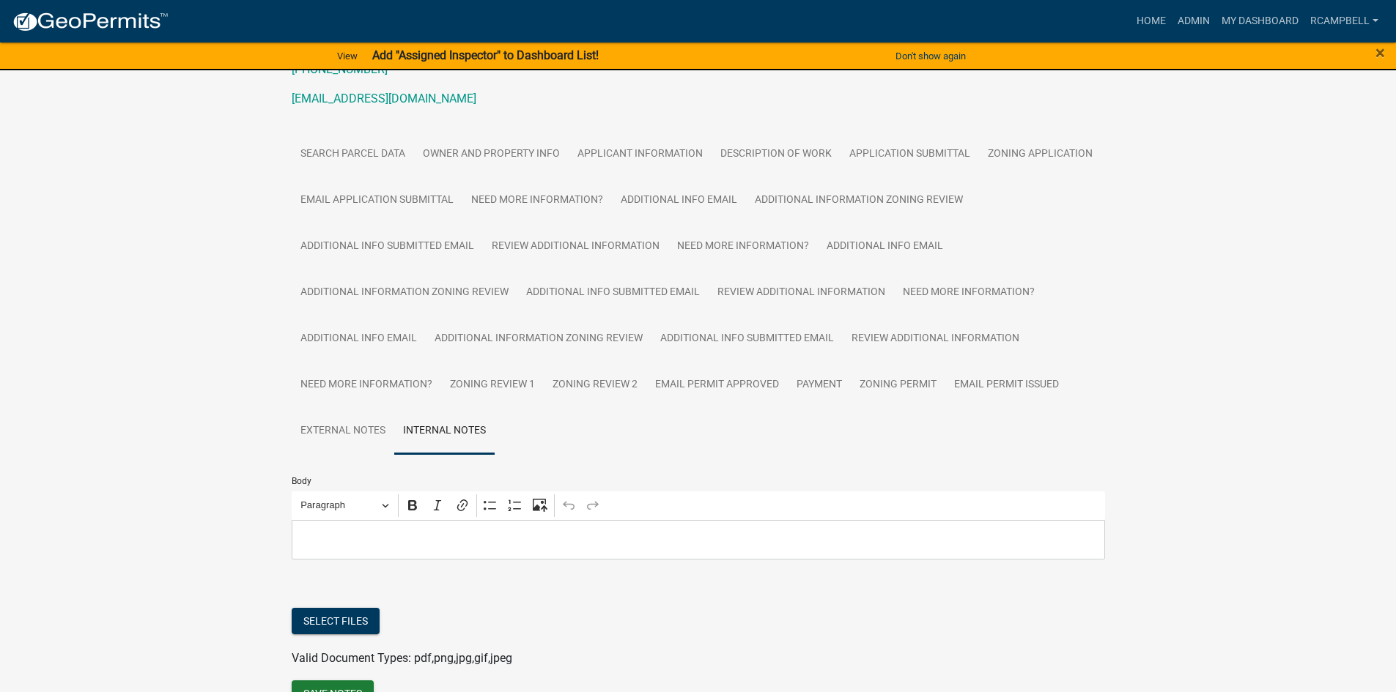
scroll to position [297, 0]
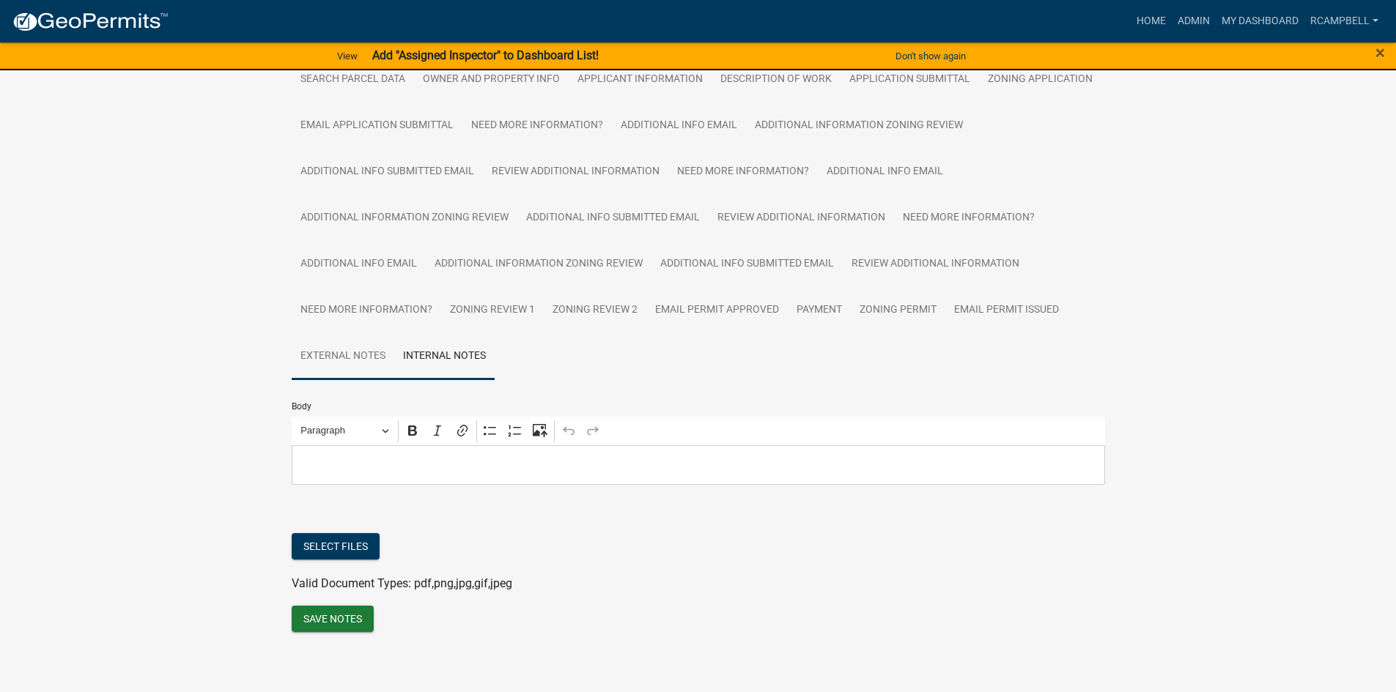
click at [351, 358] on link "External Notes" at bounding box center [343, 356] width 103 height 47
click at [712, 320] on link "Email Permit Approved" at bounding box center [716, 310] width 141 height 47
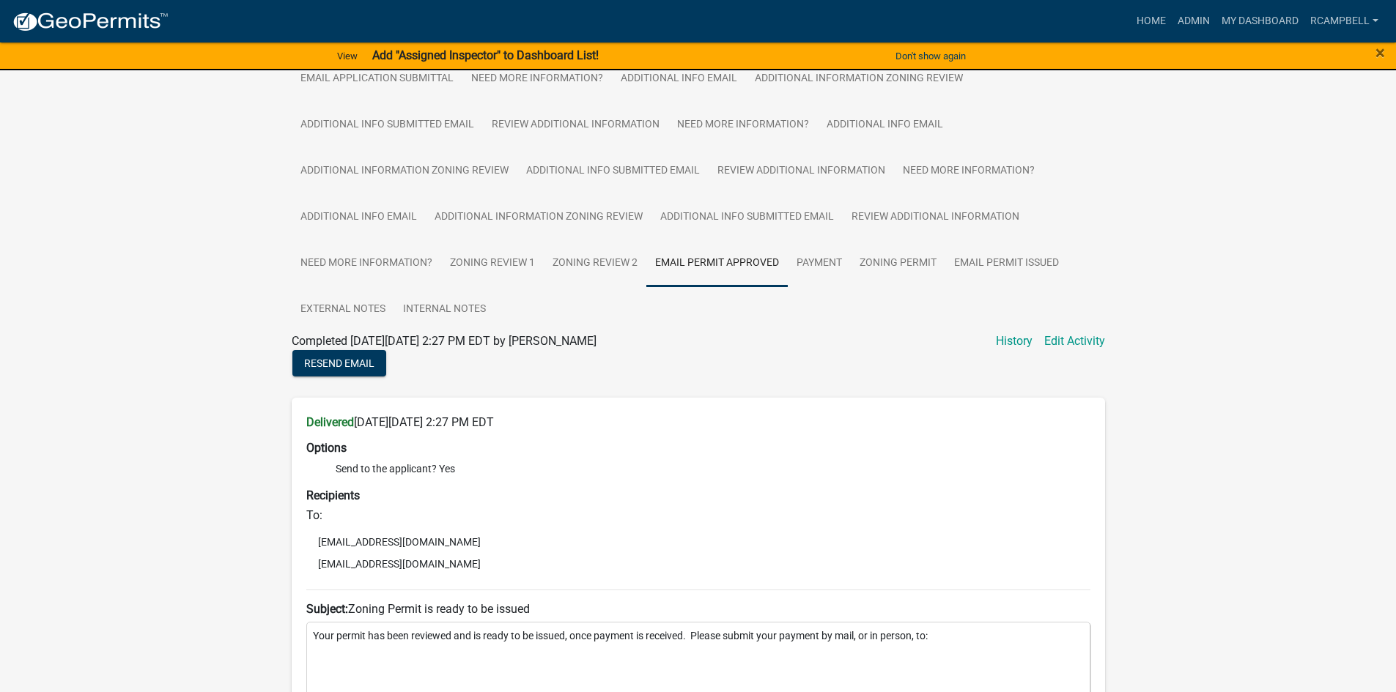
scroll to position [164, 0]
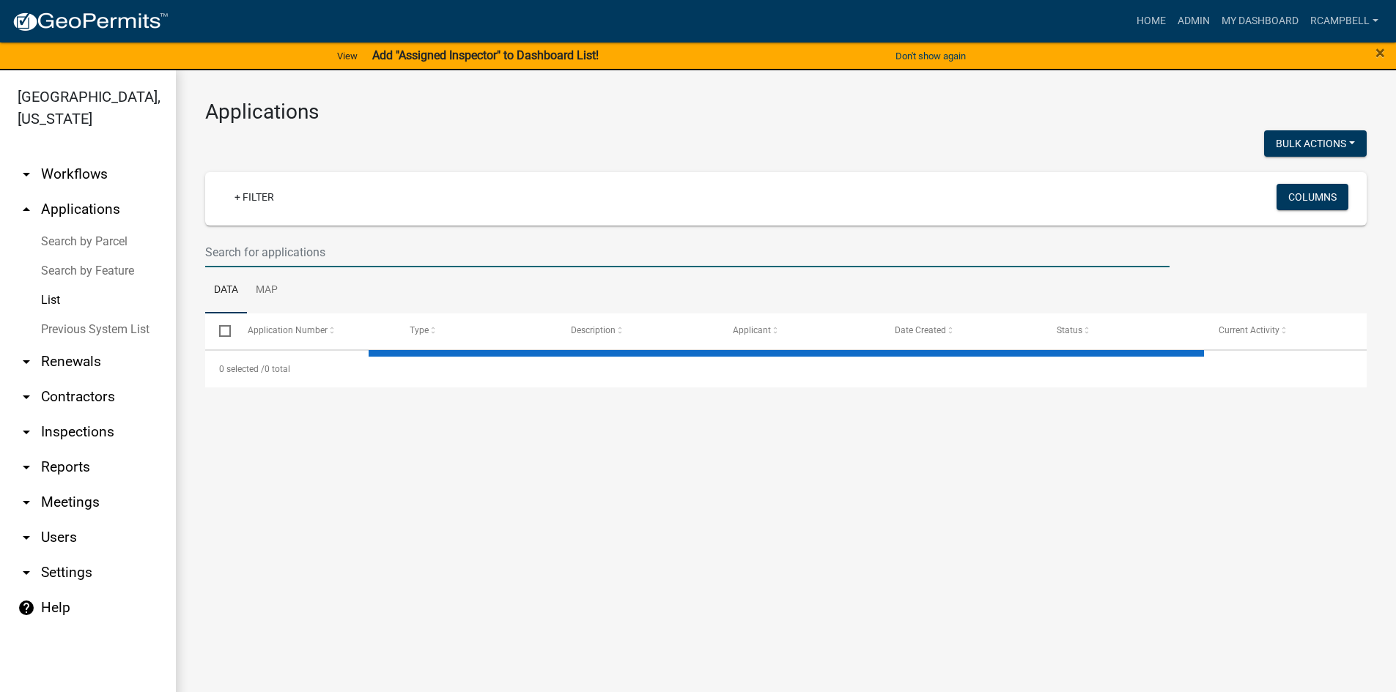
select select "3: 100"
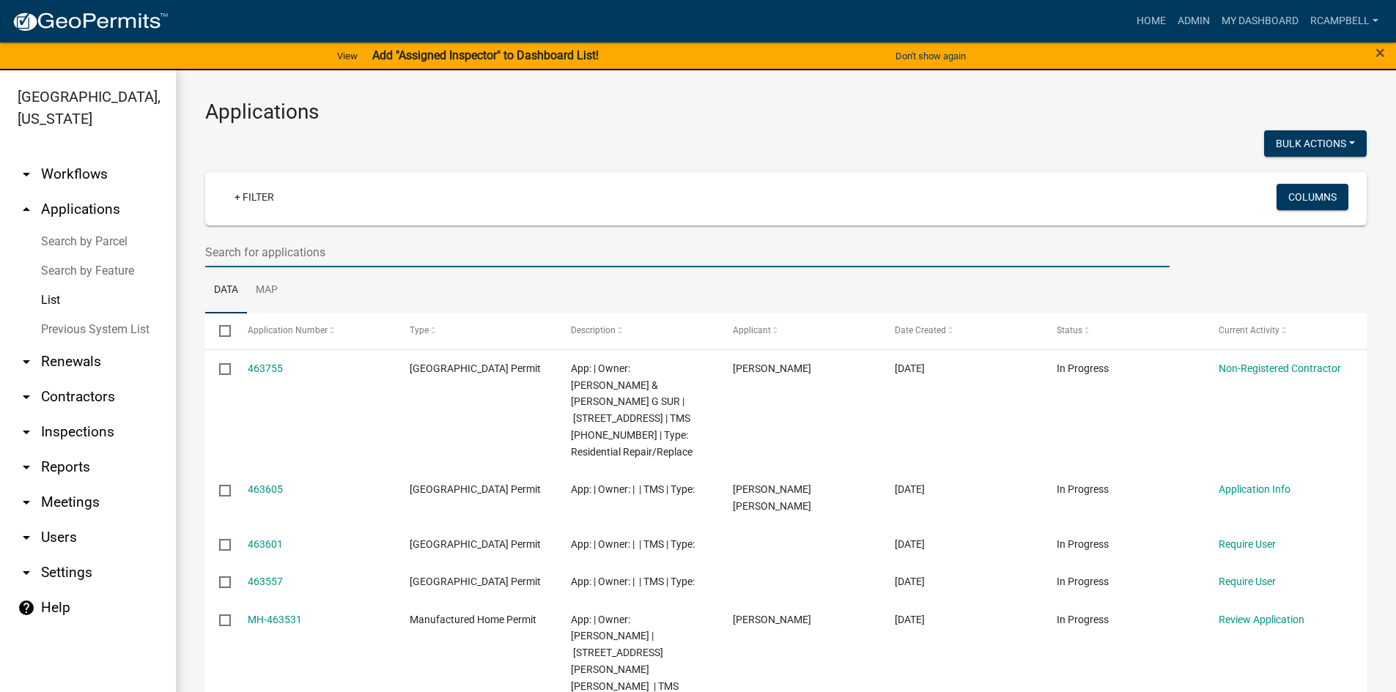
click at [281, 248] on input "text" at bounding box center [687, 252] width 964 height 30
type input "316215"
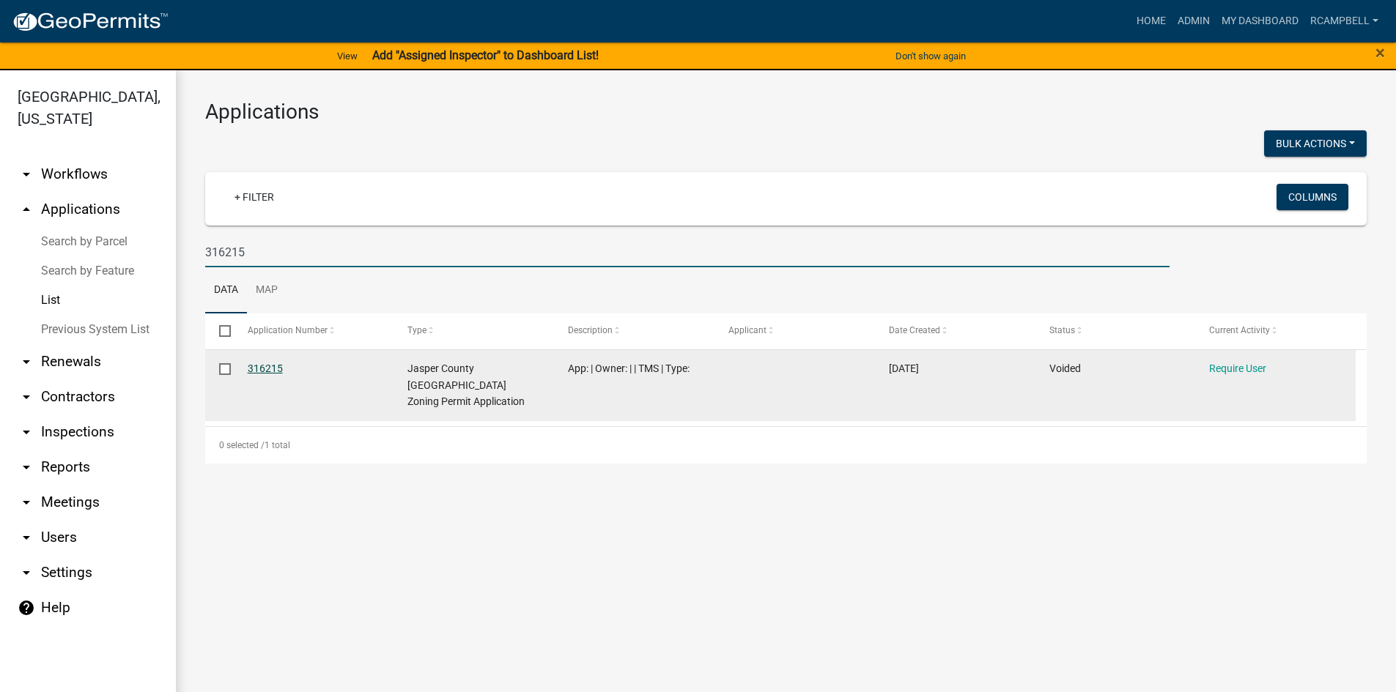
click at [263, 364] on link "316215" at bounding box center [265, 369] width 35 height 12
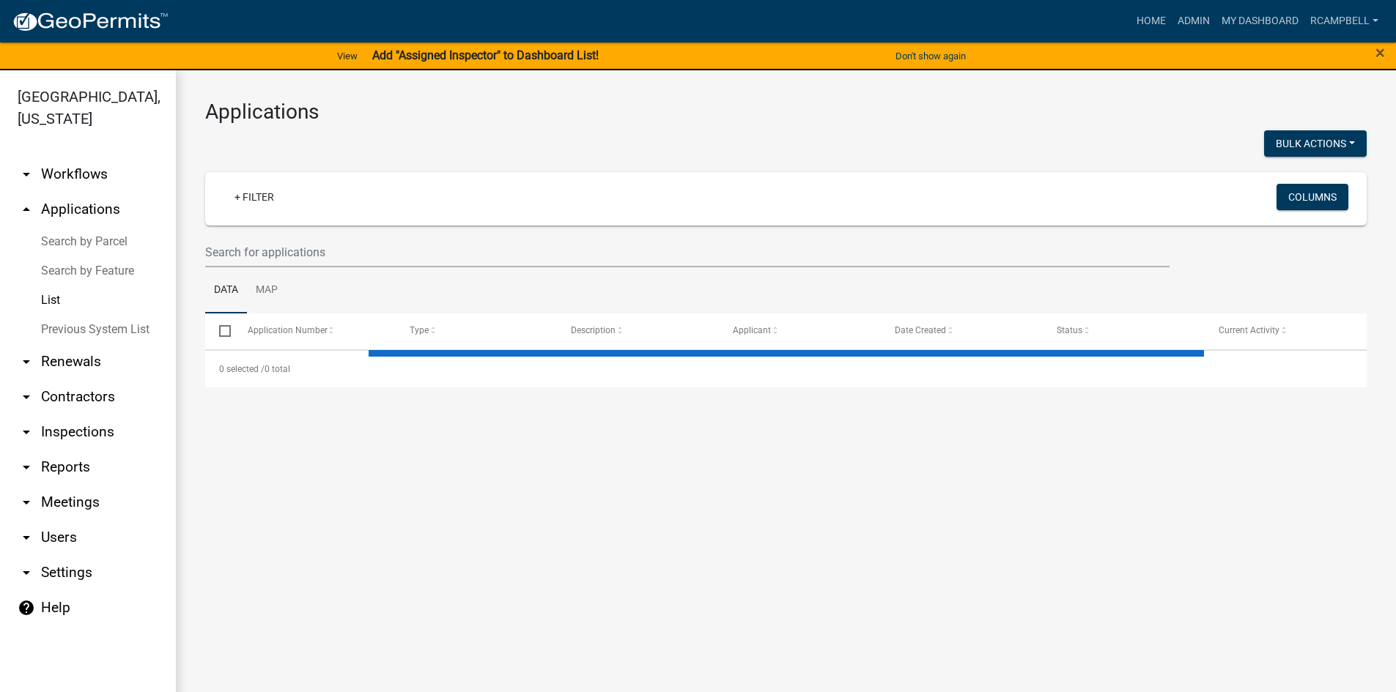
select select "3: 100"
